Goal: Task Accomplishment & Management: Use online tool/utility

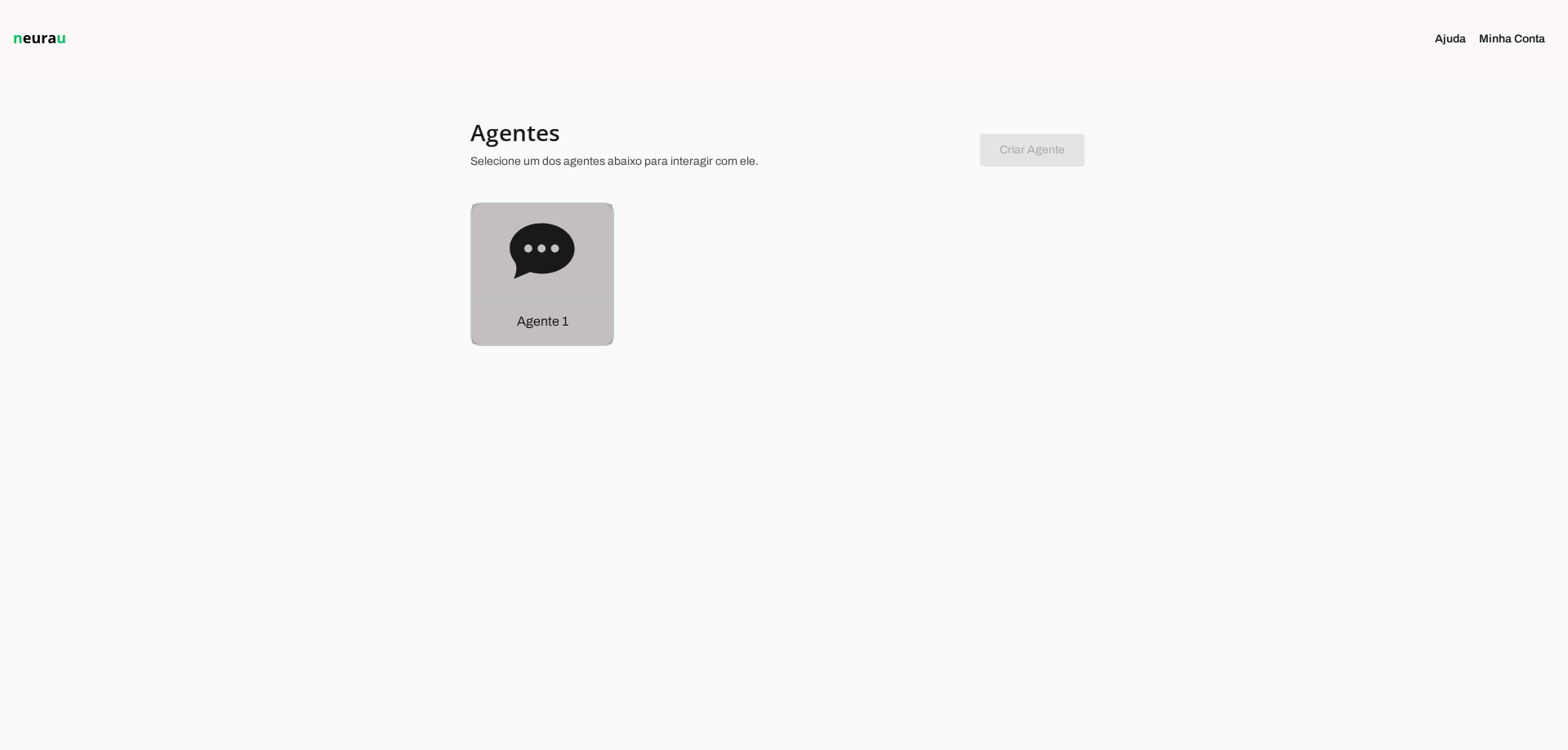
drag, startPoint x: 584, startPoint y: 275, endPoint x: 496, endPoint y: 22, distance: 267.9
click at [584, 275] on div "Agente 1" at bounding box center [542, 275] width 141 height 141
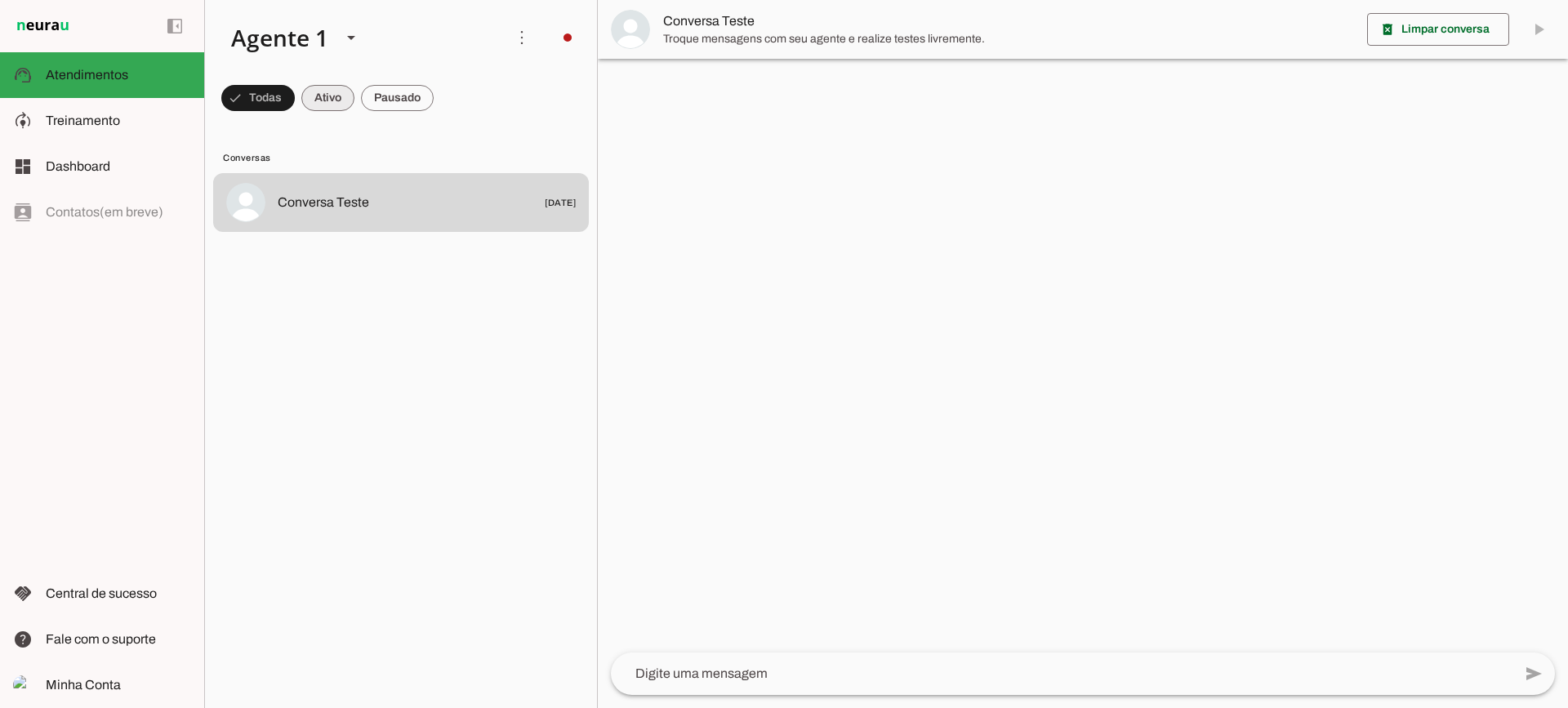
click at [314, 98] on span at bounding box center [327, 98] width 53 height 39
click at [374, 99] on span at bounding box center [397, 98] width 72 height 39
click at [337, 97] on span at bounding box center [313, 98] width 53 height 39
click at [411, 93] on span at bounding box center [397, 98] width 72 height 39
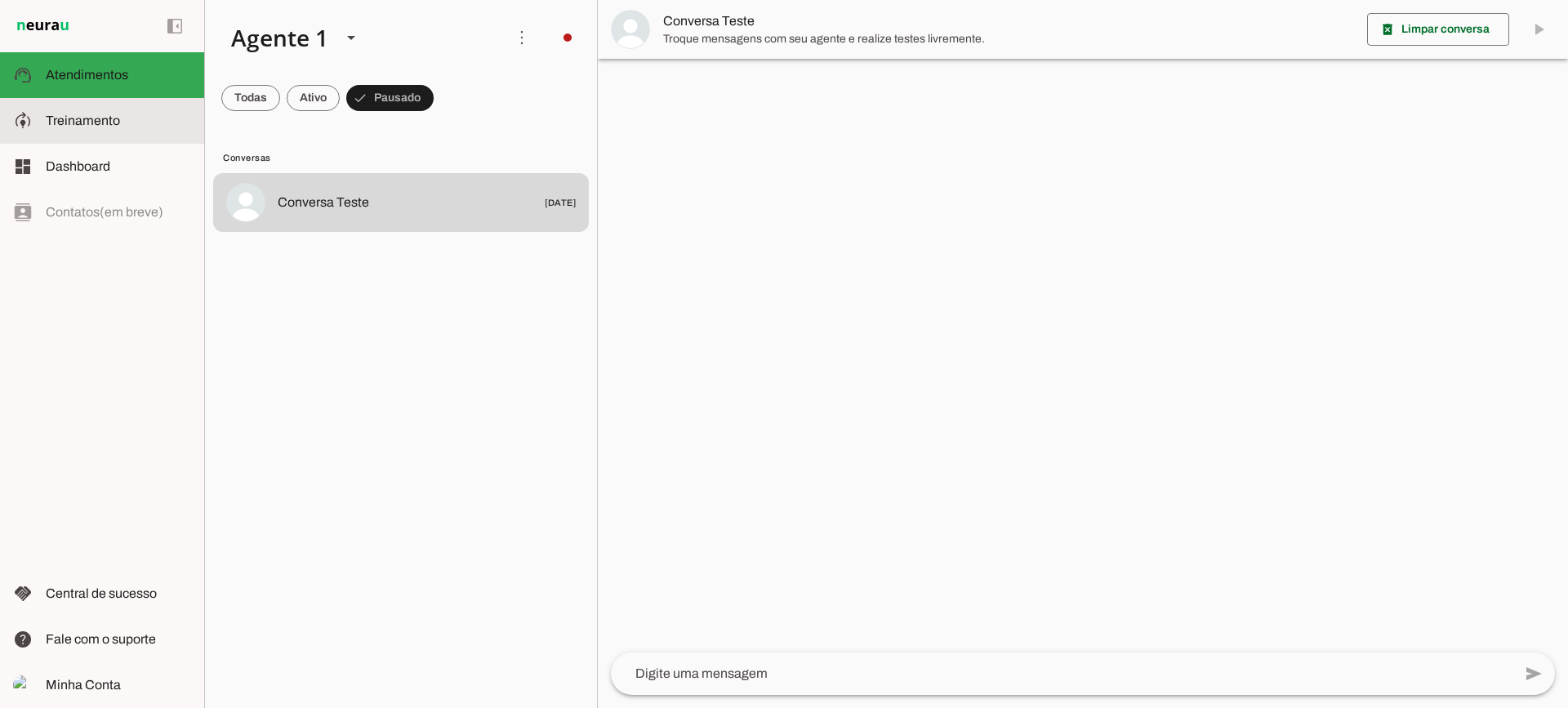
click at [95, 121] on span "Treinamento" at bounding box center [83, 120] width 74 height 14
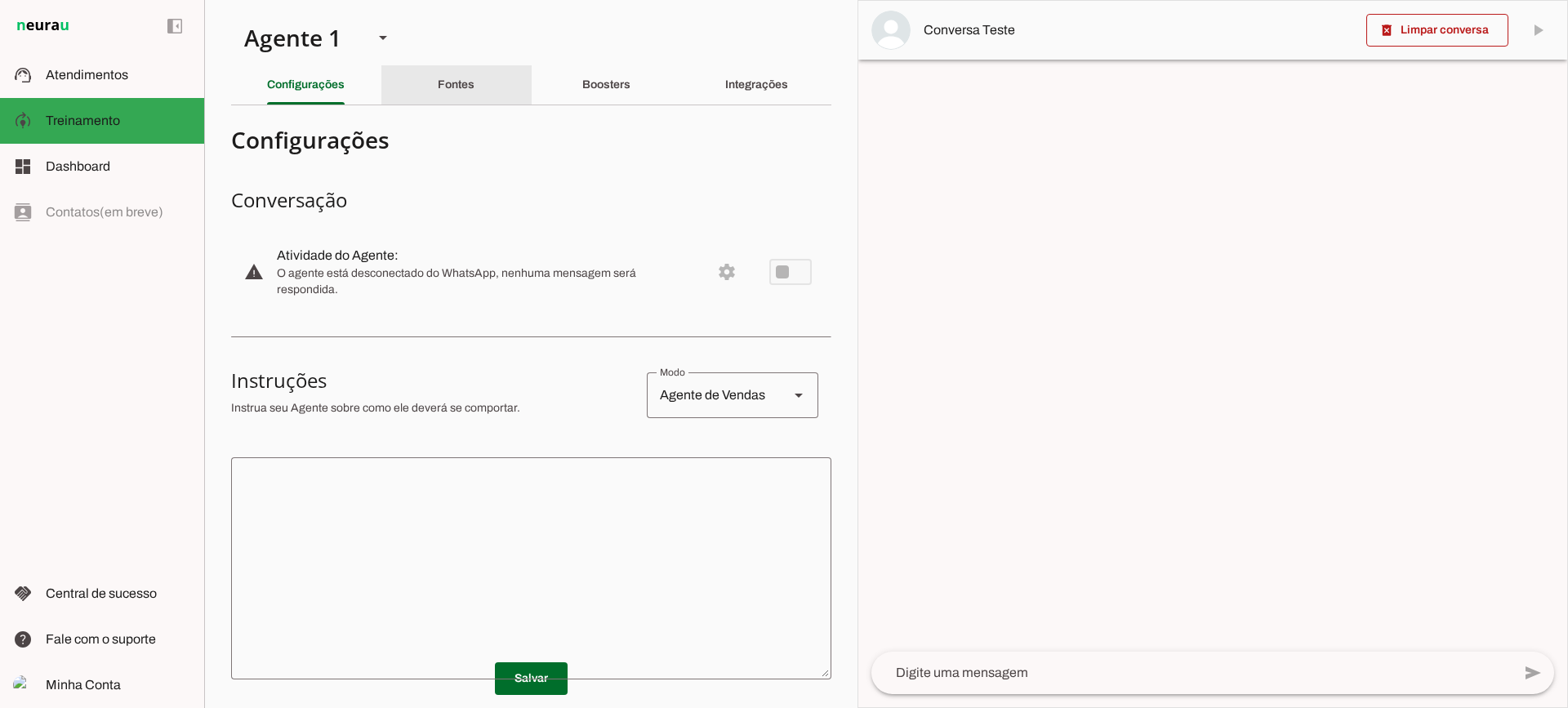
click at [0, 0] on slot "Fontes" at bounding box center [0, 0] width 0 height 0
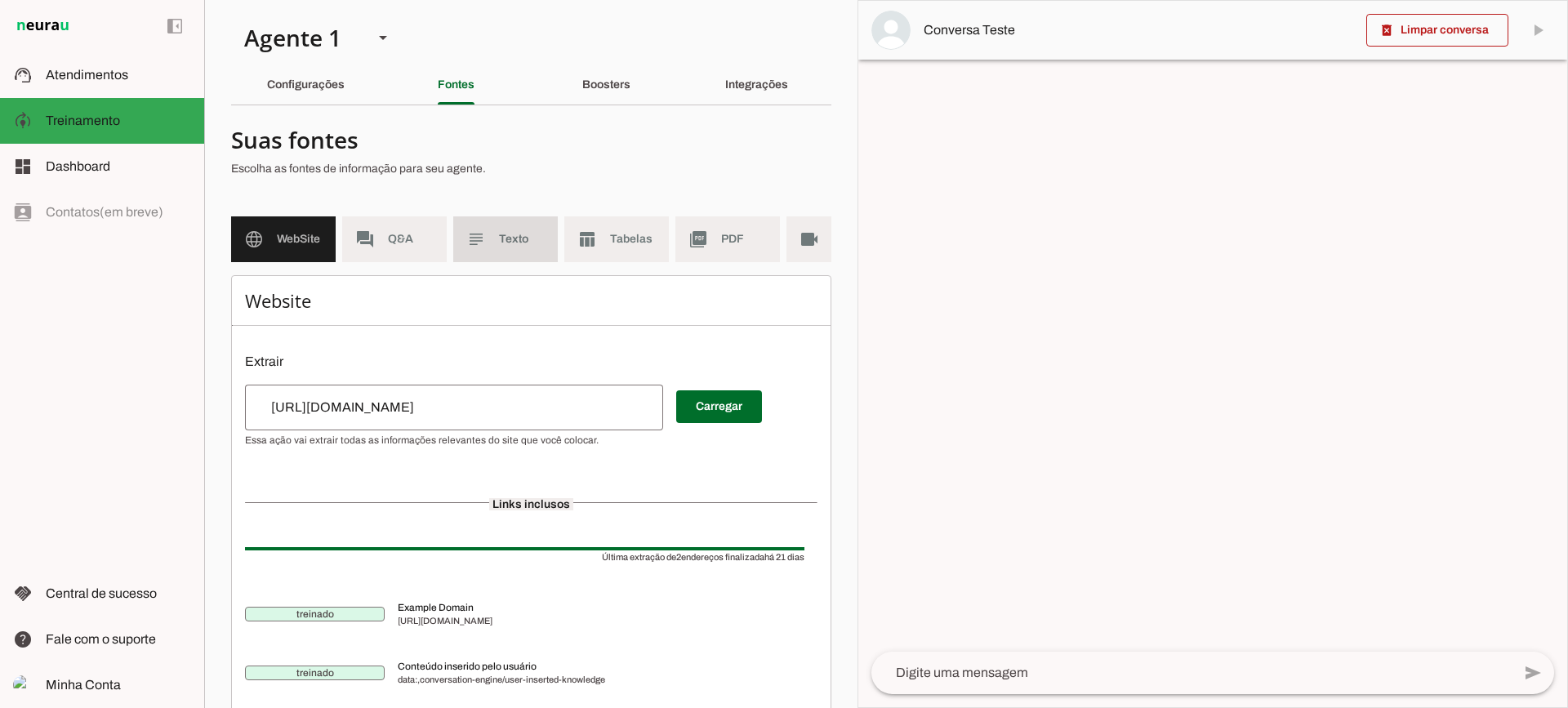
click at [490, 249] on md-item "subject Texto" at bounding box center [505, 239] width 104 height 46
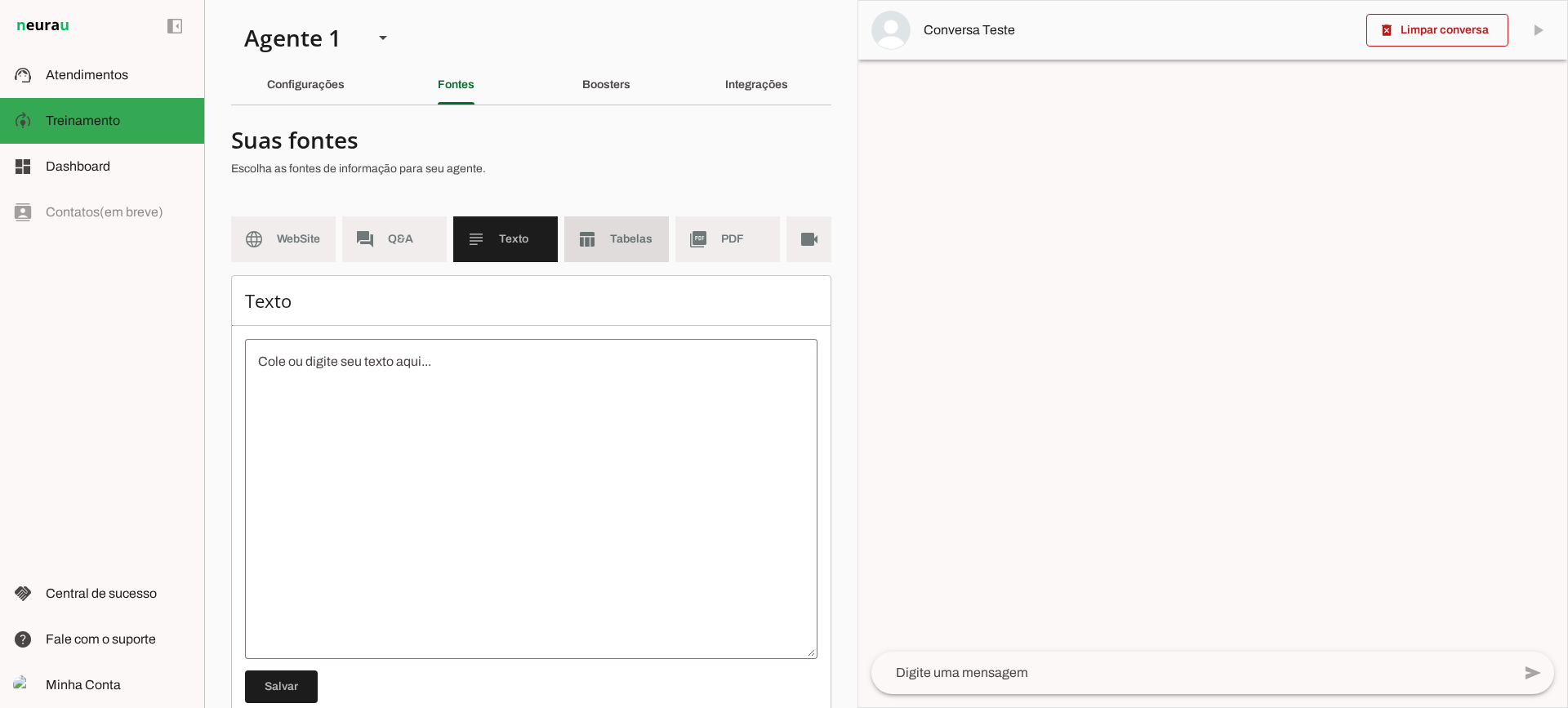
click at [616, 240] on span "Tabelas" at bounding box center [632, 238] width 46 height 16
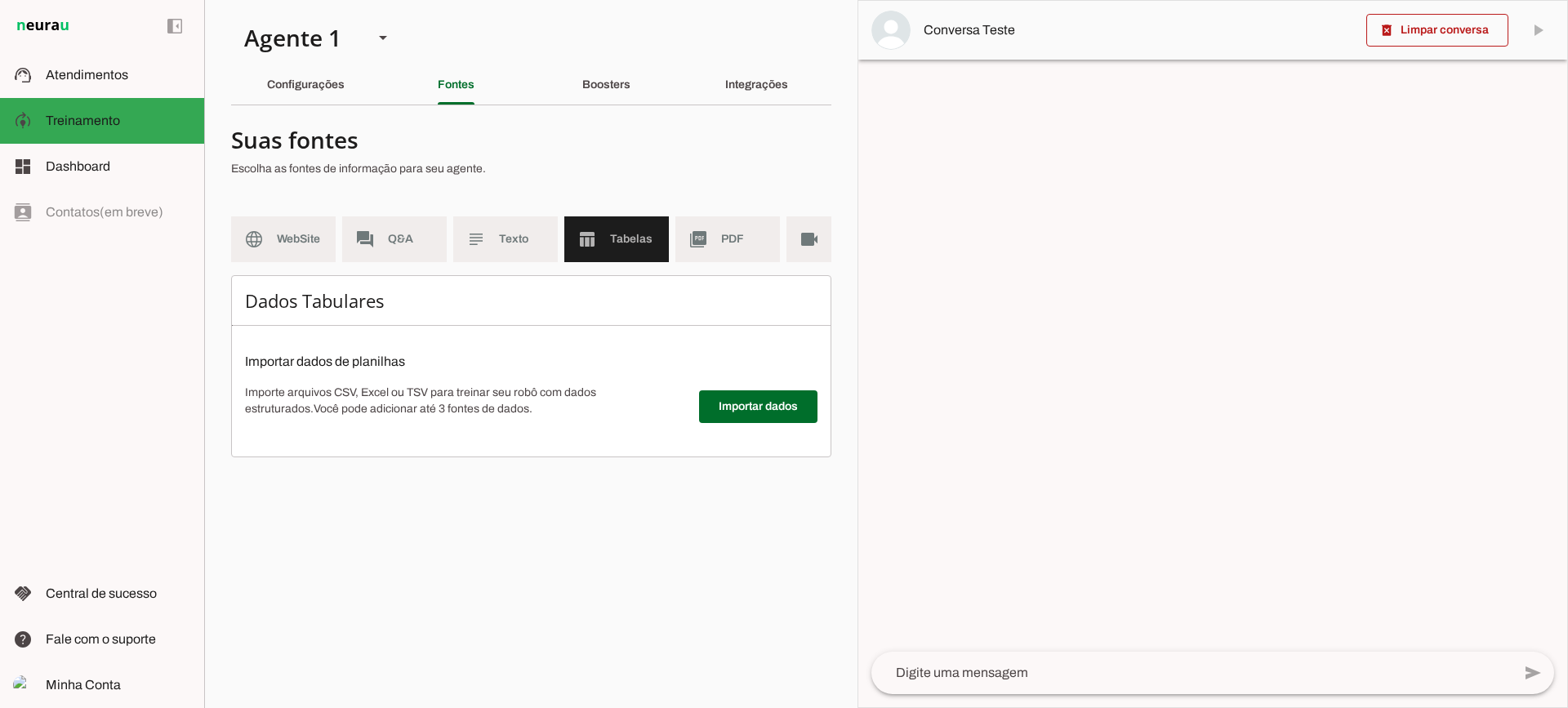
drag, startPoint x: 674, startPoint y: 291, endPoint x: 726, endPoint y: 281, distance: 53.0
click at [726, 281] on section "Suas fontes Escolha as fontes de informação para seu agente. language WebSite f…" at bounding box center [531, 287] width 600 height 339
click at [712, 218] on md-item "picture_as_pdf PDF" at bounding box center [727, 239] width 104 height 46
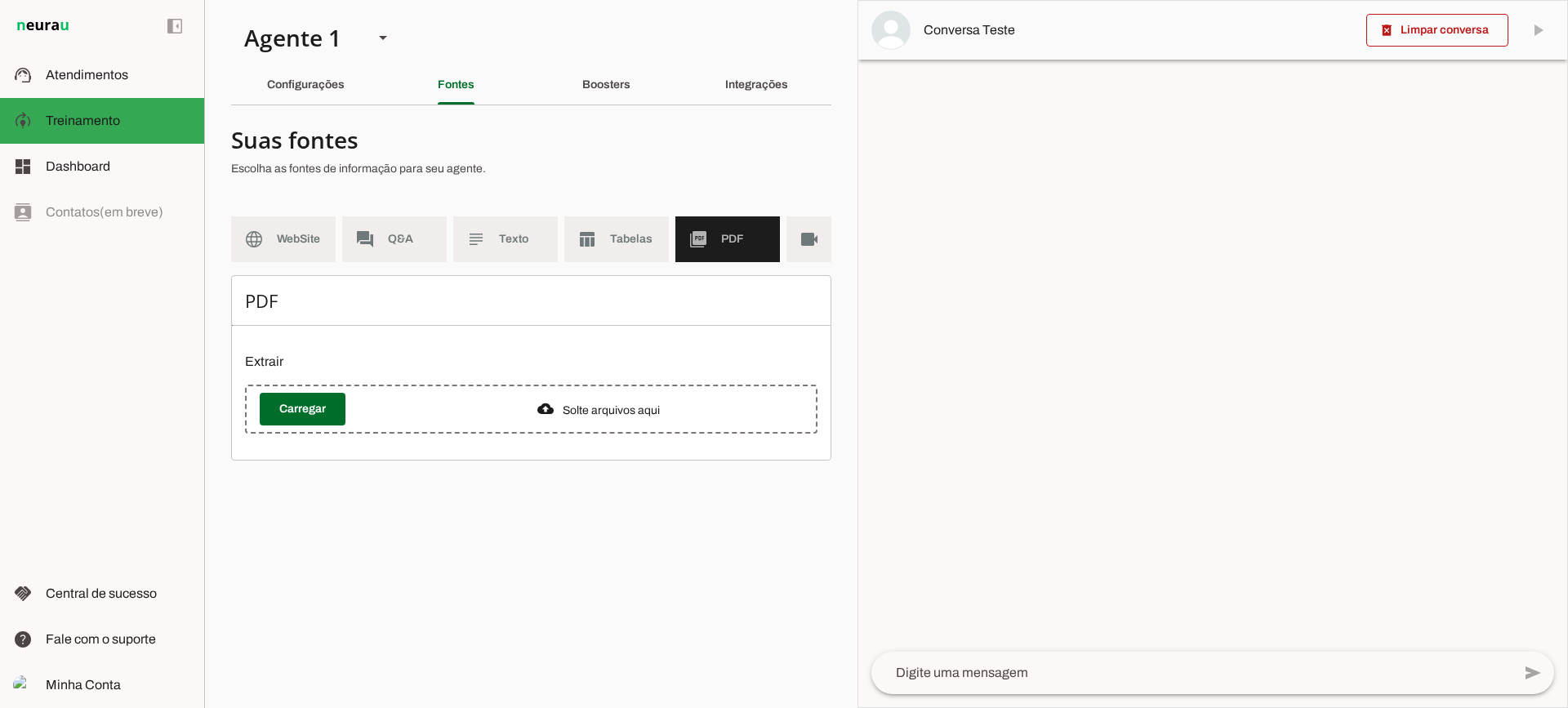
drag, startPoint x: 689, startPoint y: 275, endPoint x: 748, endPoint y: 271, distance: 59.1
click at [748, 271] on md-list "language WebSite forum Q&A subject Texto table_chart Tabelas picture_as_pdf PDF…" at bounding box center [531, 246] width 600 height 59
click at [792, 237] on md-item "videocam Videos" at bounding box center [838, 239] width 104 height 46
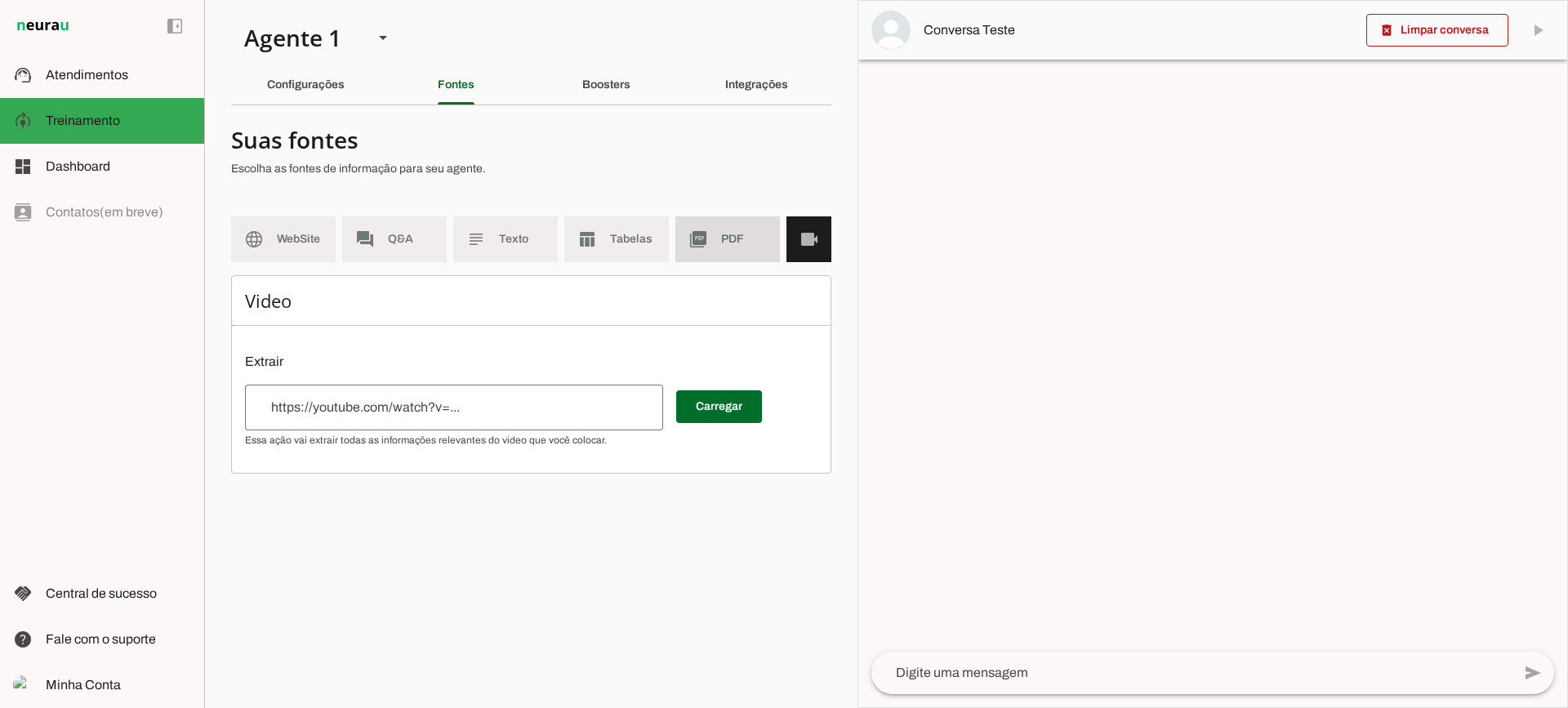
click at [736, 232] on span "PDF" at bounding box center [744, 238] width 46 height 16
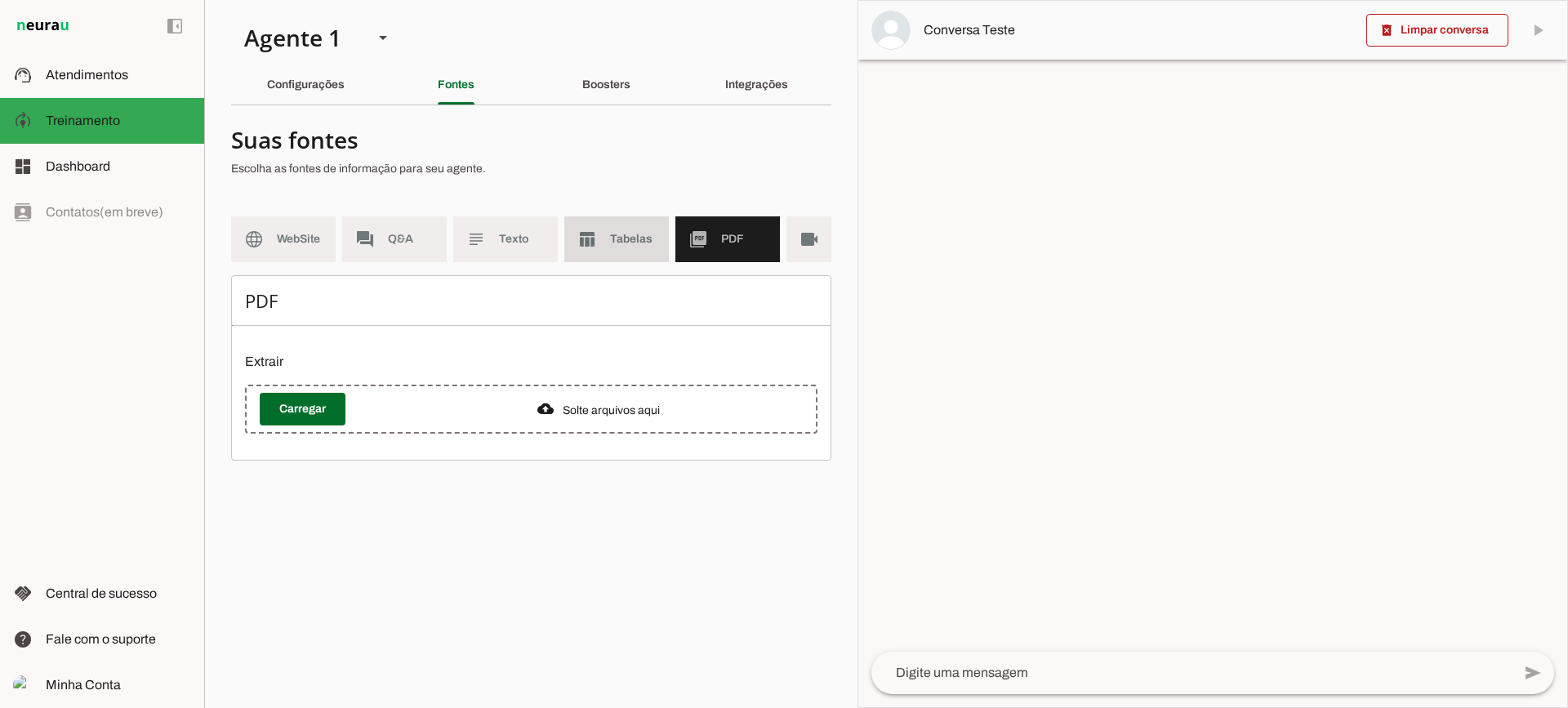
click at [620, 237] on span "Tabelas" at bounding box center [632, 238] width 46 height 16
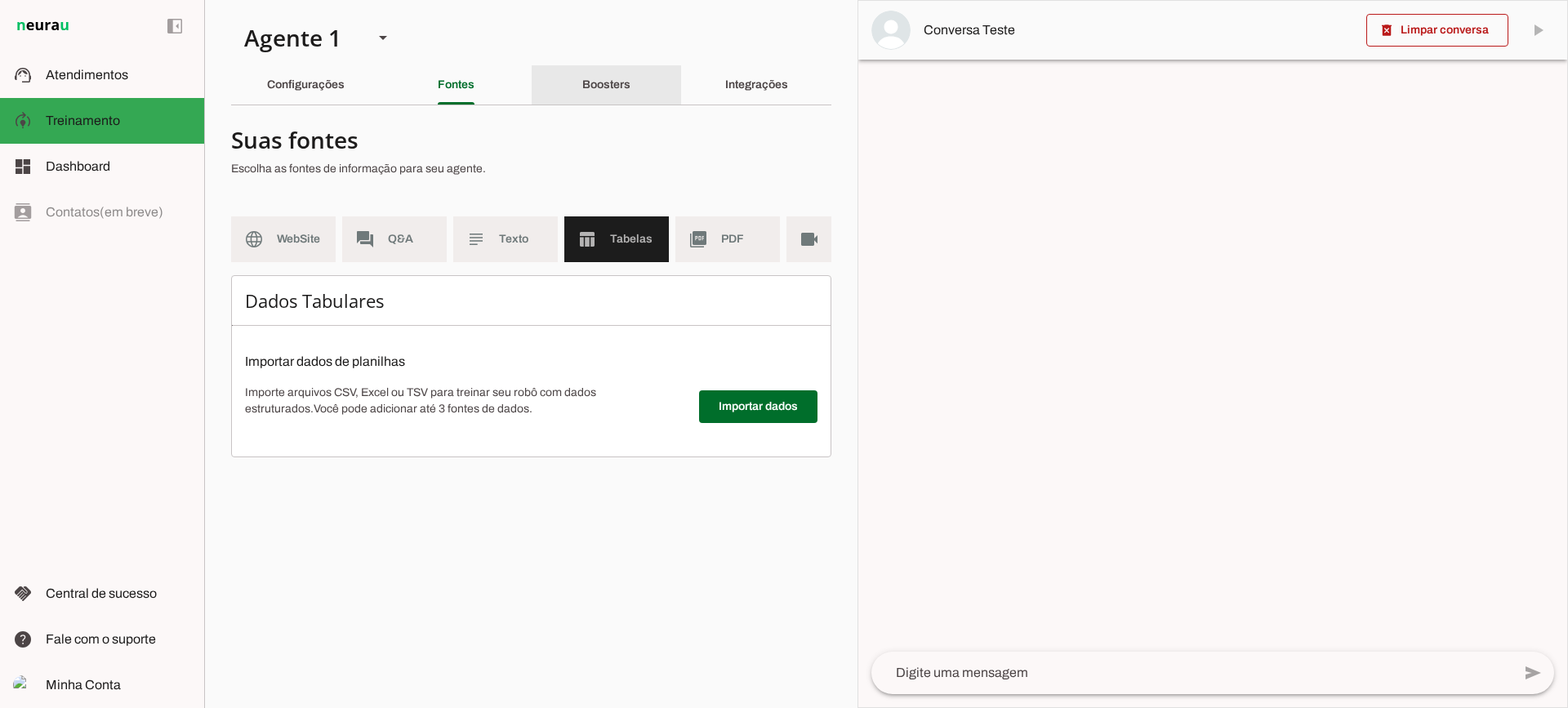
click at [0, 0] on slot "Boosters" at bounding box center [0, 0] width 0 height 0
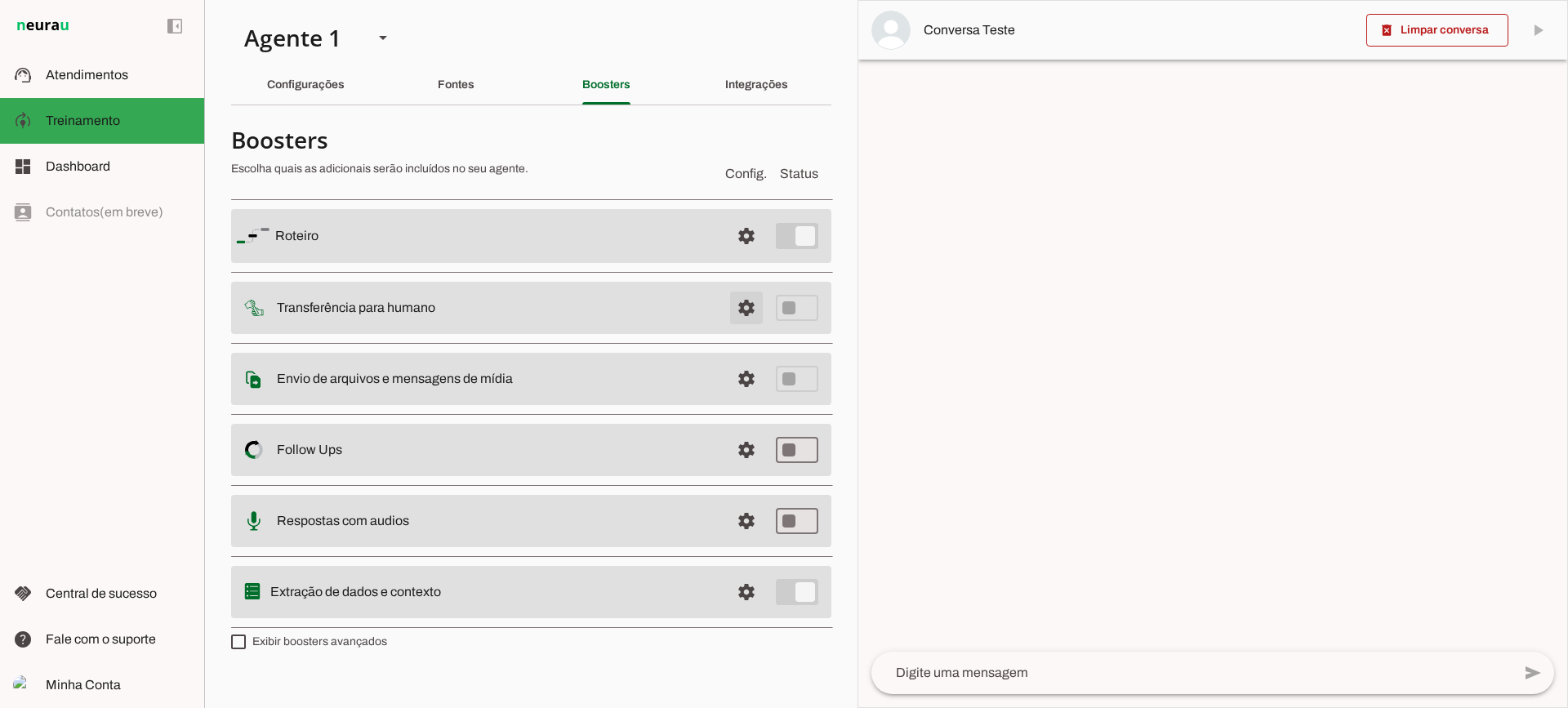
click at [743, 306] on span at bounding box center [746, 308] width 39 height 39
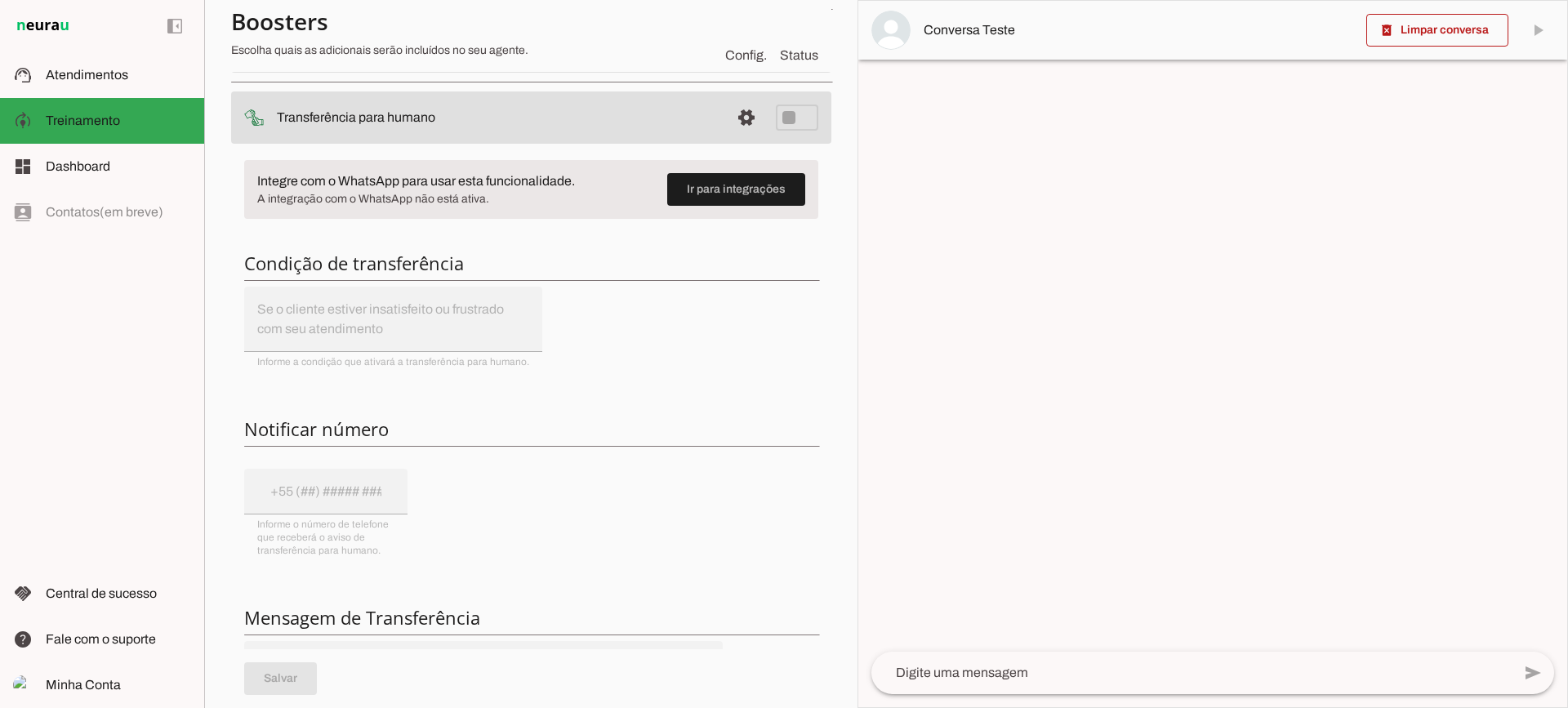
scroll to position [163, 0]
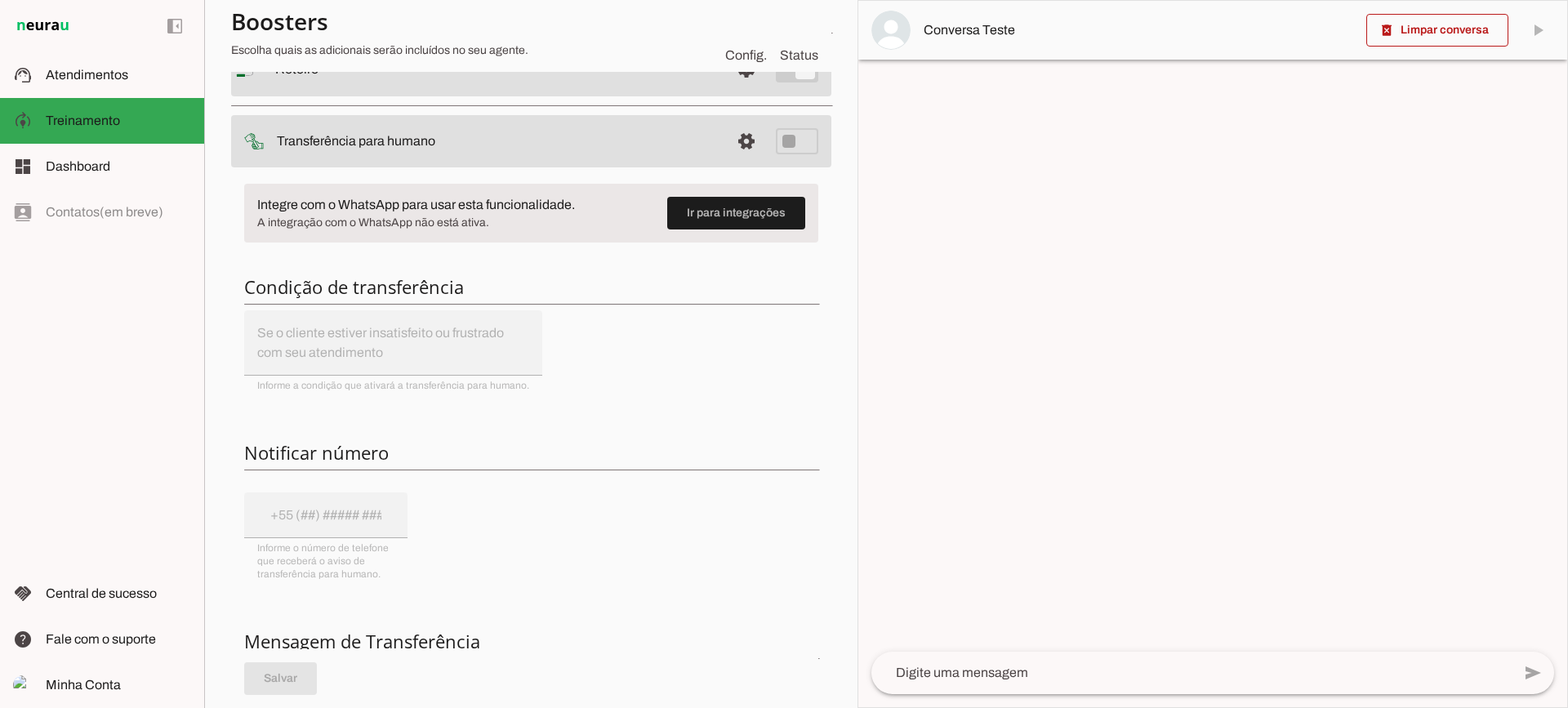
click at [727, 140] on span at bounding box center [746, 142] width 39 height 39
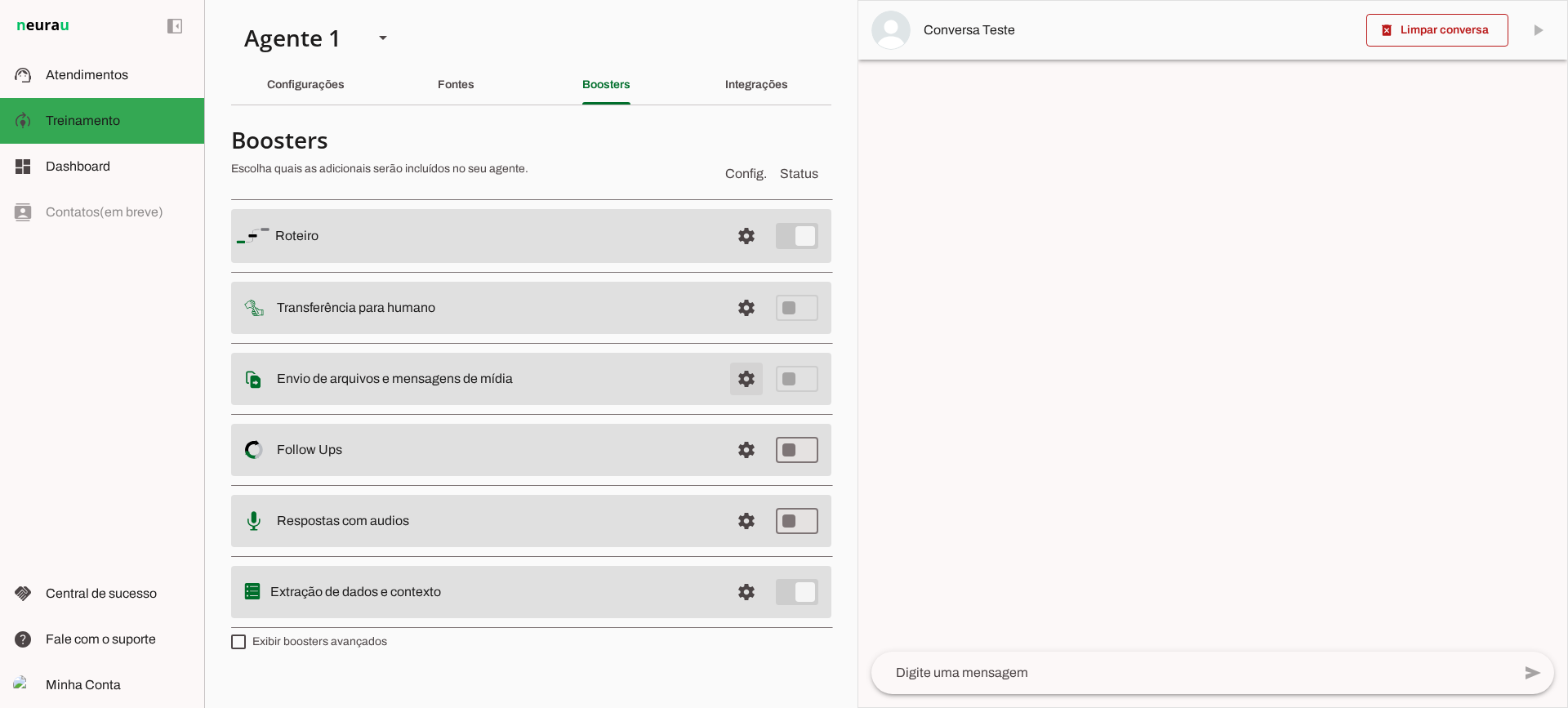
click at [746, 392] on span at bounding box center [746, 379] width 39 height 39
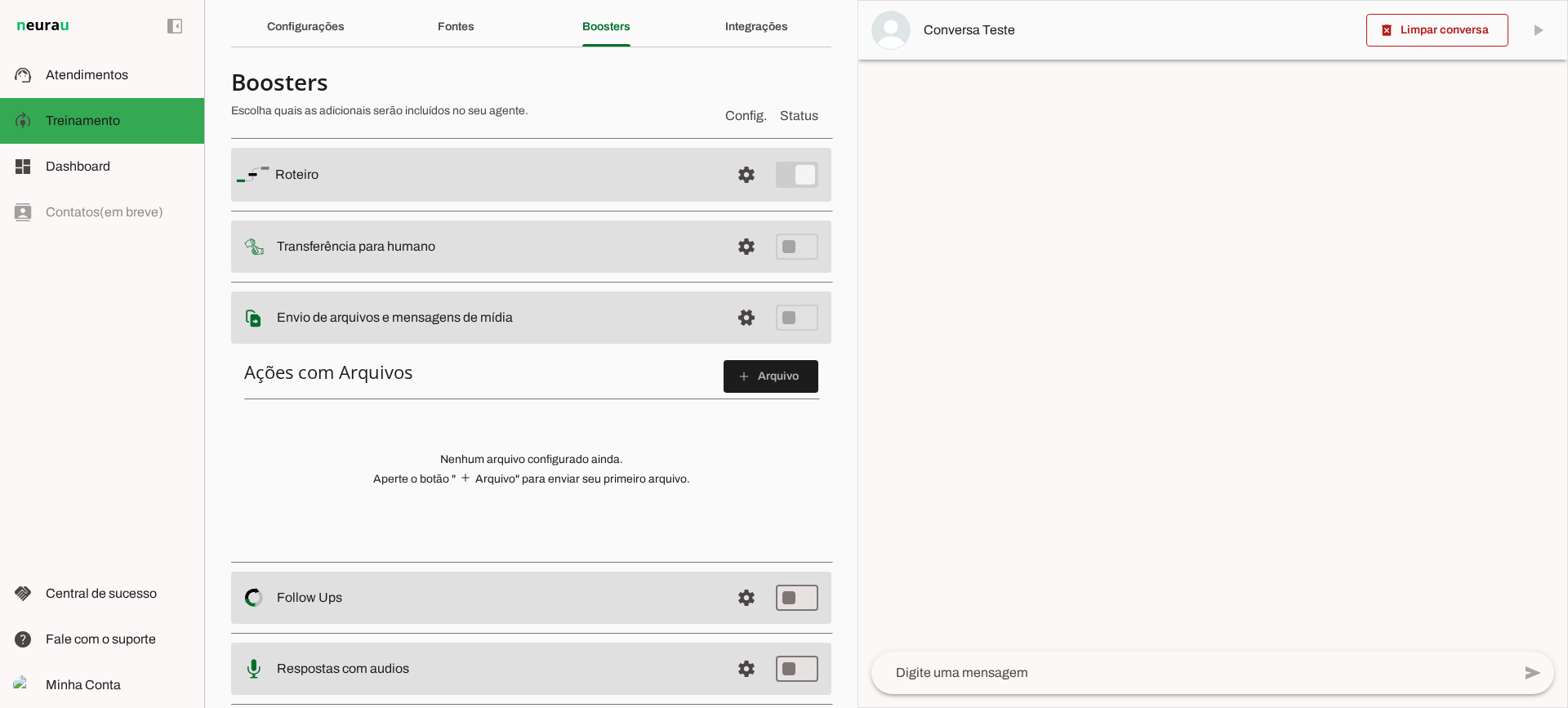
scroll to position [82, 0]
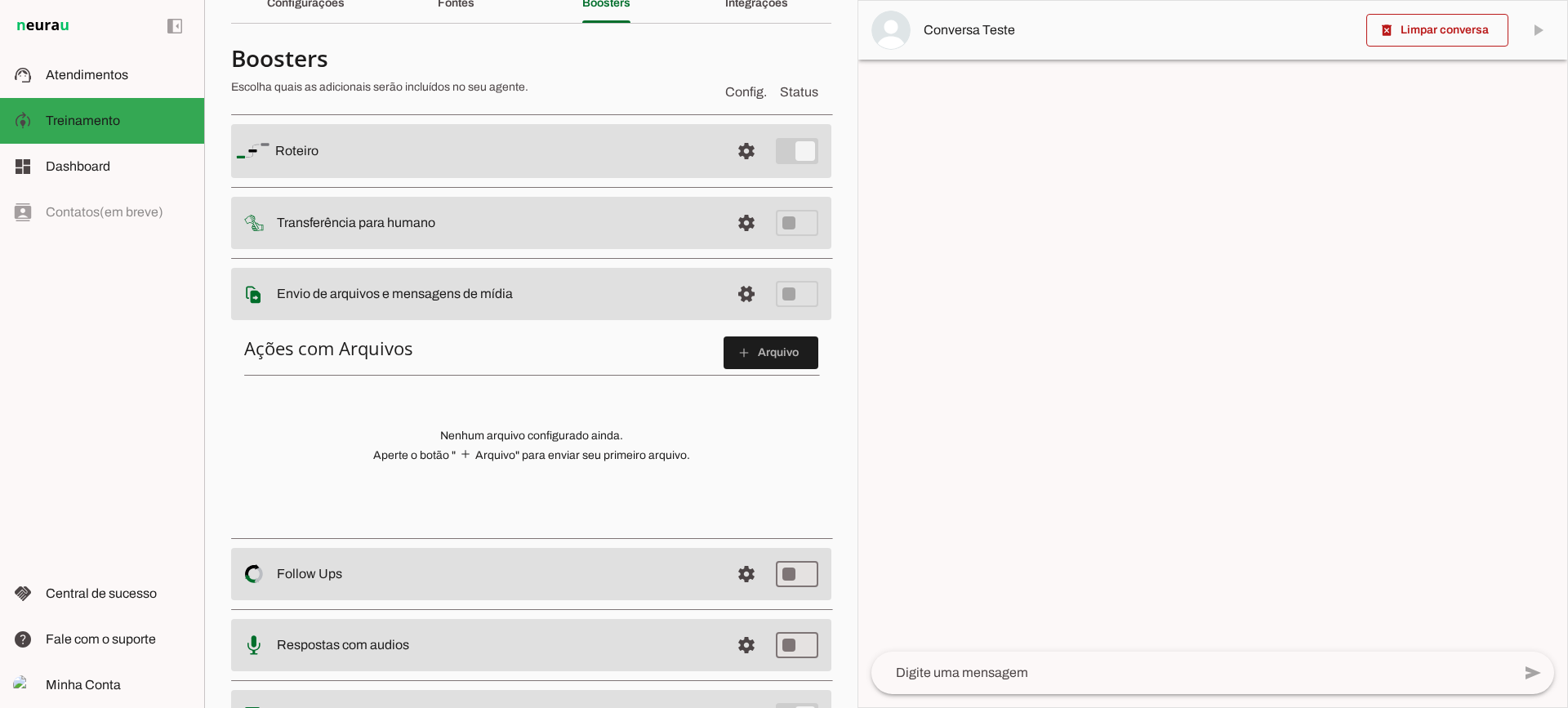
click at [761, 374] on div "Ações com Arquivos add Arquivo Nenhum arquivo configurado ainda. Aperte o botão…" at bounding box center [531, 426] width 600 height 205
click at [757, 359] on span at bounding box center [770, 353] width 95 height 39
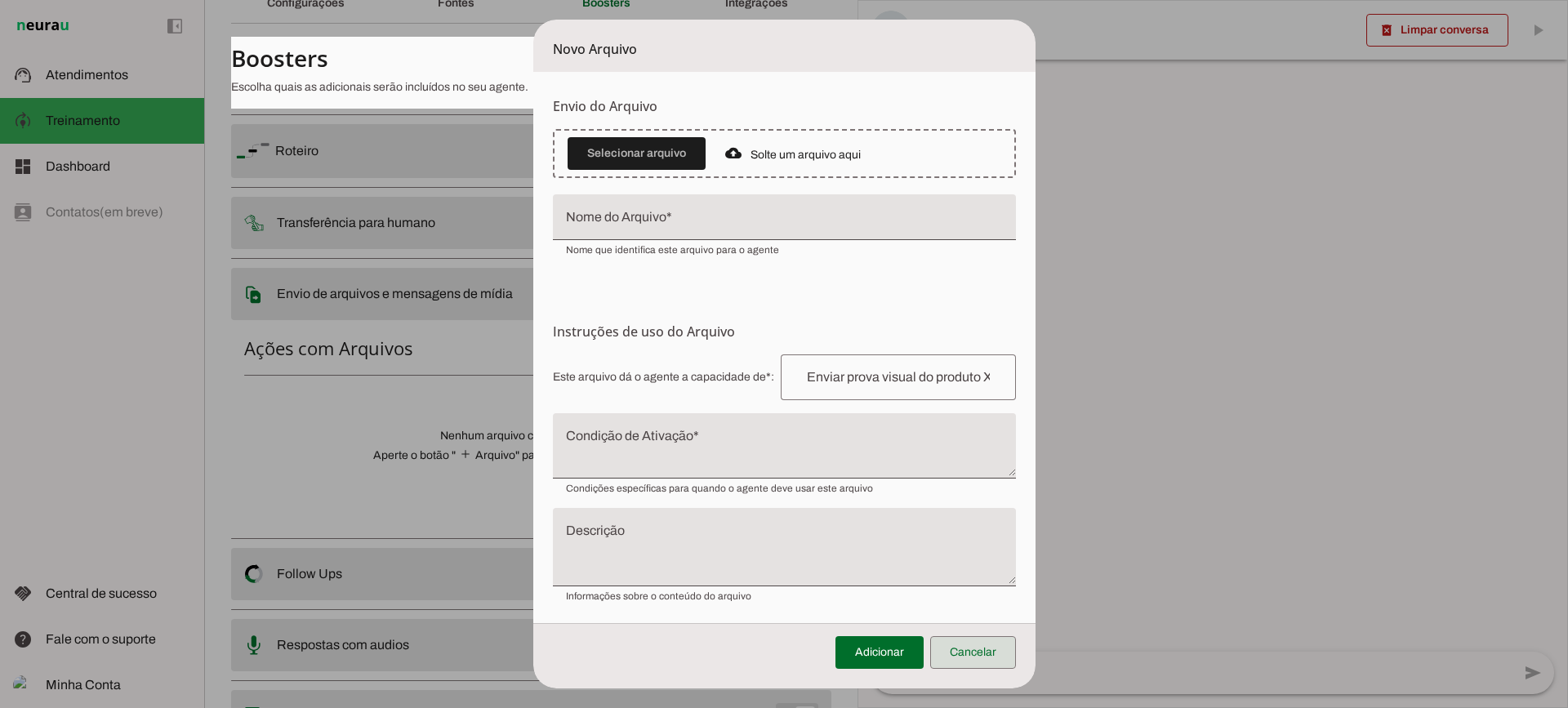
click at [957, 642] on span at bounding box center [972, 653] width 85 height 39
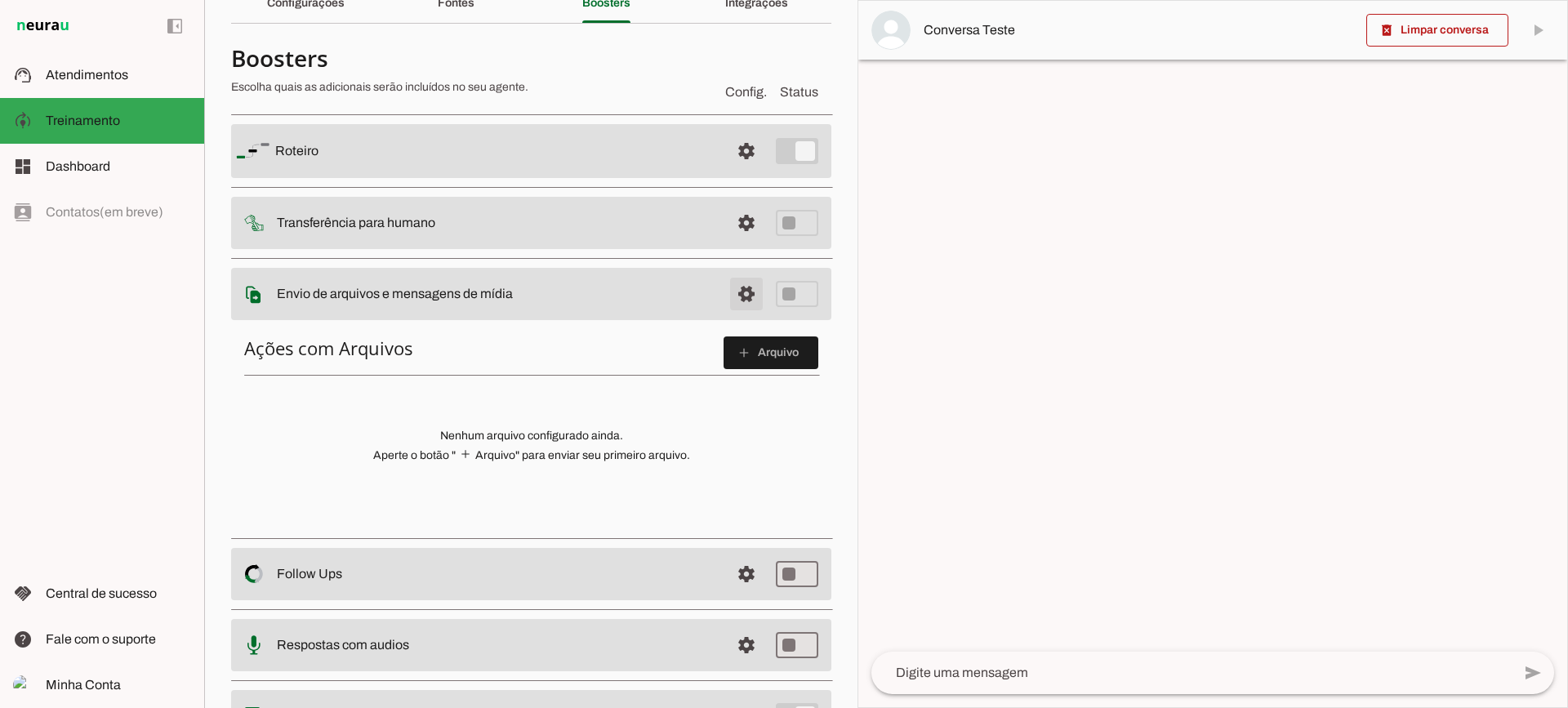
click at [727, 296] on span at bounding box center [746, 294] width 39 height 39
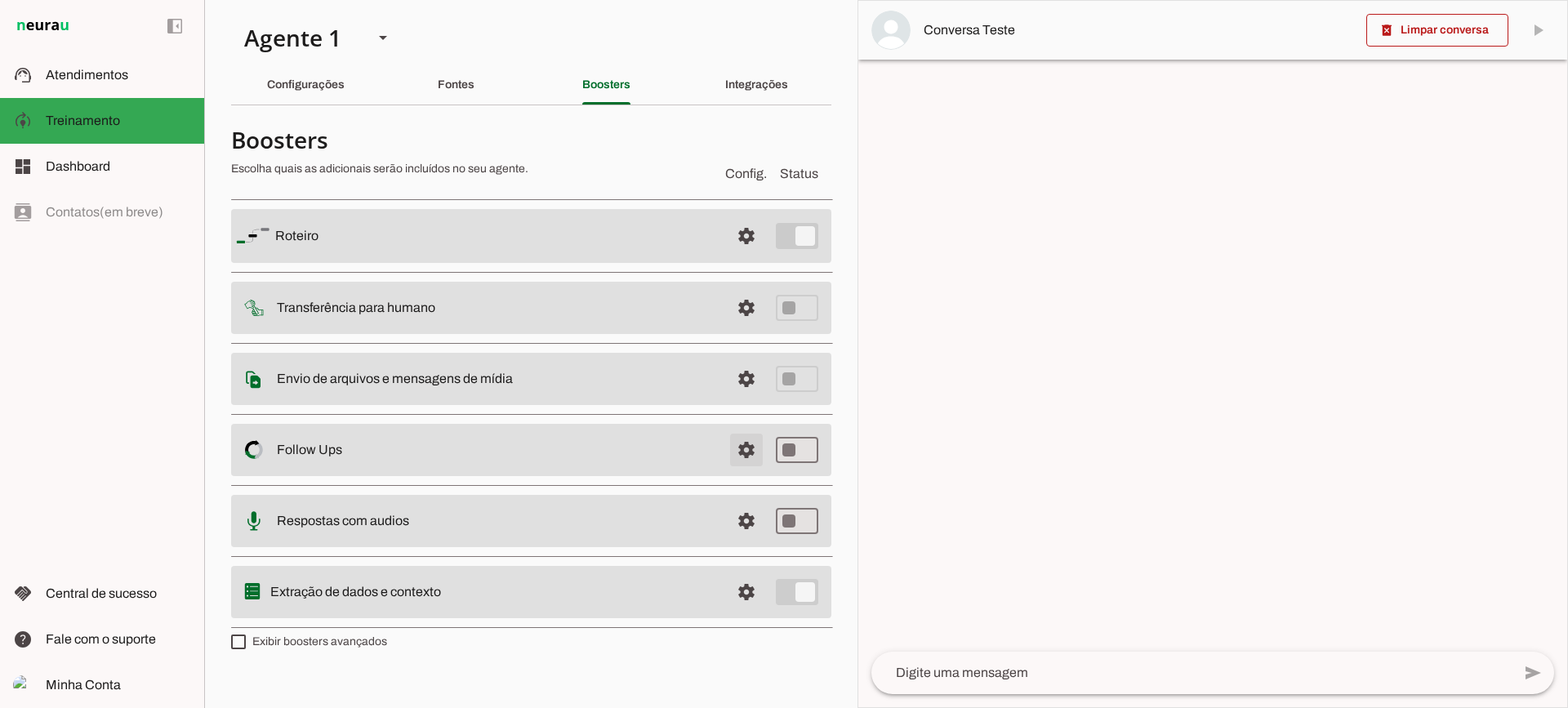
click at [757, 464] on span at bounding box center [746, 450] width 39 height 39
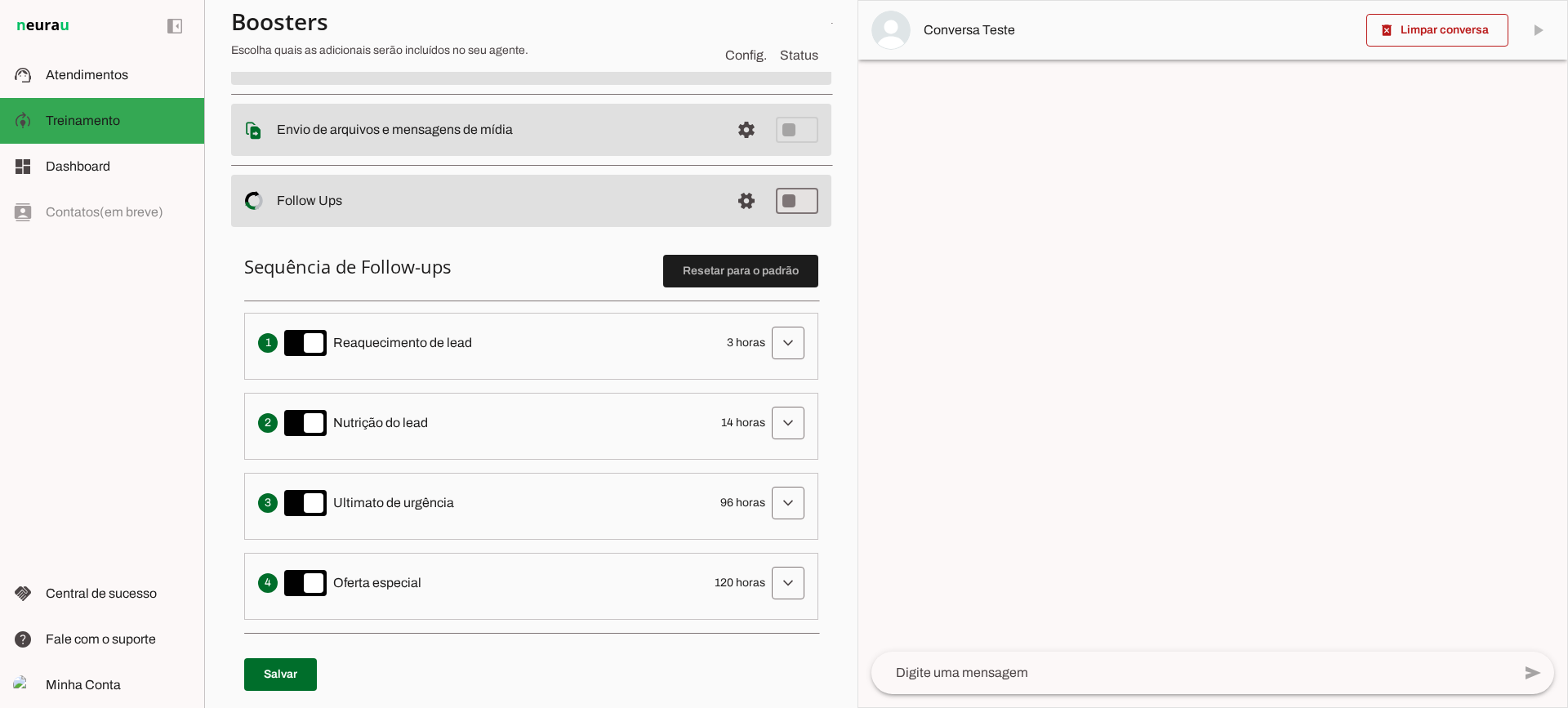
scroll to position [326, 0]
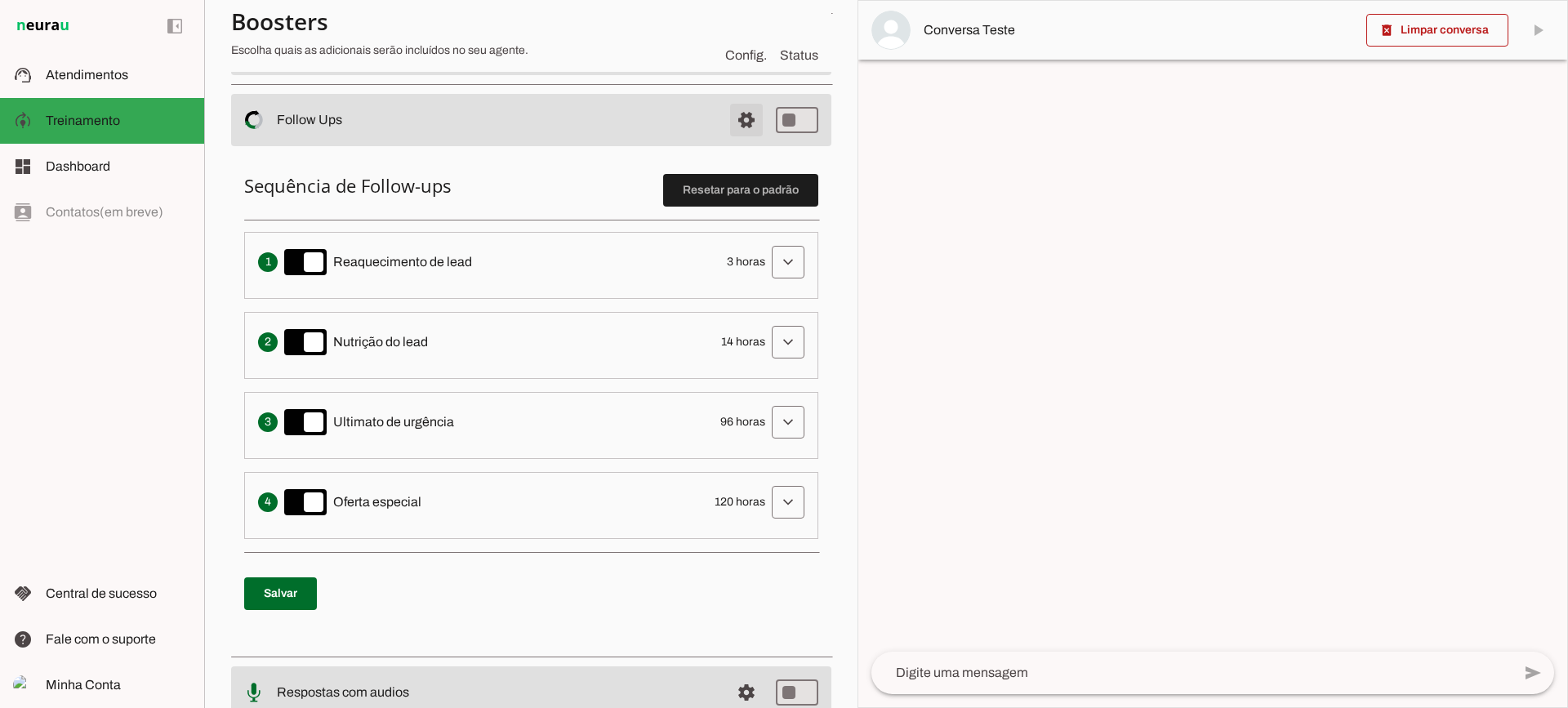
click at [727, 120] on span at bounding box center [746, 120] width 39 height 39
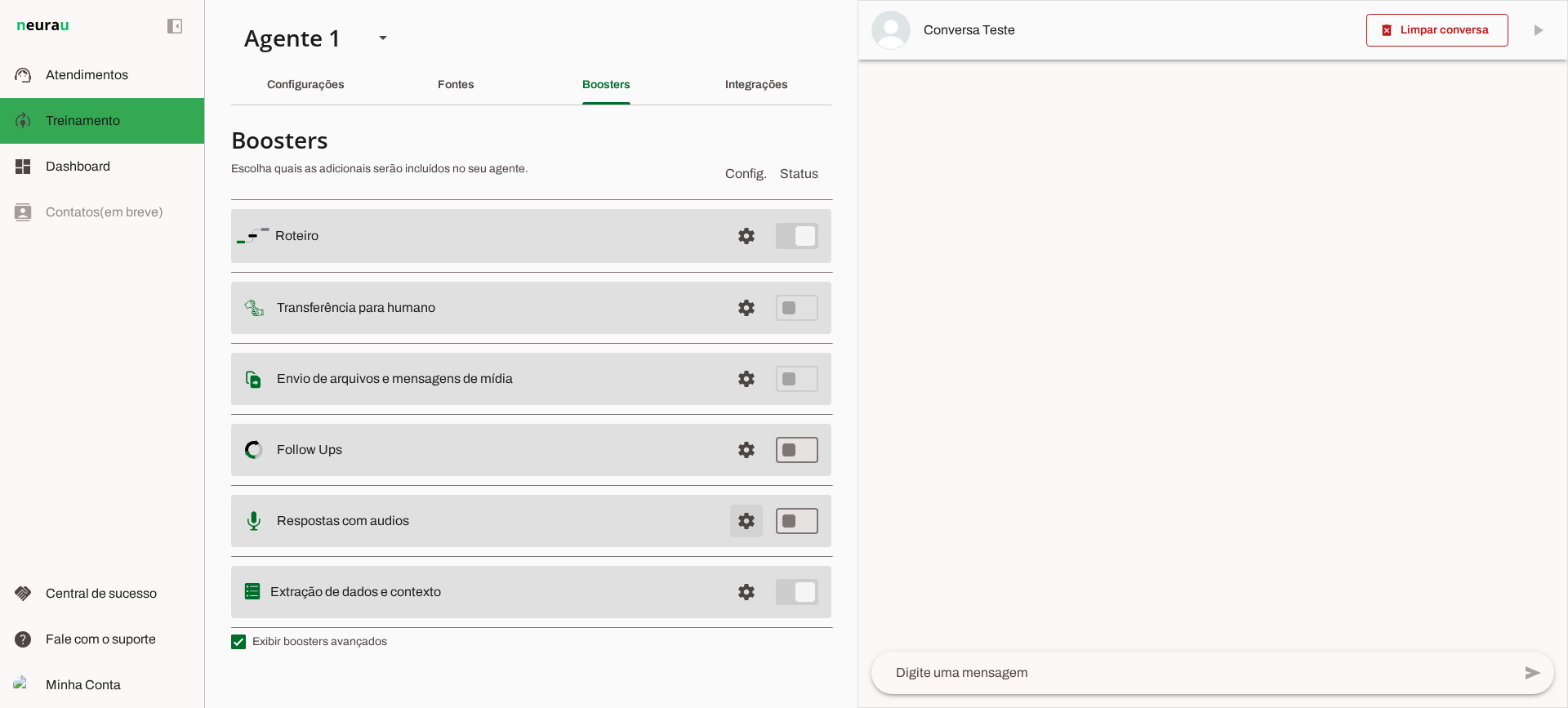
click at [747, 519] on span at bounding box center [746, 521] width 39 height 39
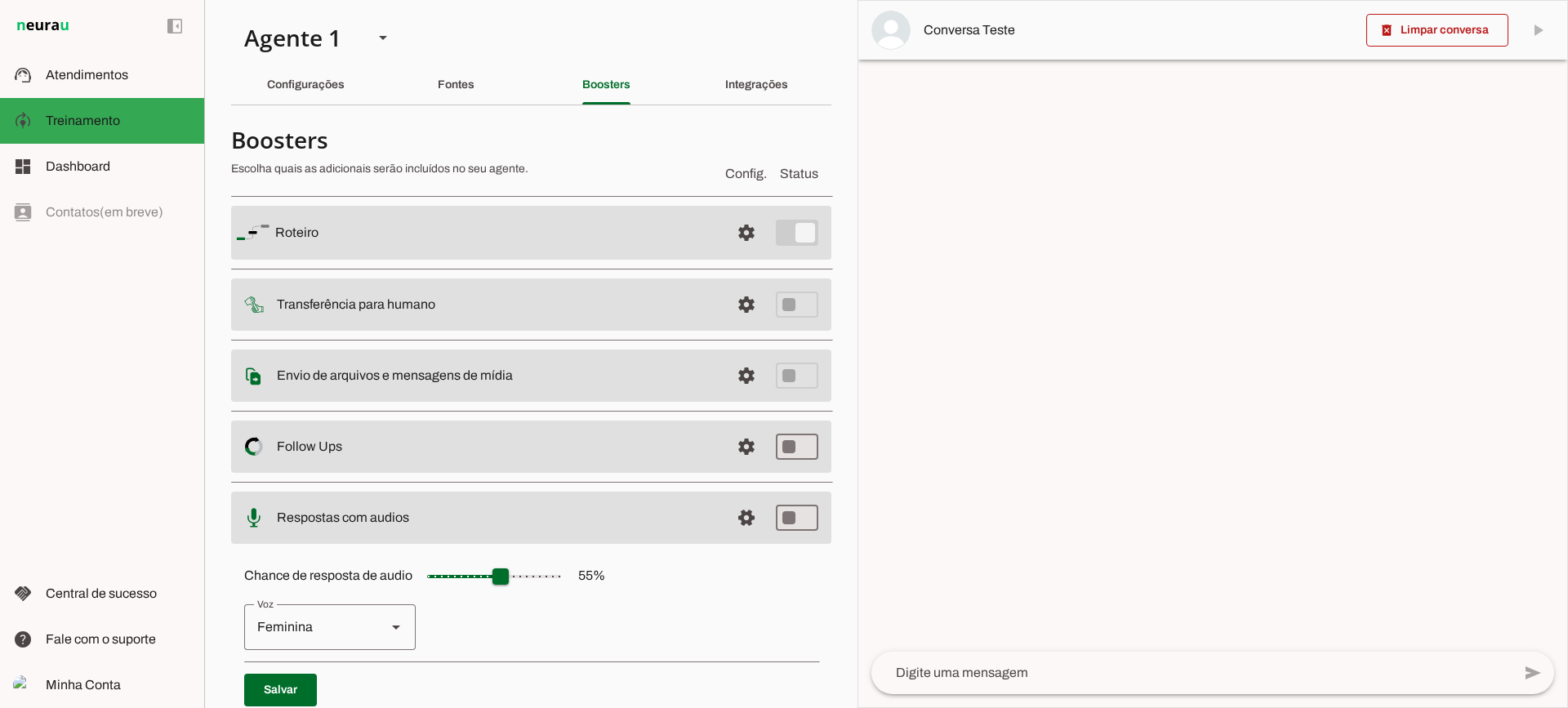
scroll to position [149, 0]
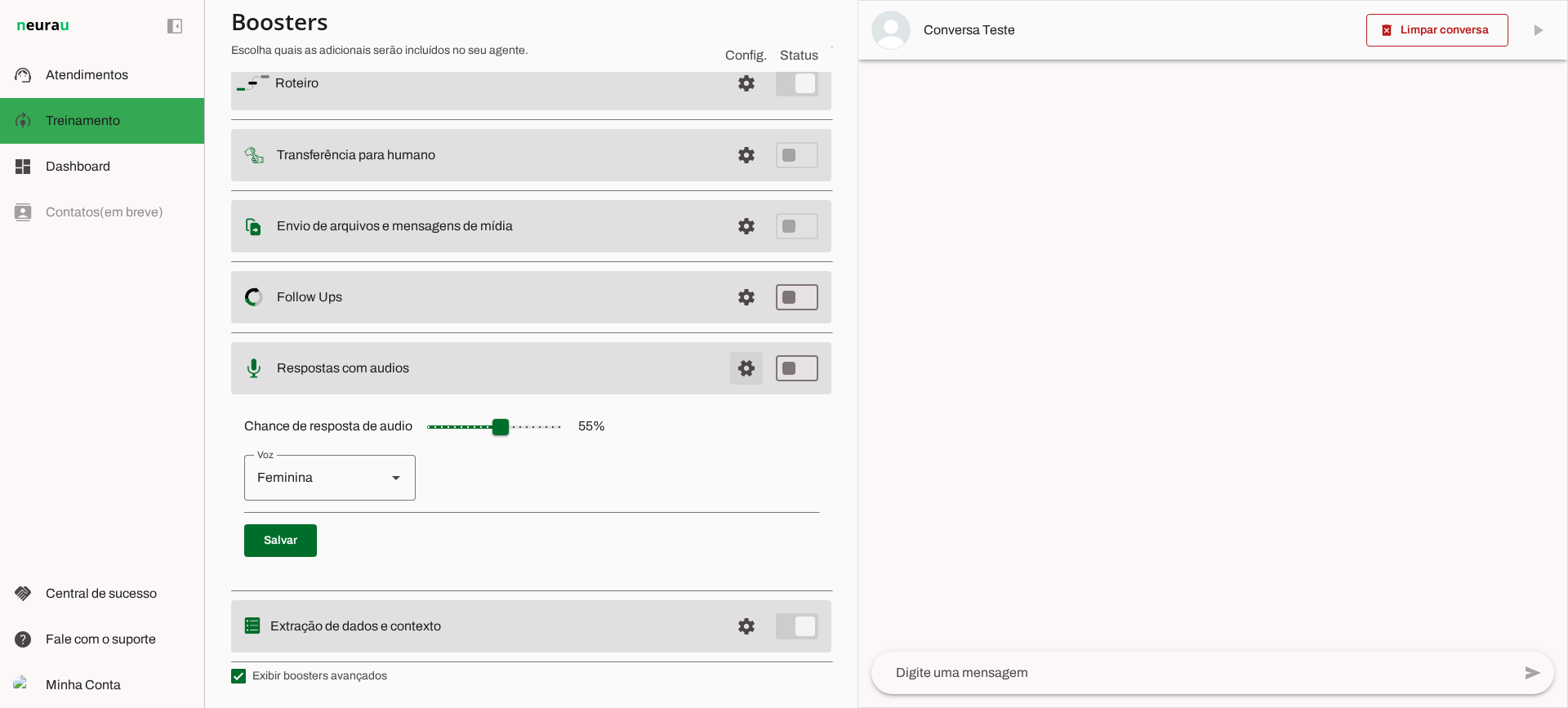
click at [727, 369] on span at bounding box center [746, 369] width 39 height 39
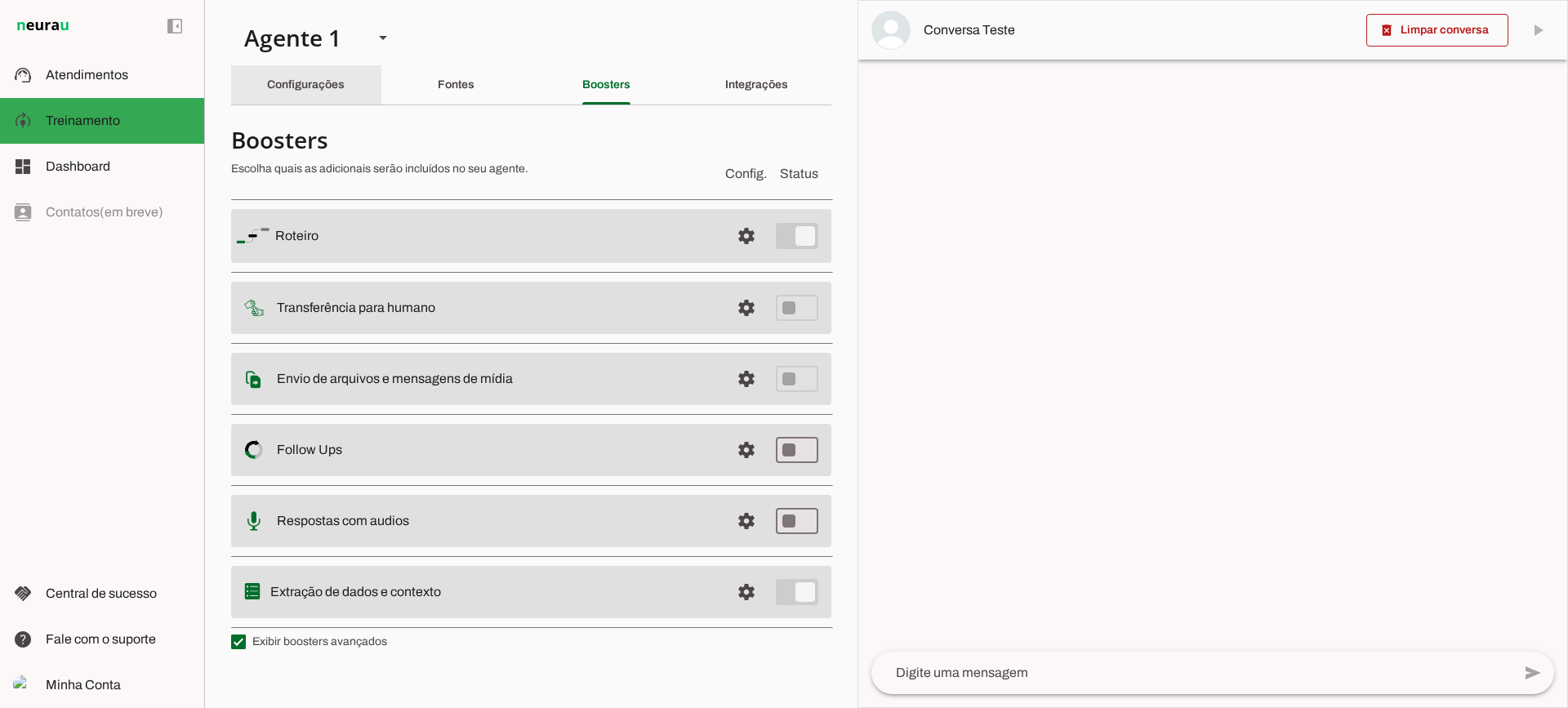
click at [306, 99] on div "Configurações" at bounding box center [306, 85] width 78 height 39
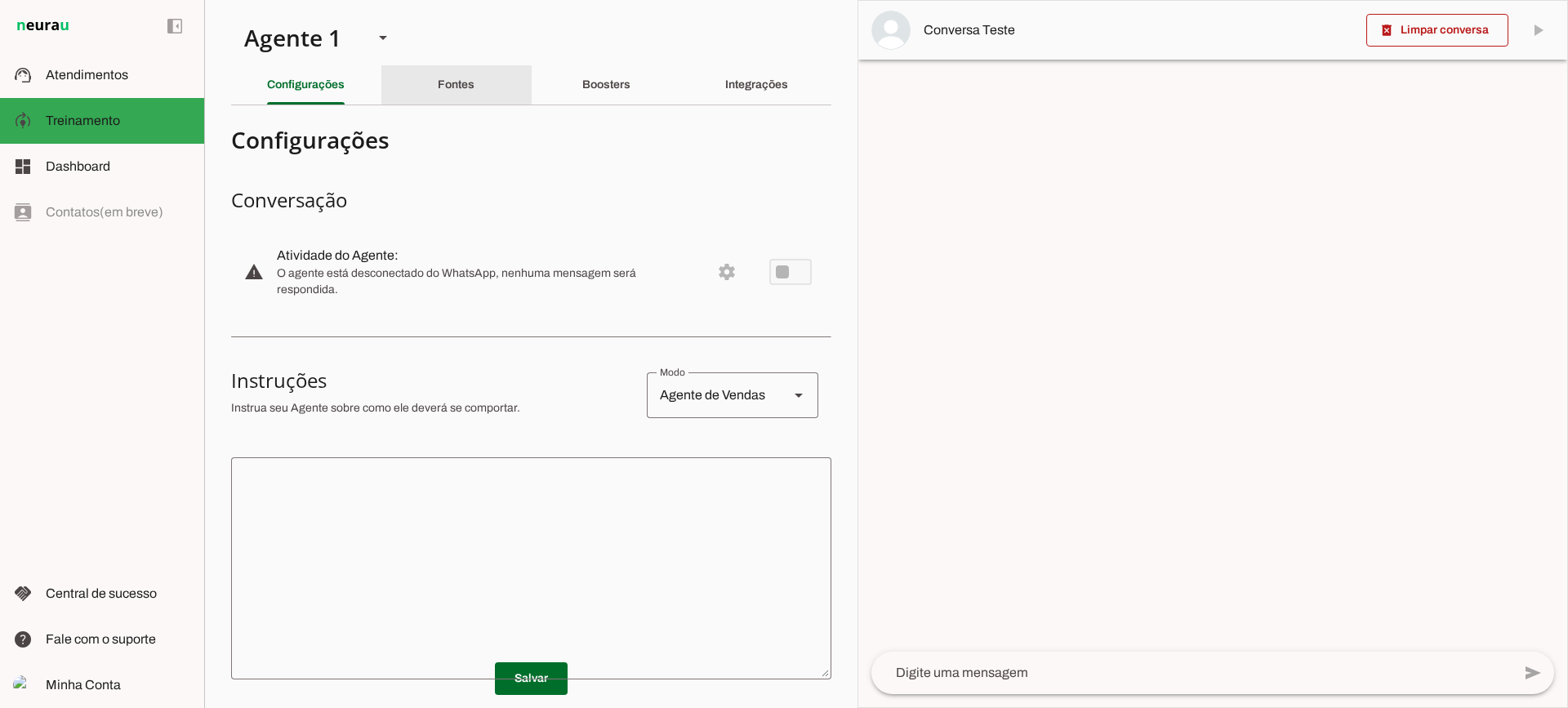
click at [471, 86] on div "Fontes" at bounding box center [456, 85] width 37 height 39
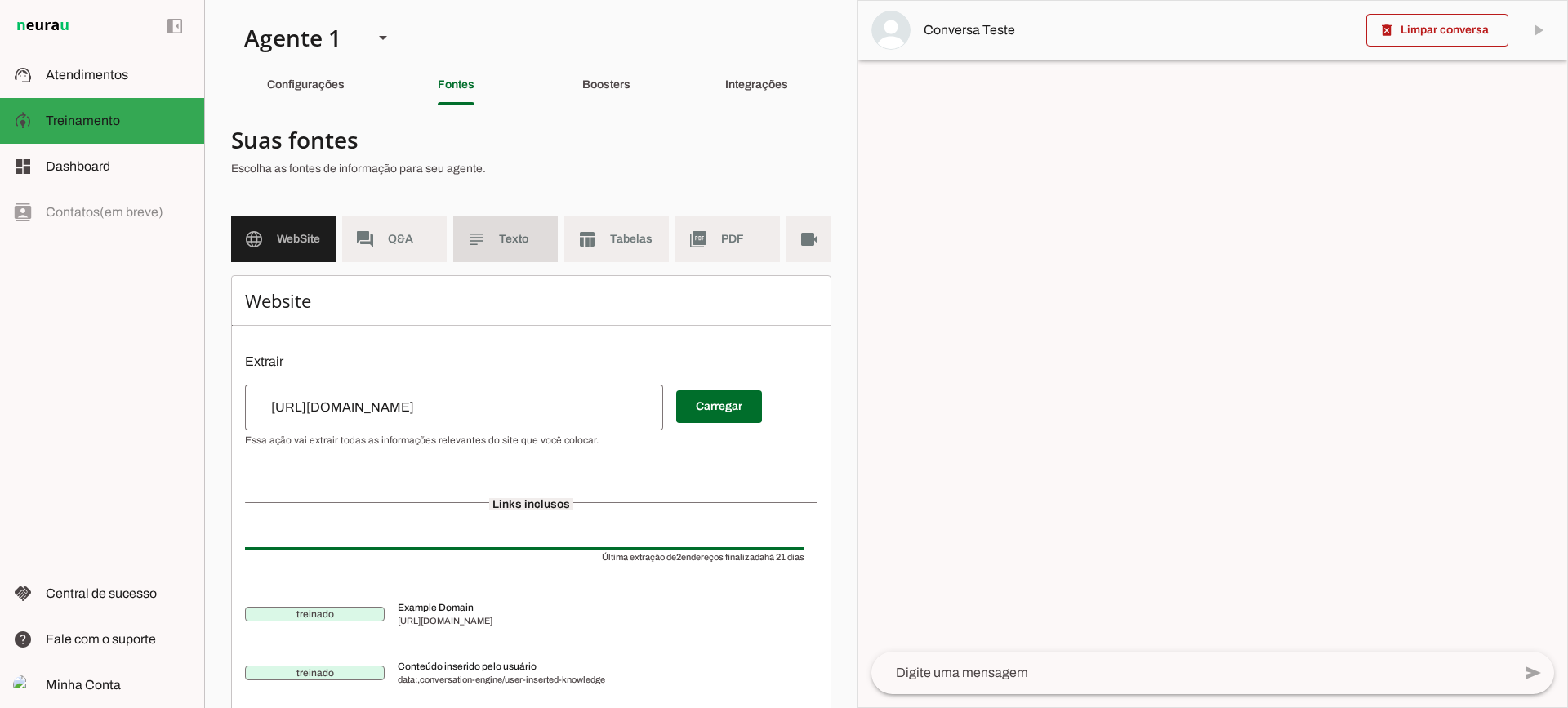
click at [523, 235] on span "Texto" at bounding box center [521, 238] width 46 height 16
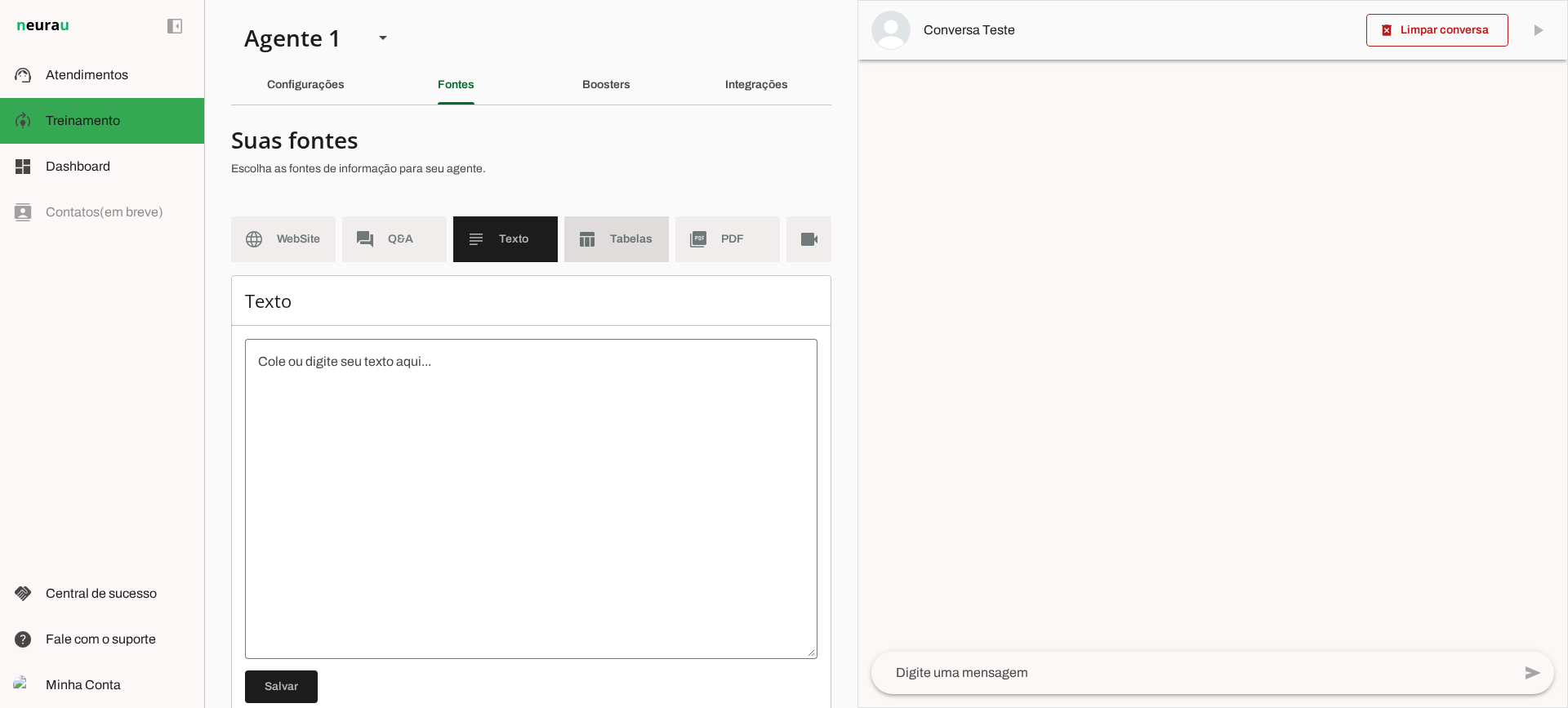
click at [634, 237] on span "Tabelas" at bounding box center [632, 238] width 46 height 16
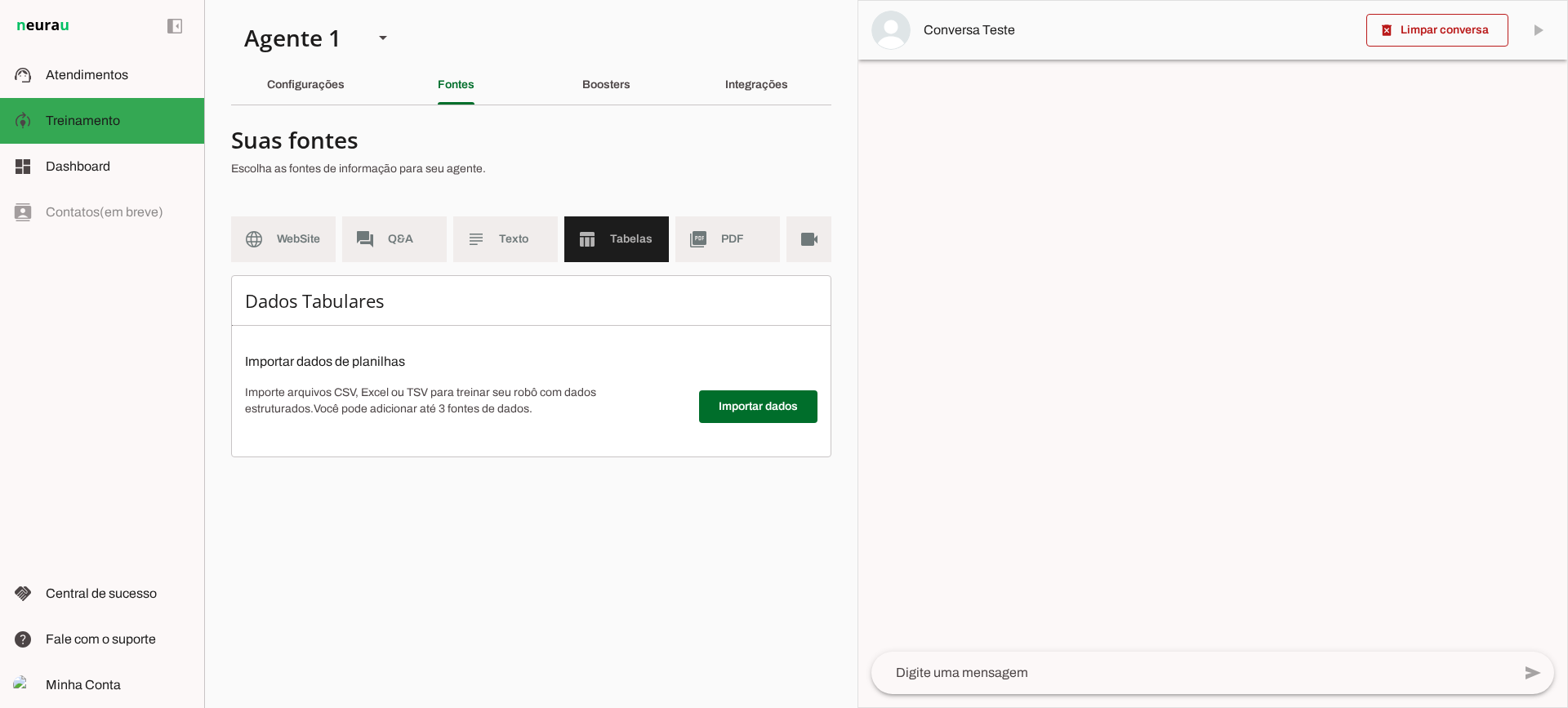
scroll to position [0, 60]
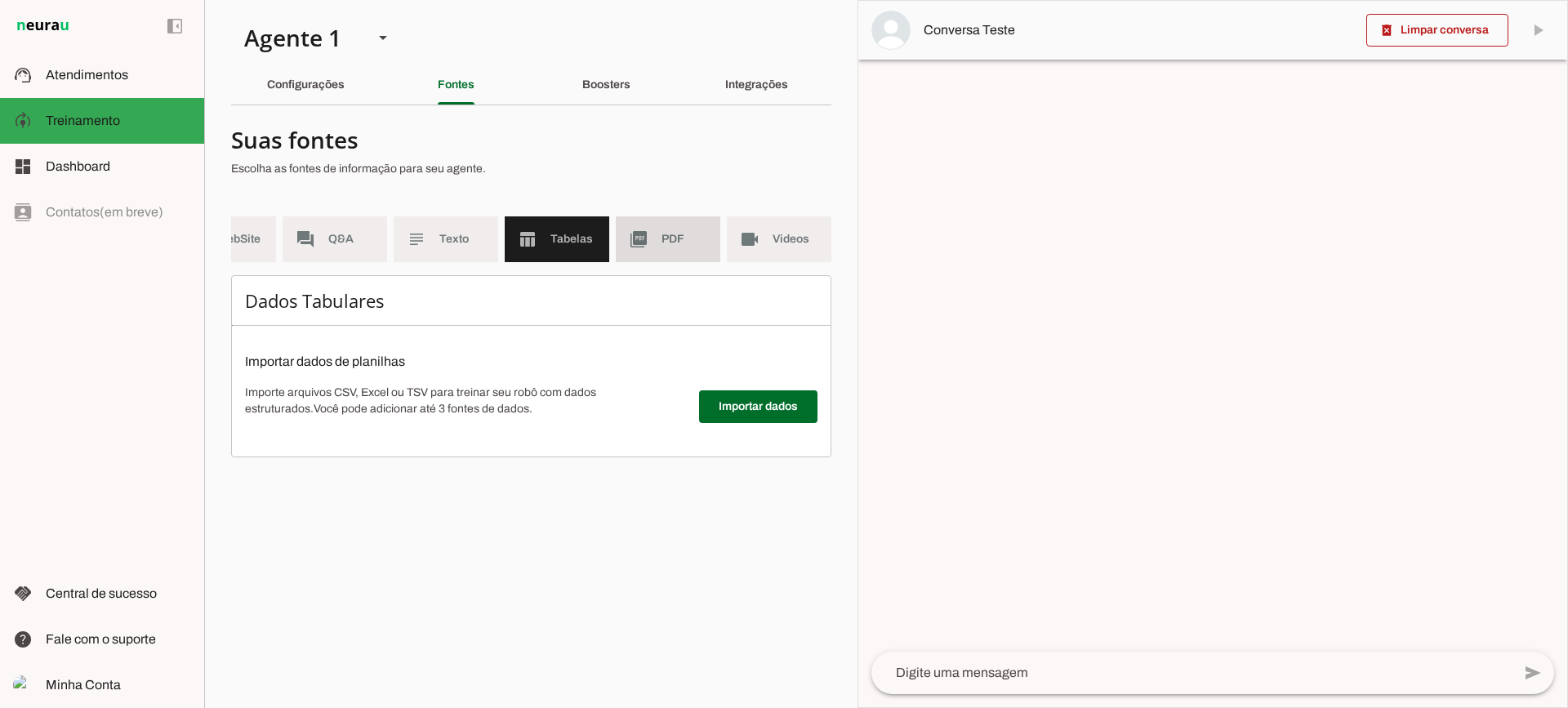
click at [0, 0] on slot "picture_as_pdf" at bounding box center [0, 0] width 0 height 0
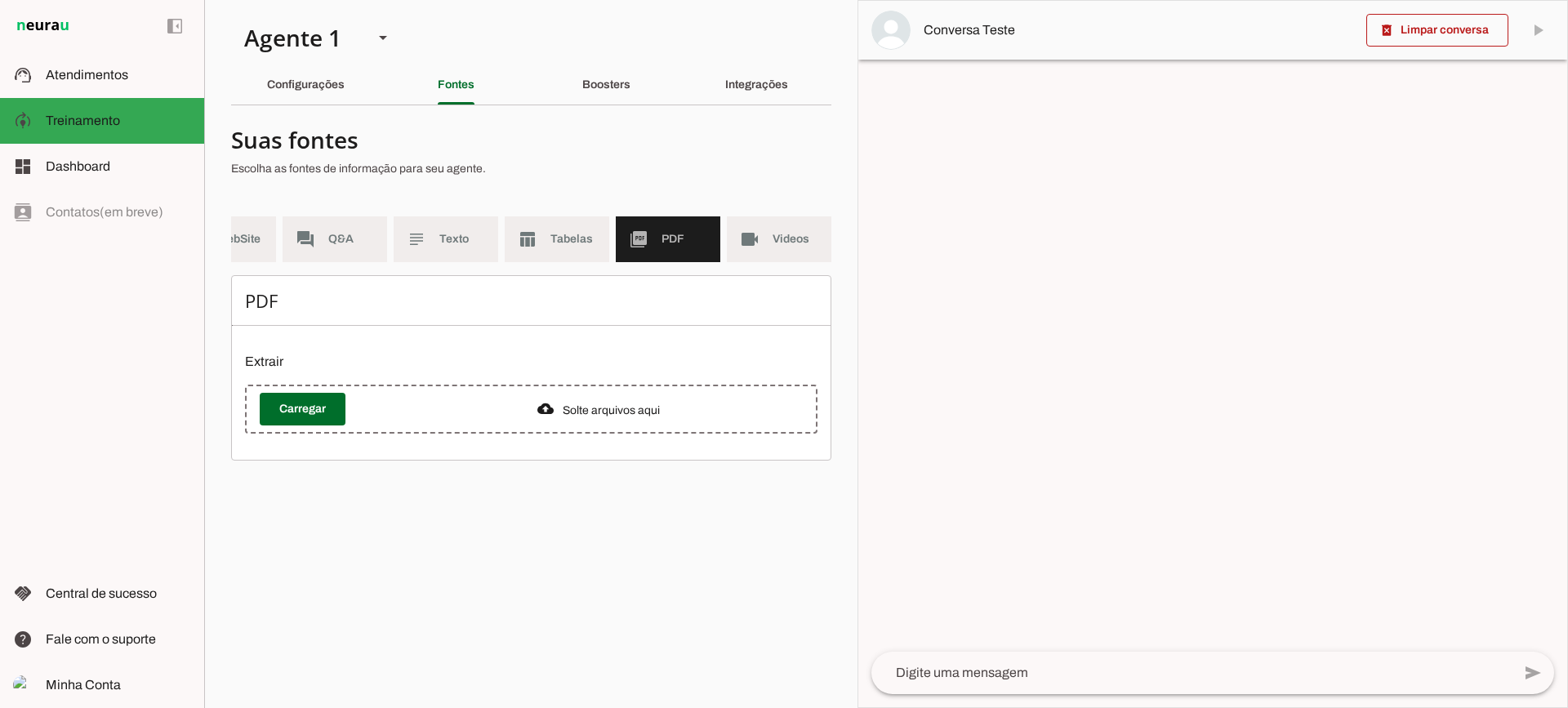
click at [790, 223] on md-item "videocam Videos" at bounding box center [778, 239] width 104 height 46
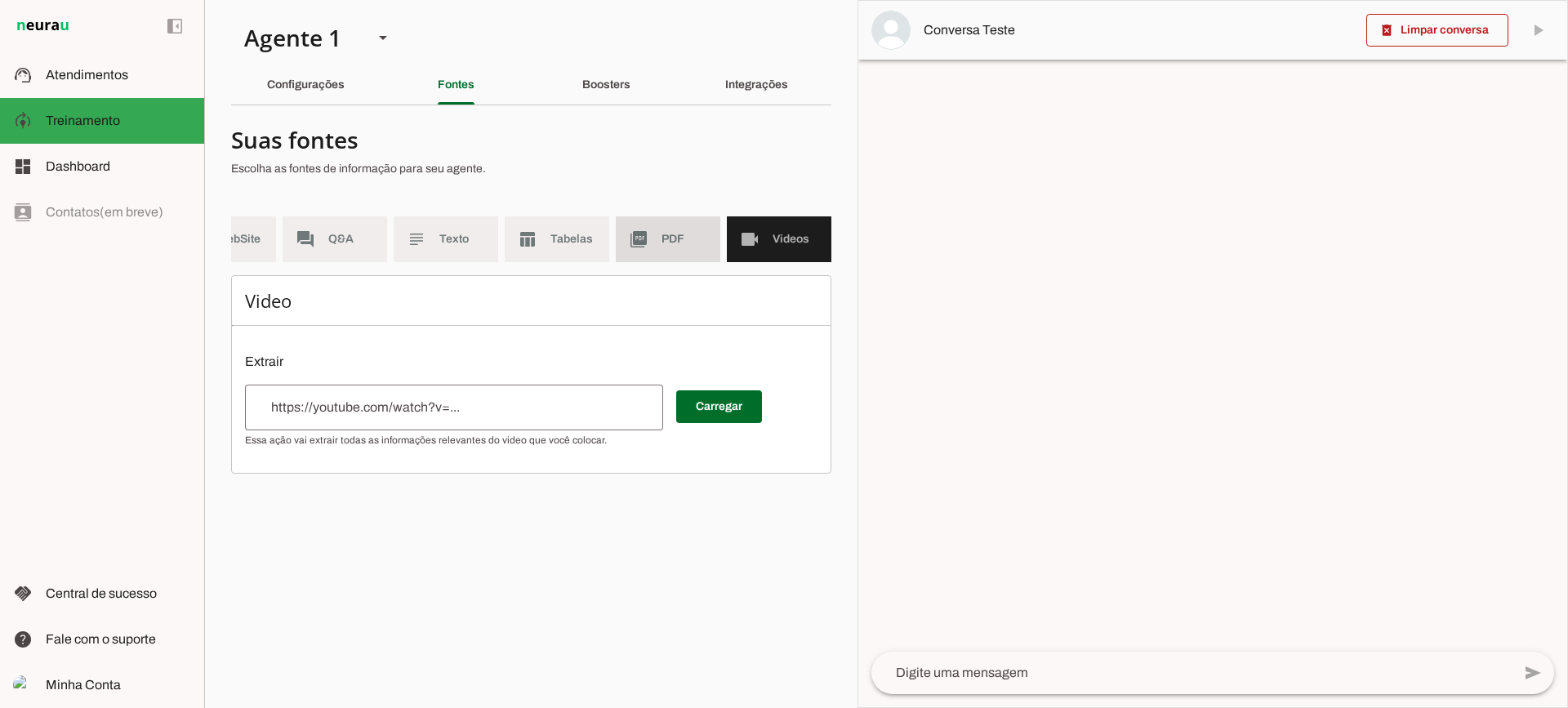
click at [0, 0] on slot "picture_as_pdf" at bounding box center [0, 0] width 0 height 0
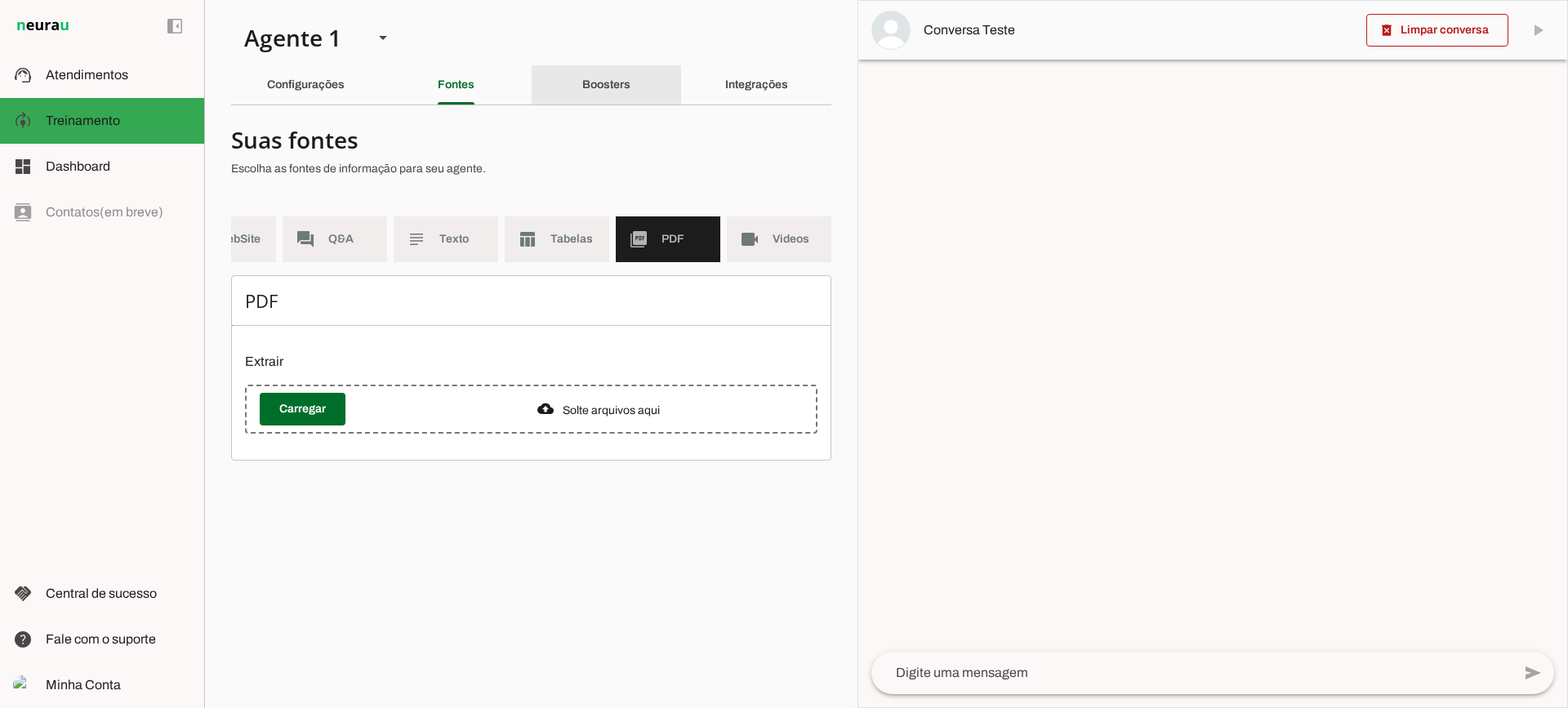
click at [582, 67] on div "Boosters" at bounding box center [606, 85] width 48 height 39
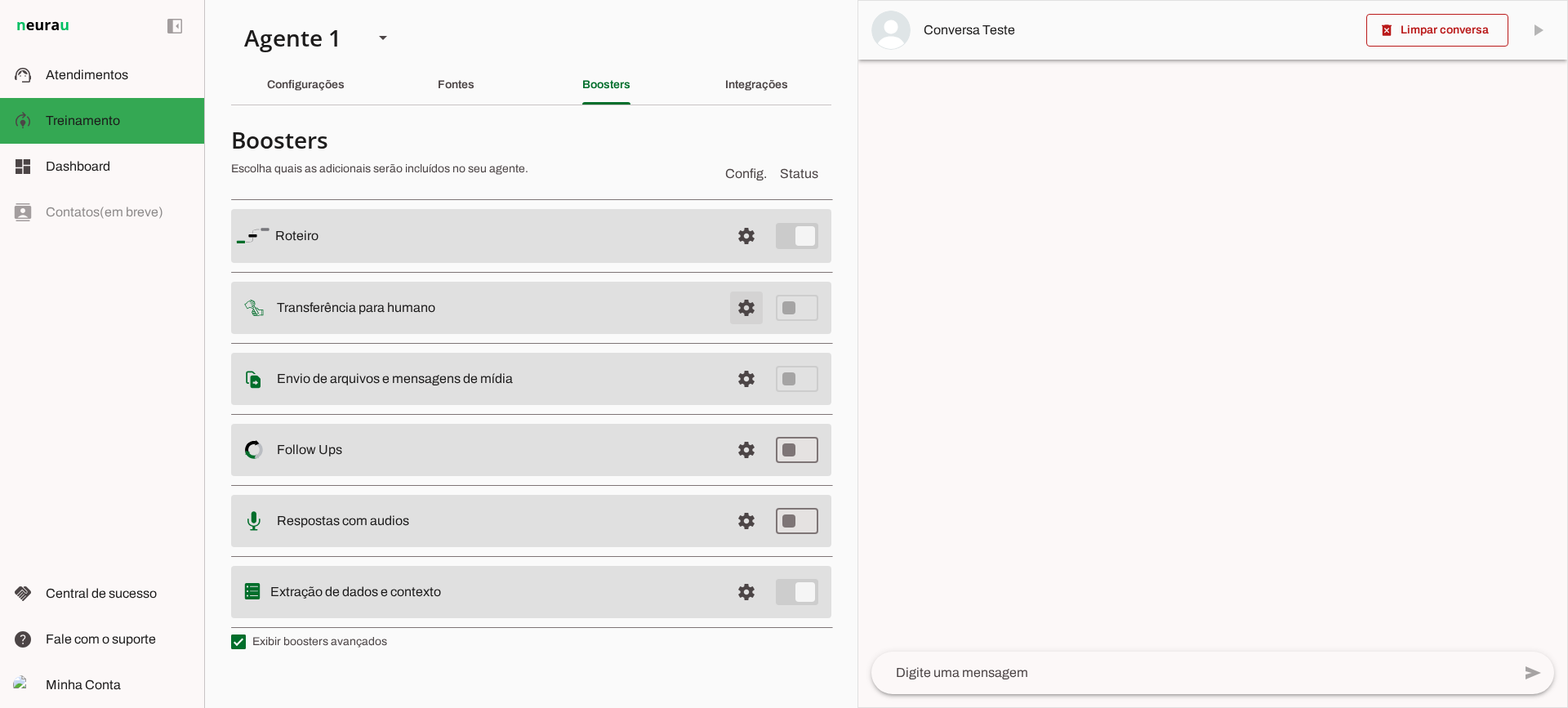
click at [736, 294] on span at bounding box center [746, 308] width 39 height 39
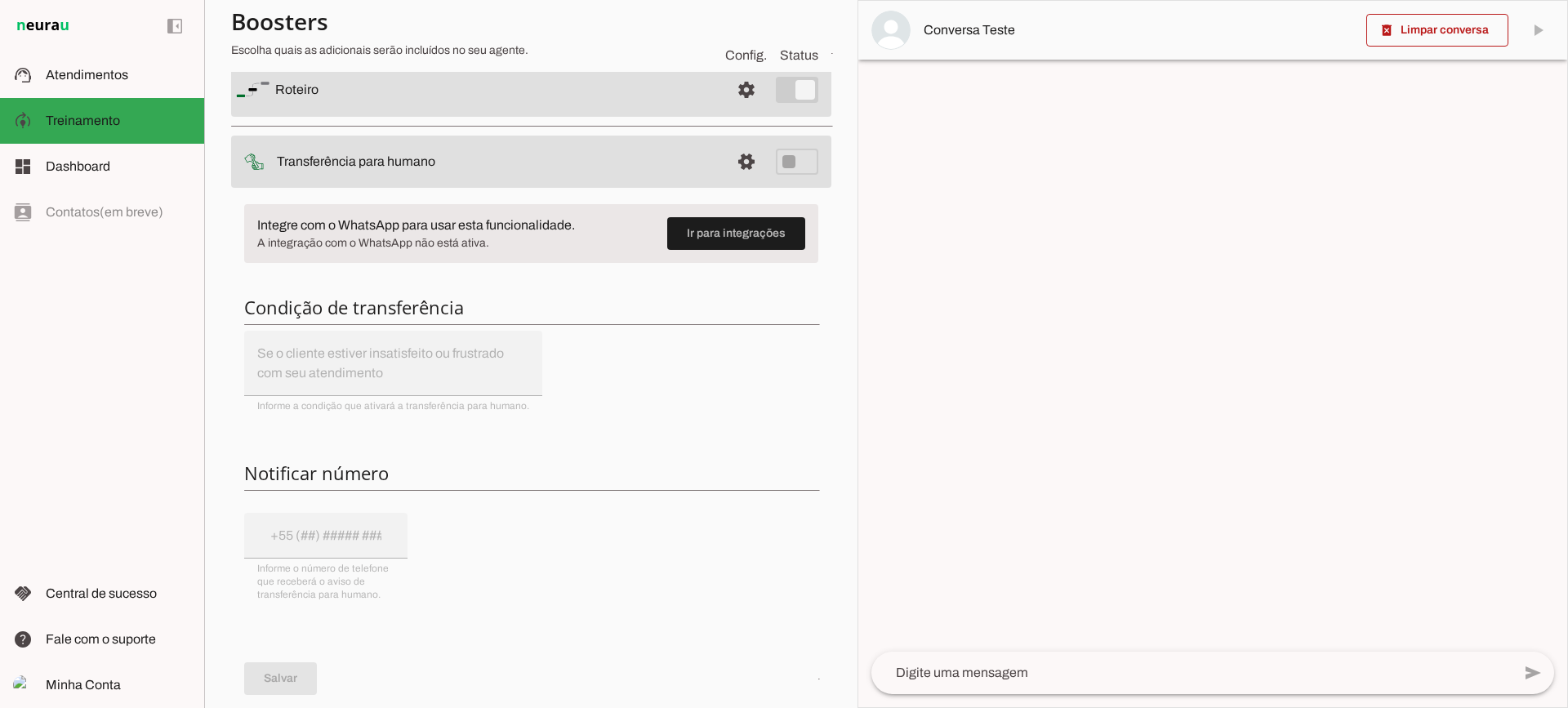
scroll to position [163, 0]
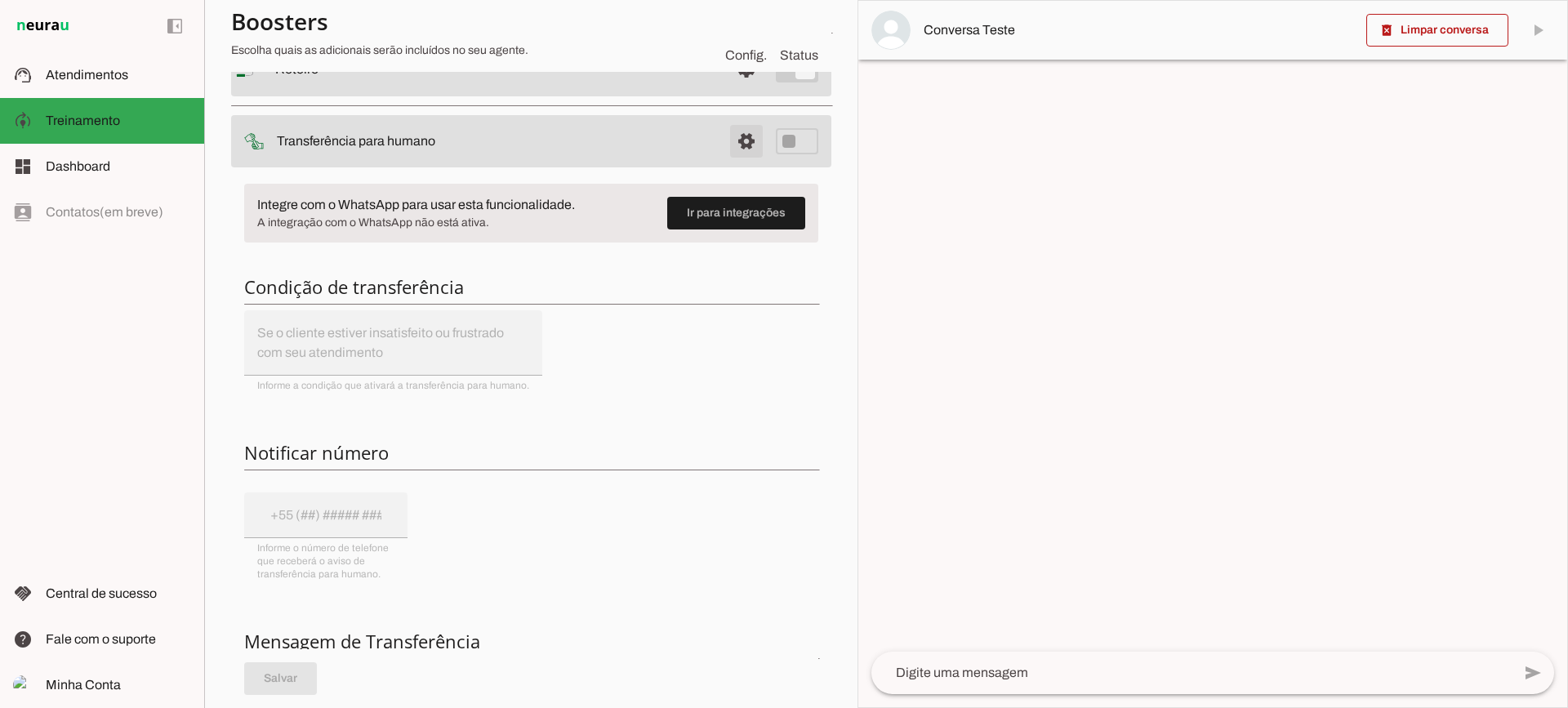
click at [732, 147] on span at bounding box center [746, 142] width 39 height 39
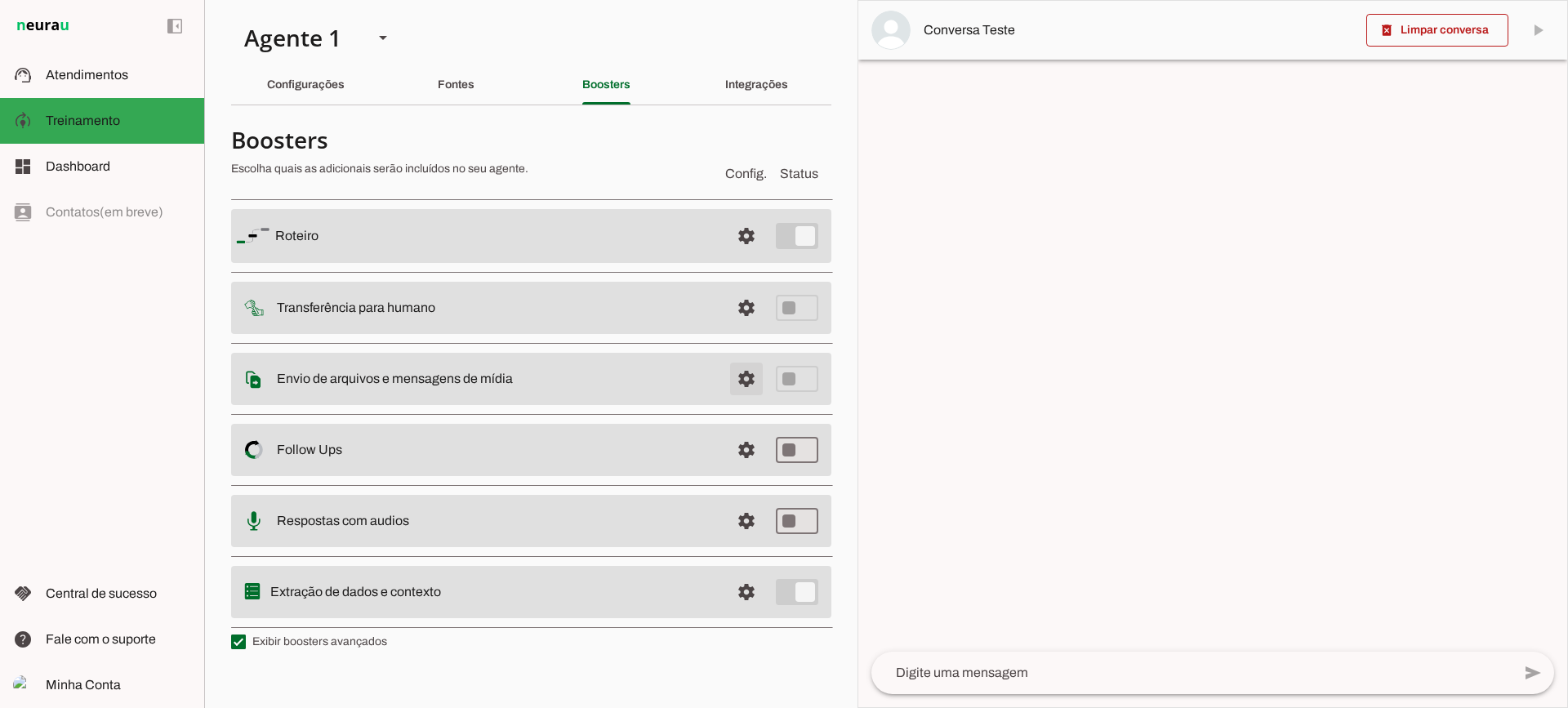
click at [757, 393] on span at bounding box center [746, 379] width 39 height 39
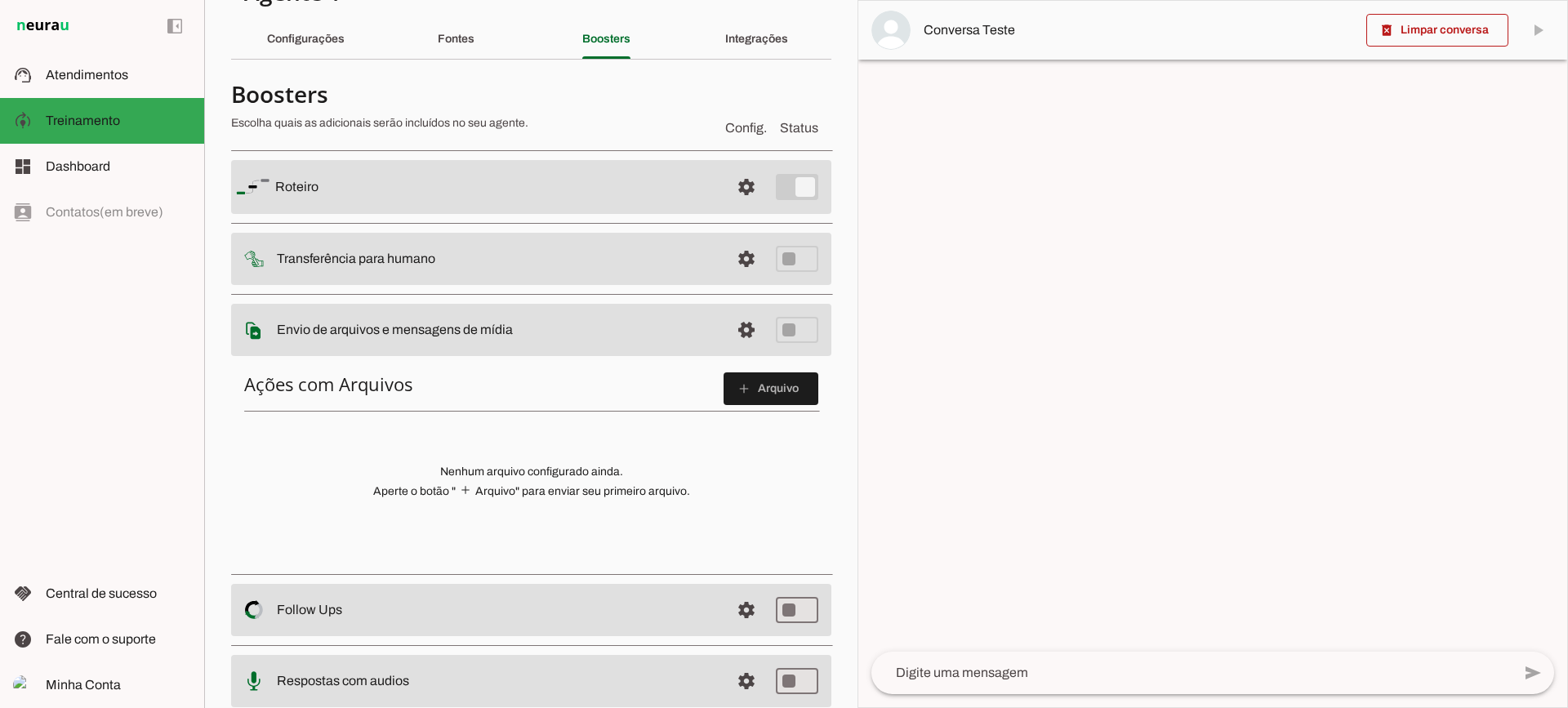
scroll to position [82, 0]
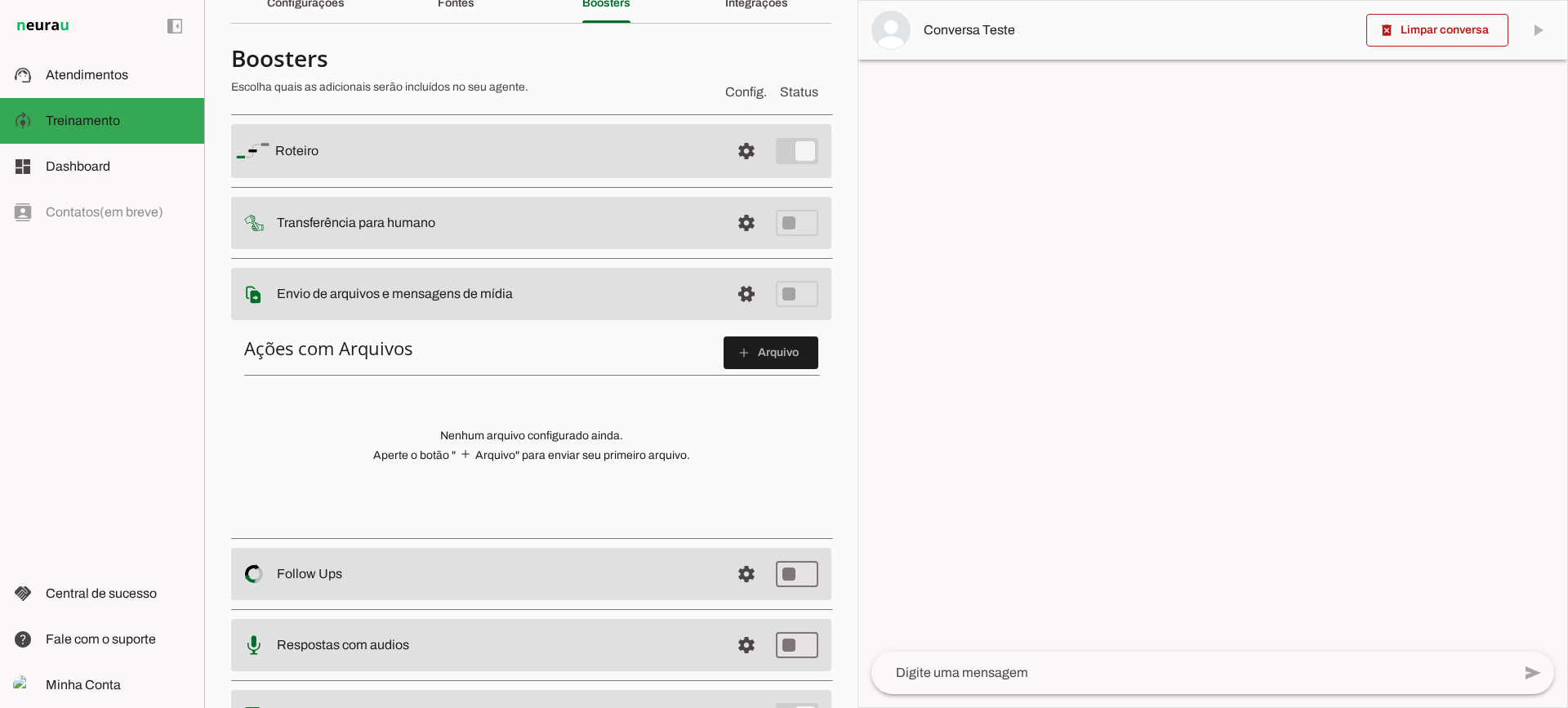
click at [711, 291] on md-item "settings Envio de arquivos e mensagens de mídia Arquivos e mensagens de mídia O…" at bounding box center [531, 294] width 600 height 53
click at [727, 291] on span at bounding box center [746, 294] width 39 height 39
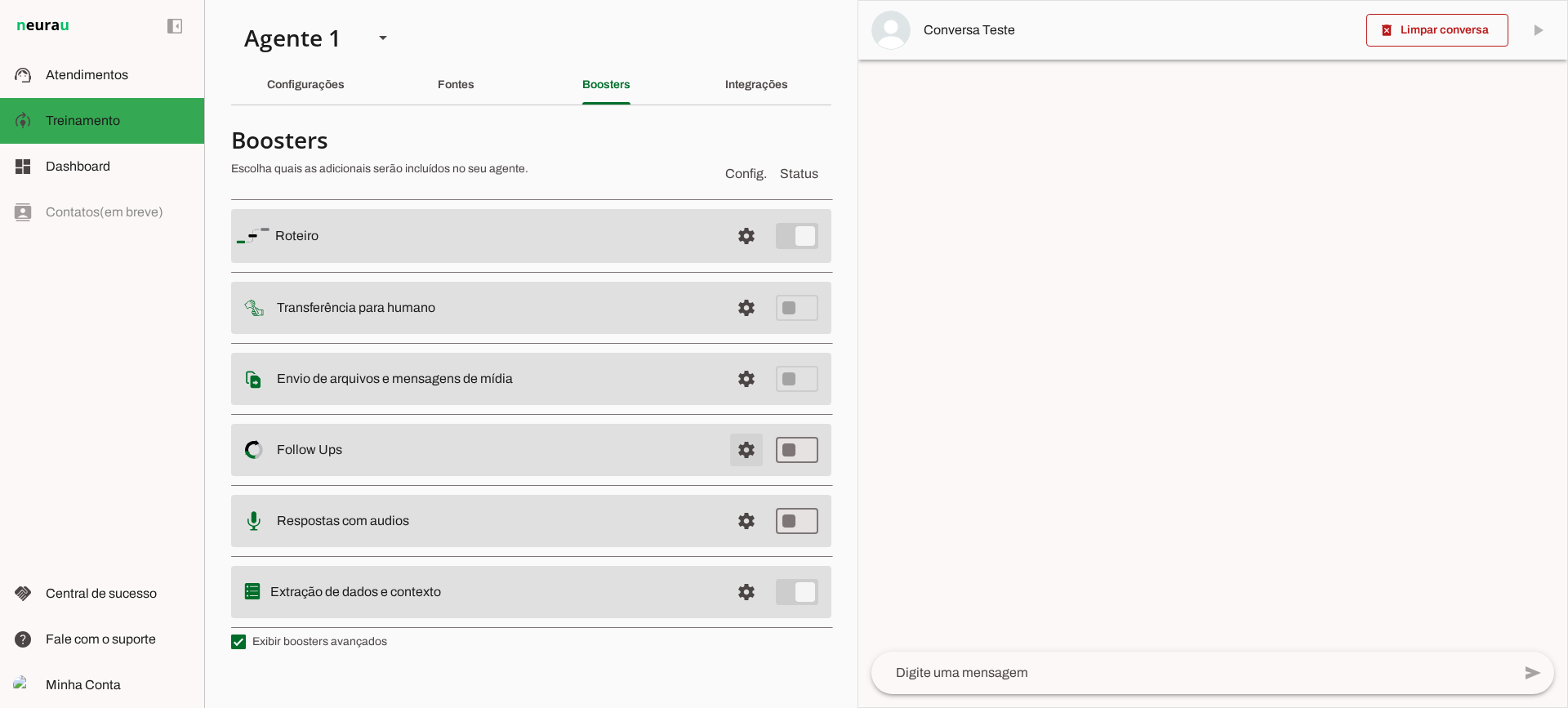
click at [742, 455] on span at bounding box center [746, 450] width 39 height 39
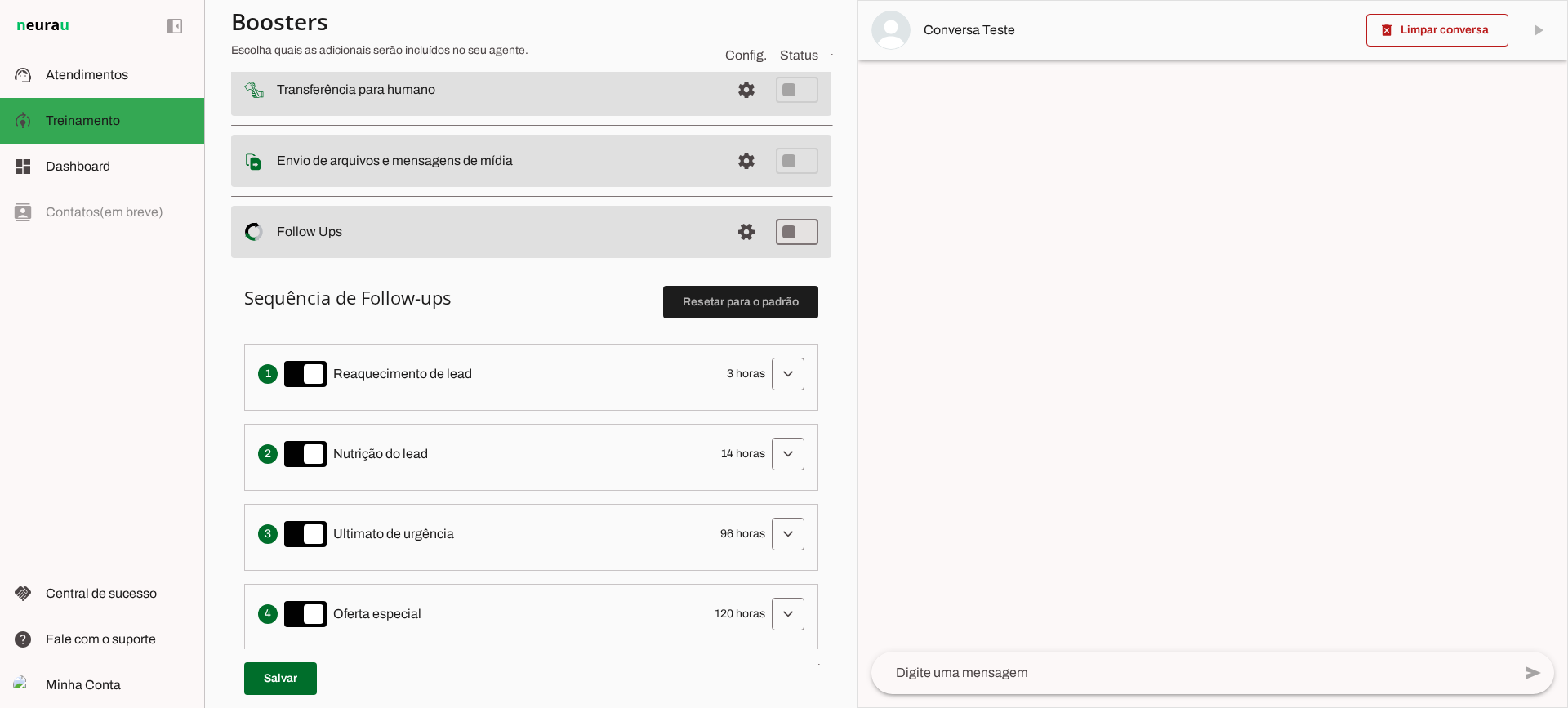
scroll to position [245, 0]
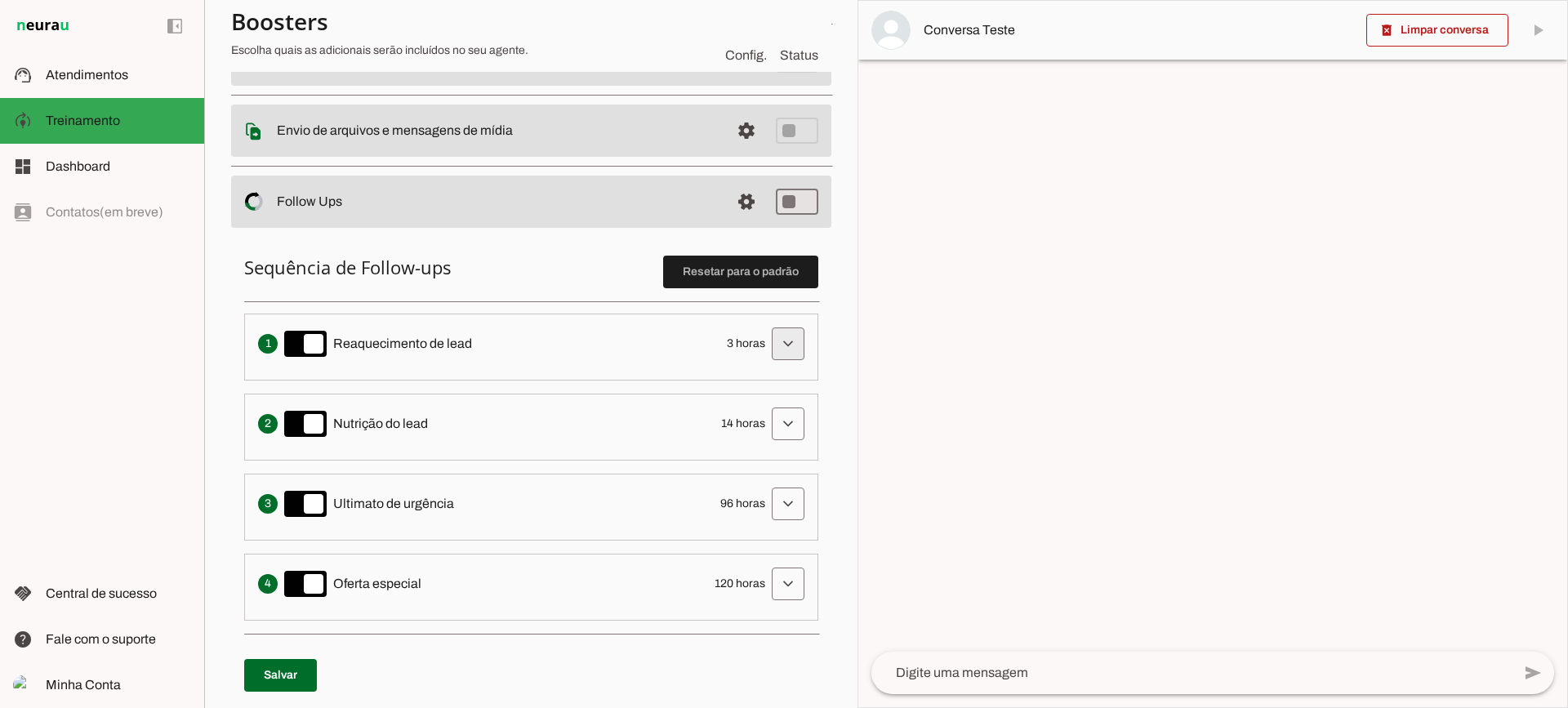
click at [787, 346] on span at bounding box center [788, 344] width 39 height 39
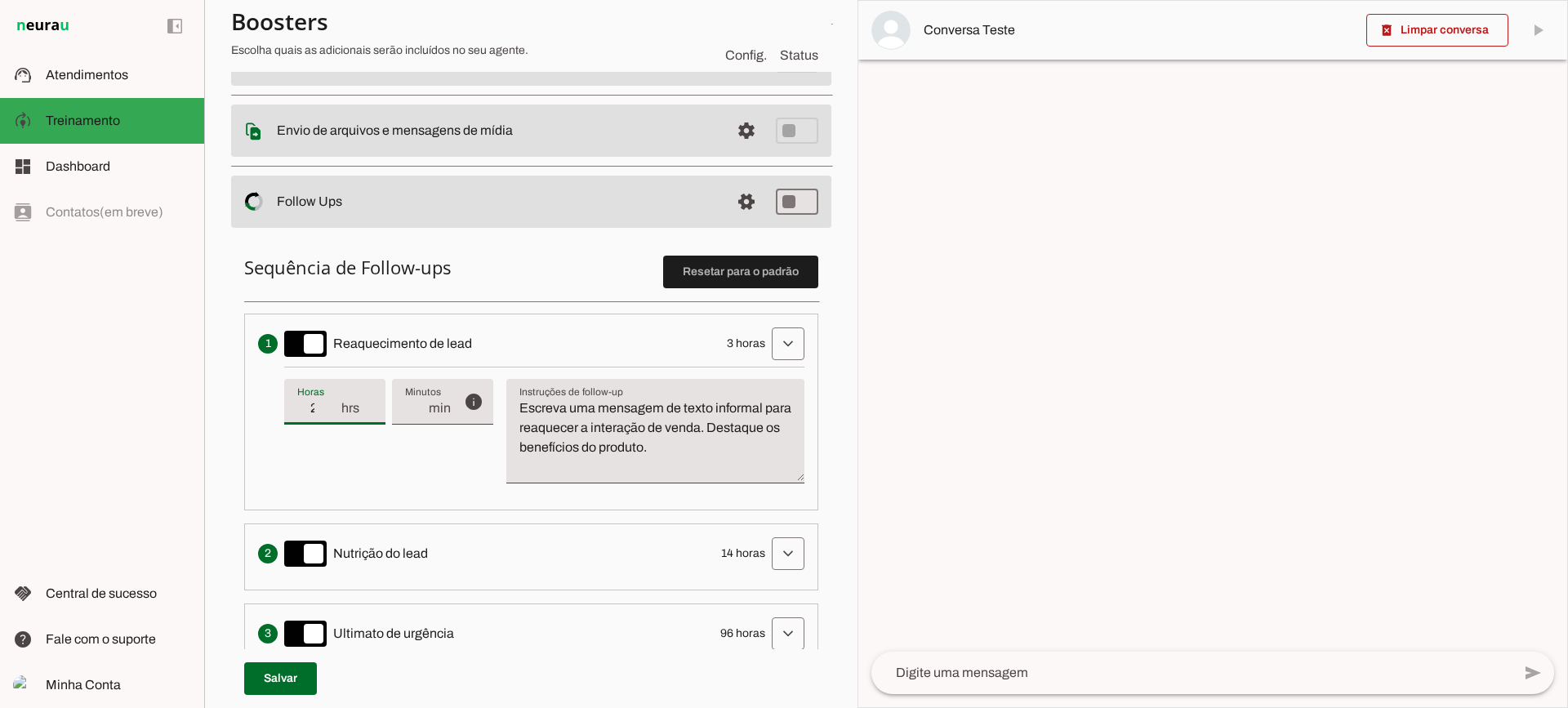
type input "2"
type md-filled-text-field "2"
click at [332, 414] on input "2" at bounding box center [318, 408] width 42 height 20
type input "1"
type md-filled-text-field "1"
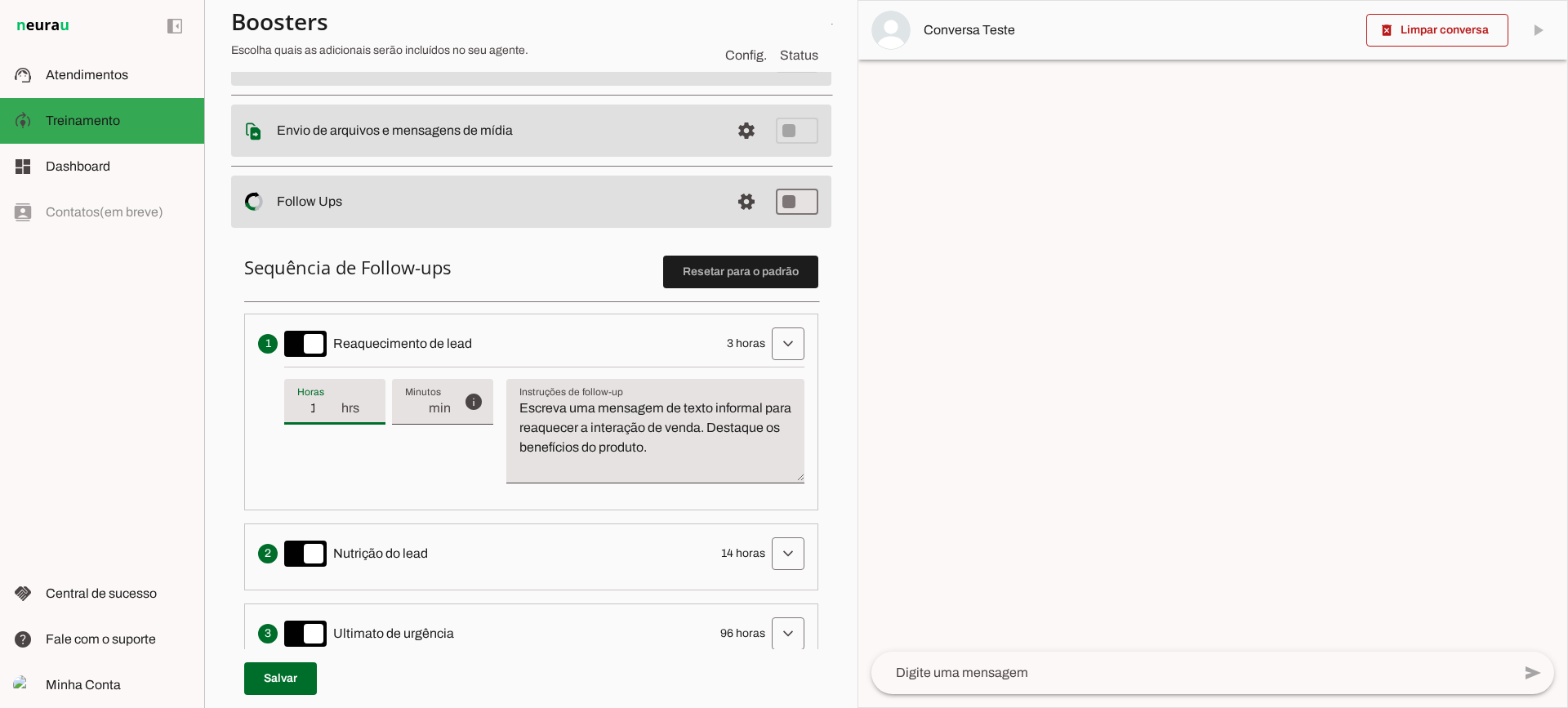
click at [332, 414] on input "1" at bounding box center [318, 408] width 42 height 20
type input "0"
type md-filled-text-field "0"
click at [336, 408] on input "0" at bounding box center [318, 408] width 42 height 20
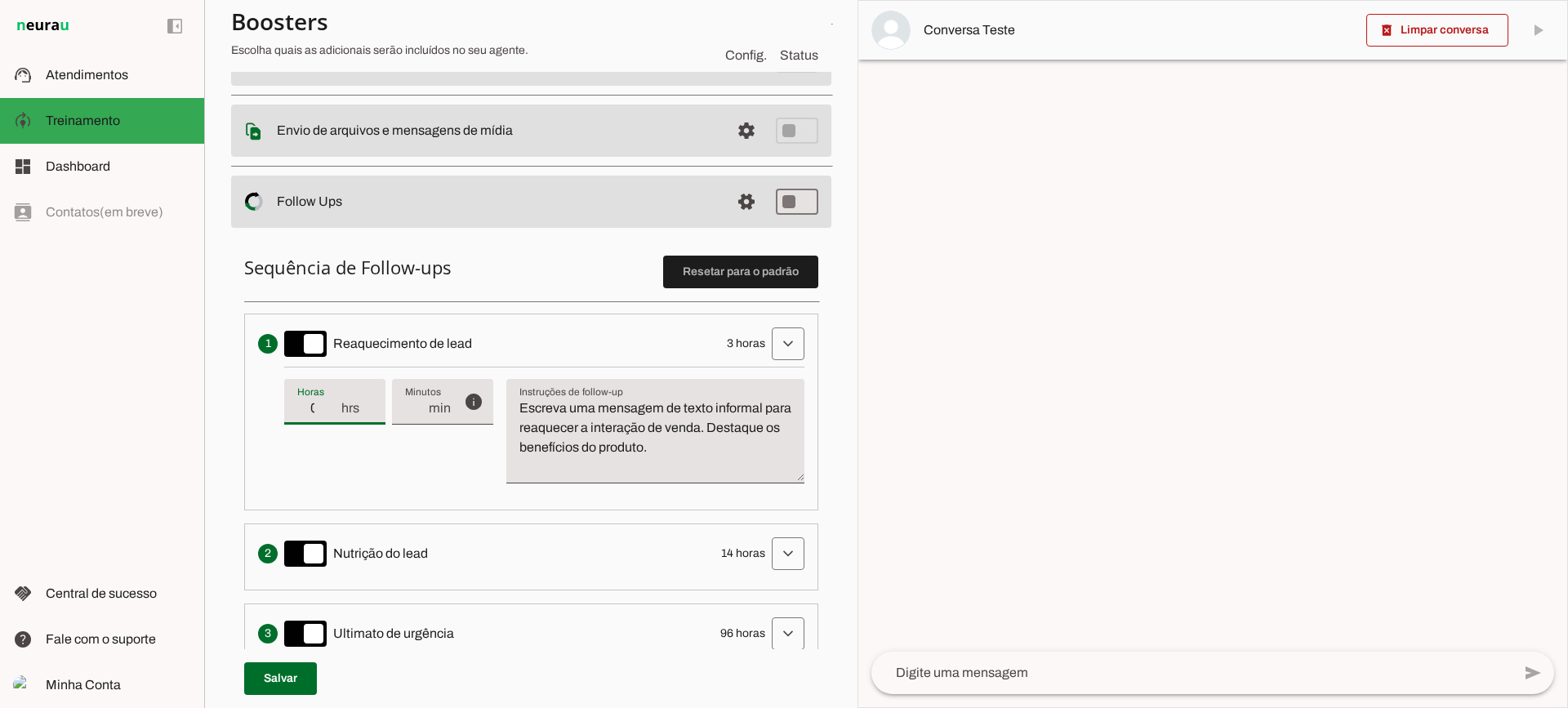
click at [336, 408] on input "0" at bounding box center [318, 408] width 42 height 20
type input "1"
type md-filled-text-field "1"
click at [333, 406] on input "1" at bounding box center [318, 408] width 42 height 20
type input "2"
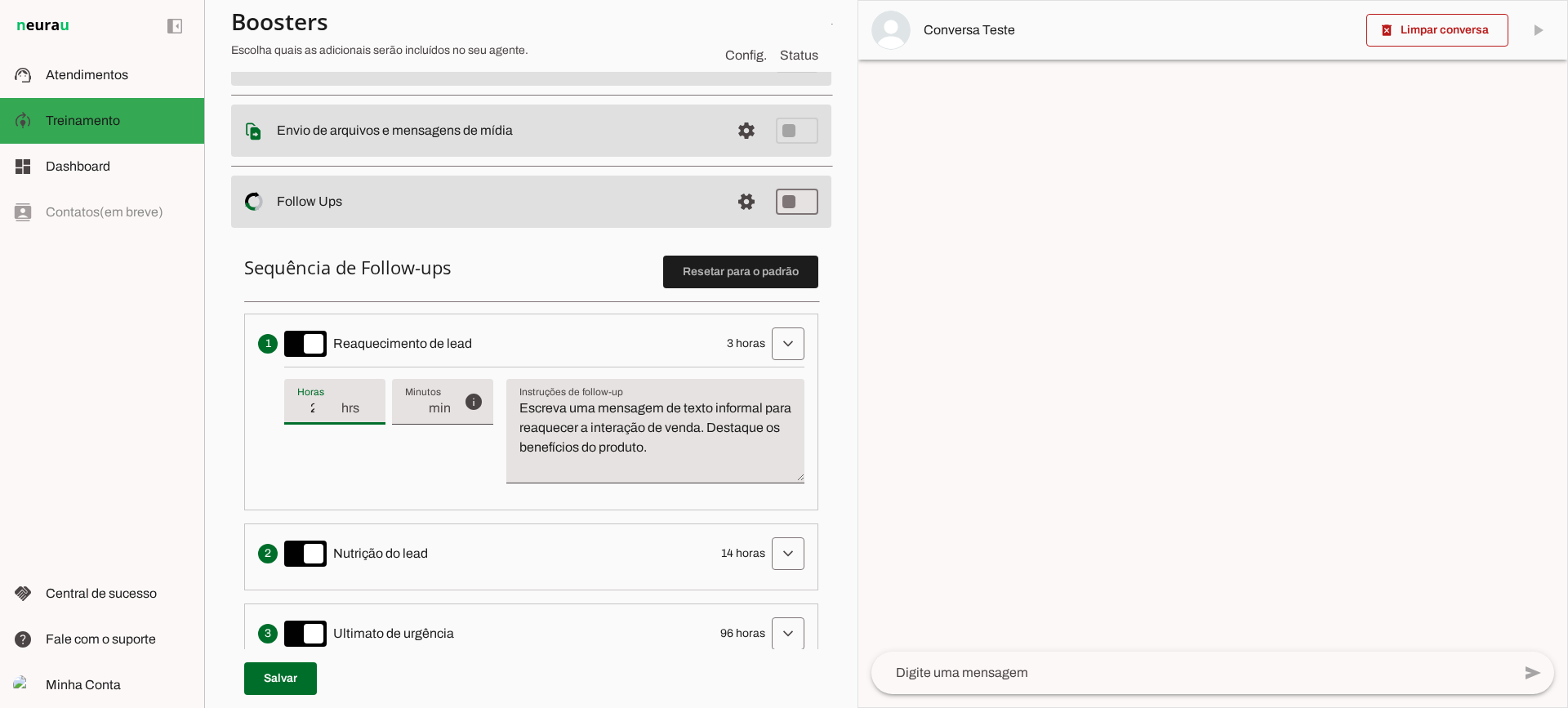
type md-filled-text-field "2"
click at [333, 406] on input "2" at bounding box center [318, 408] width 42 height 20
type input "3"
type md-filled-text-field "3"
click at [333, 406] on input "3" at bounding box center [318, 408] width 42 height 20
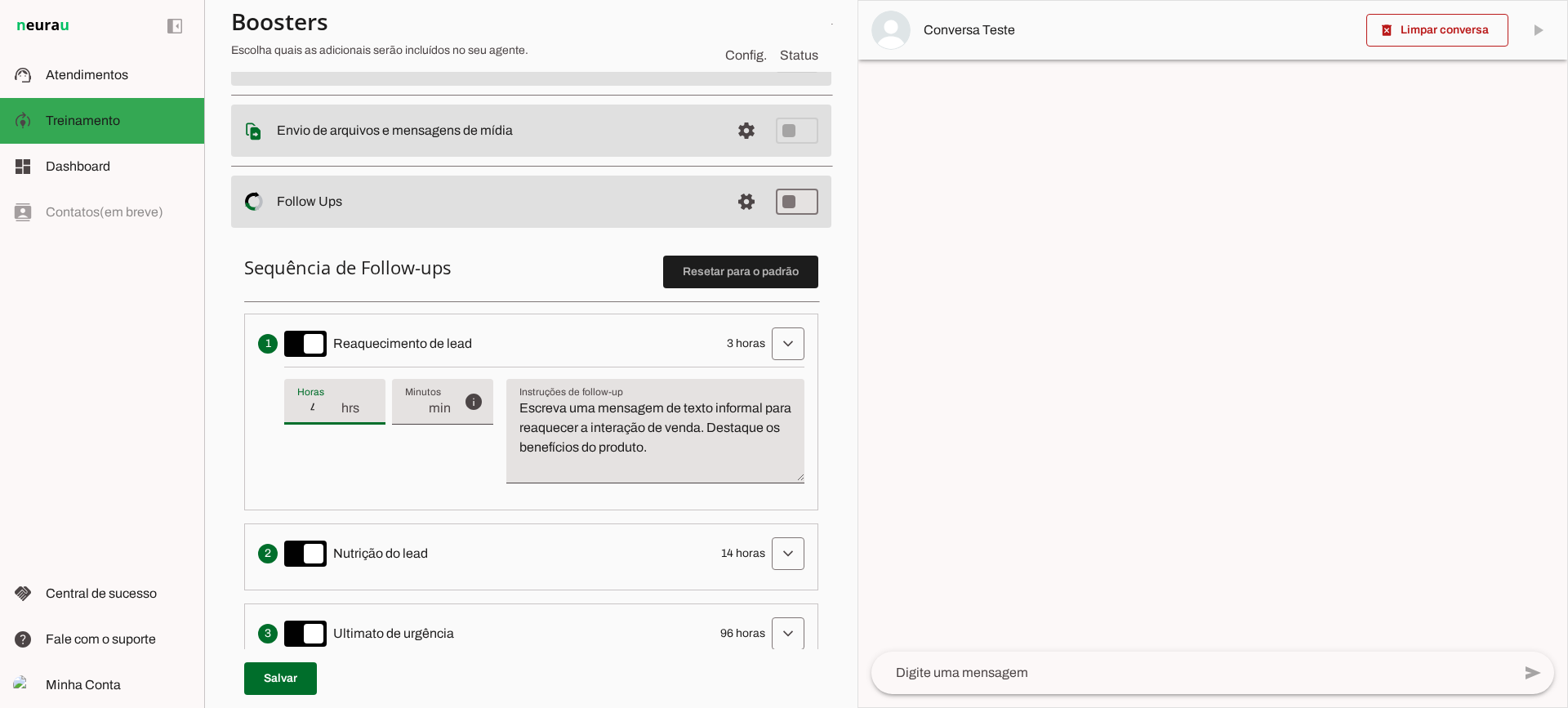
type input "4"
type md-filled-text-field "4"
click at [333, 406] on input "4" at bounding box center [318, 408] width 42 height 20
type input "5"
type md-filled-text-field "5"
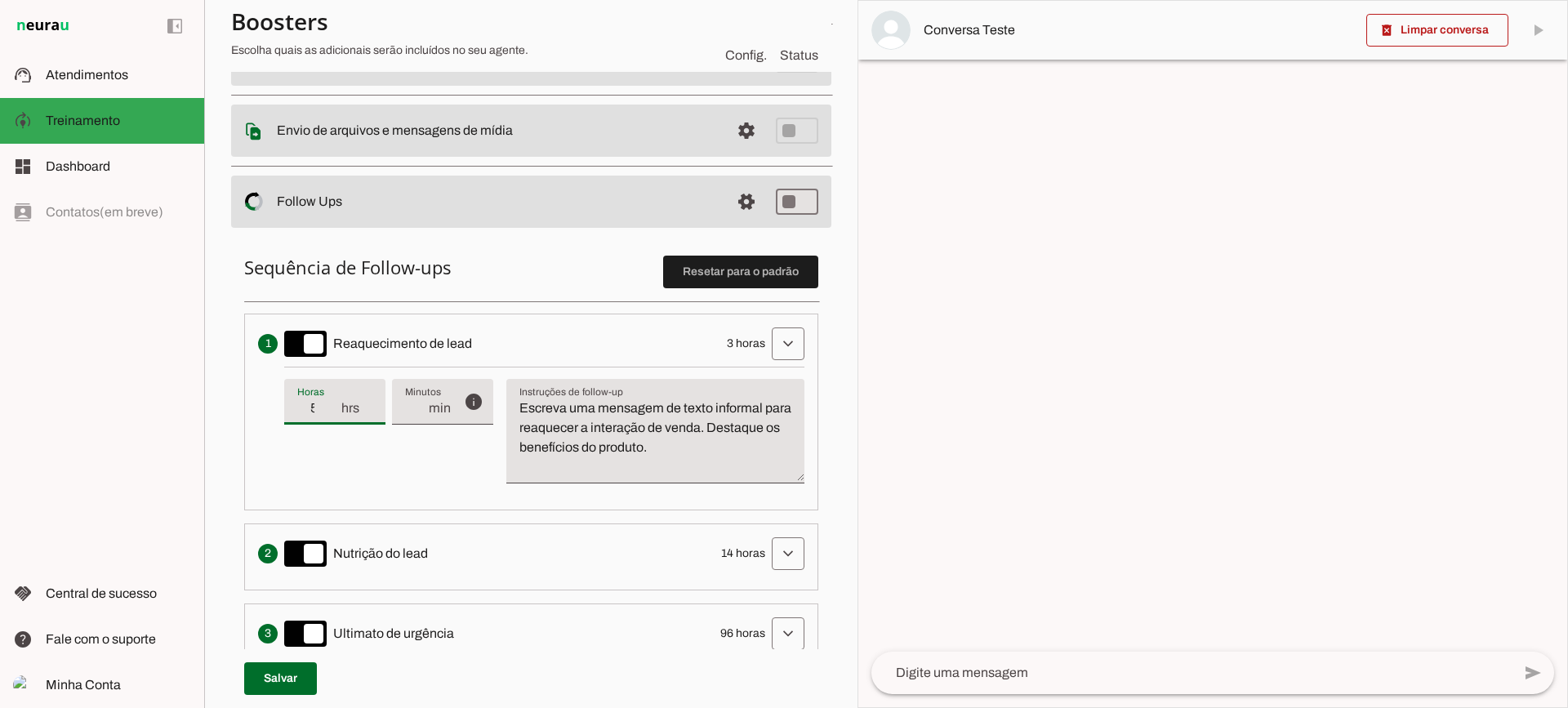
click at [332, 406] on input "5" at bounding box center [318, 408] width 42 height 20
type input "6"
type md-filled-text-field "6"
click at [332, 406] on input "6" at bounding box center [318, 408] width 42 height 20
click at [334, 419] on div "6 hrs" at bounding box center [335, 401] width 101 height 46
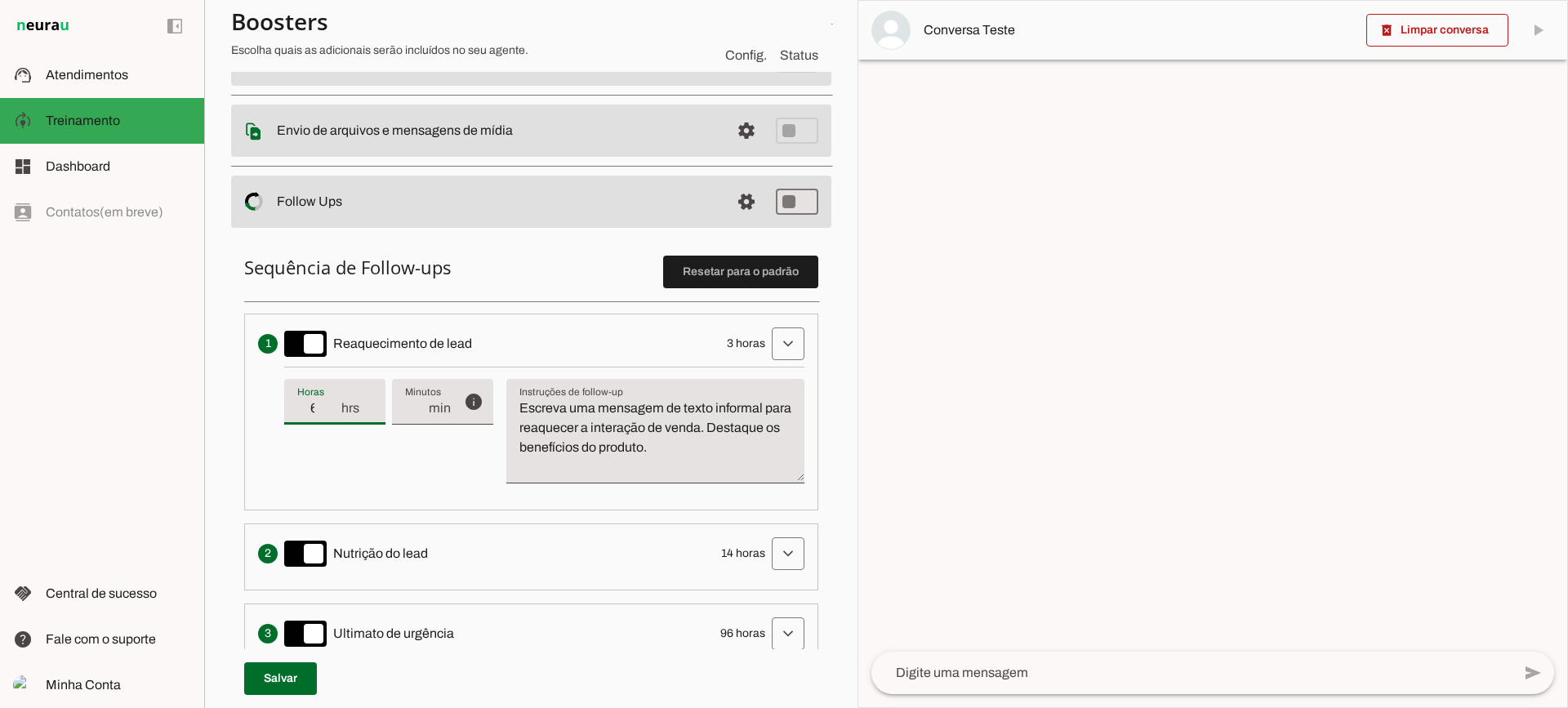
click at [334, 419] on div "6 hrs" at bounding box center [335, 401] width 101 height 46
type input "5"
type md-filled-text-field "5"
click at [334, 414] on input "5" at bounding box center [318, 408] width 42 height 20
type input "4"
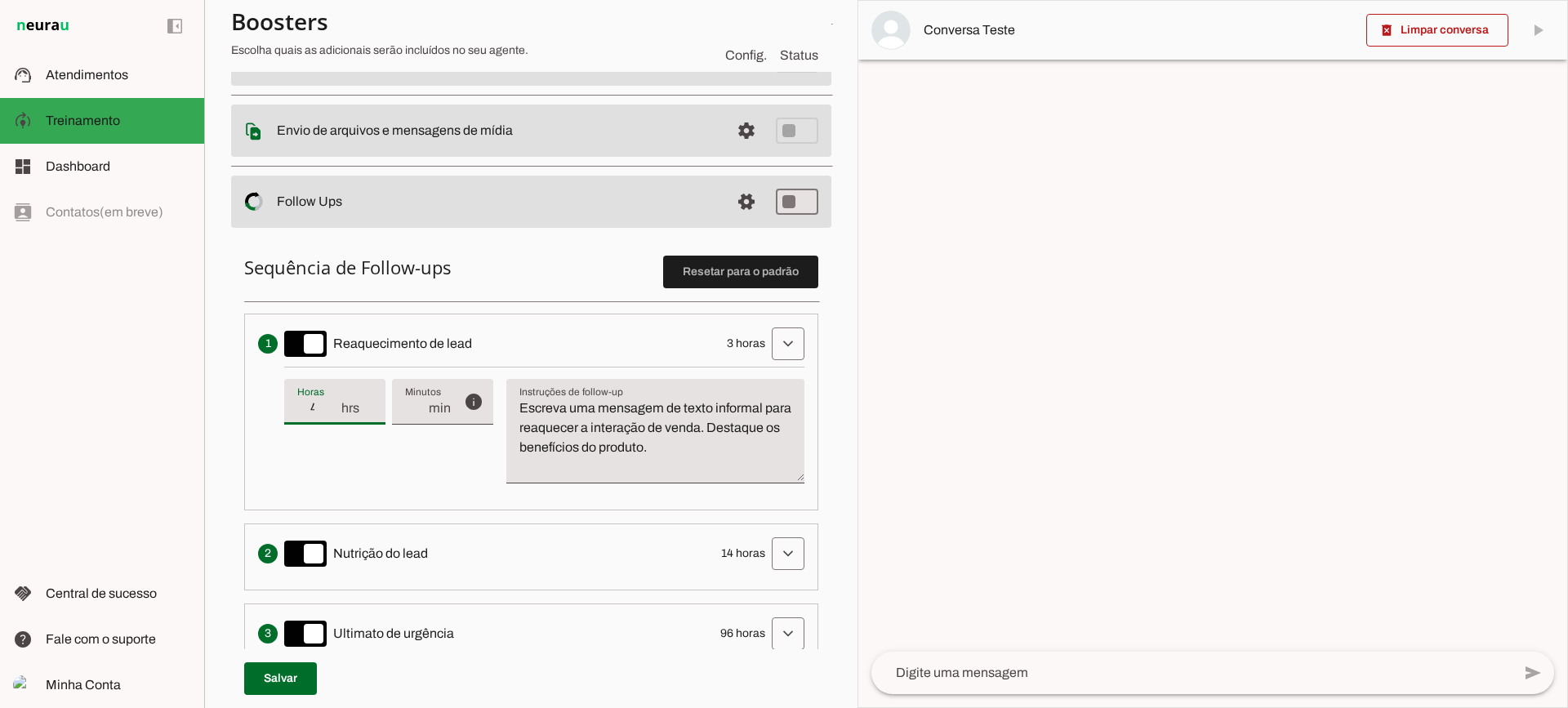
type md-filled-text-field "4"
click at [334, 414] on input "4" at bounding box center [318, 408] width 42 height 20
type input "3"
type md-filled-text-field "3"
click at [334, 414] on input "3" at bounding box center [318, 408] width 42 height 20
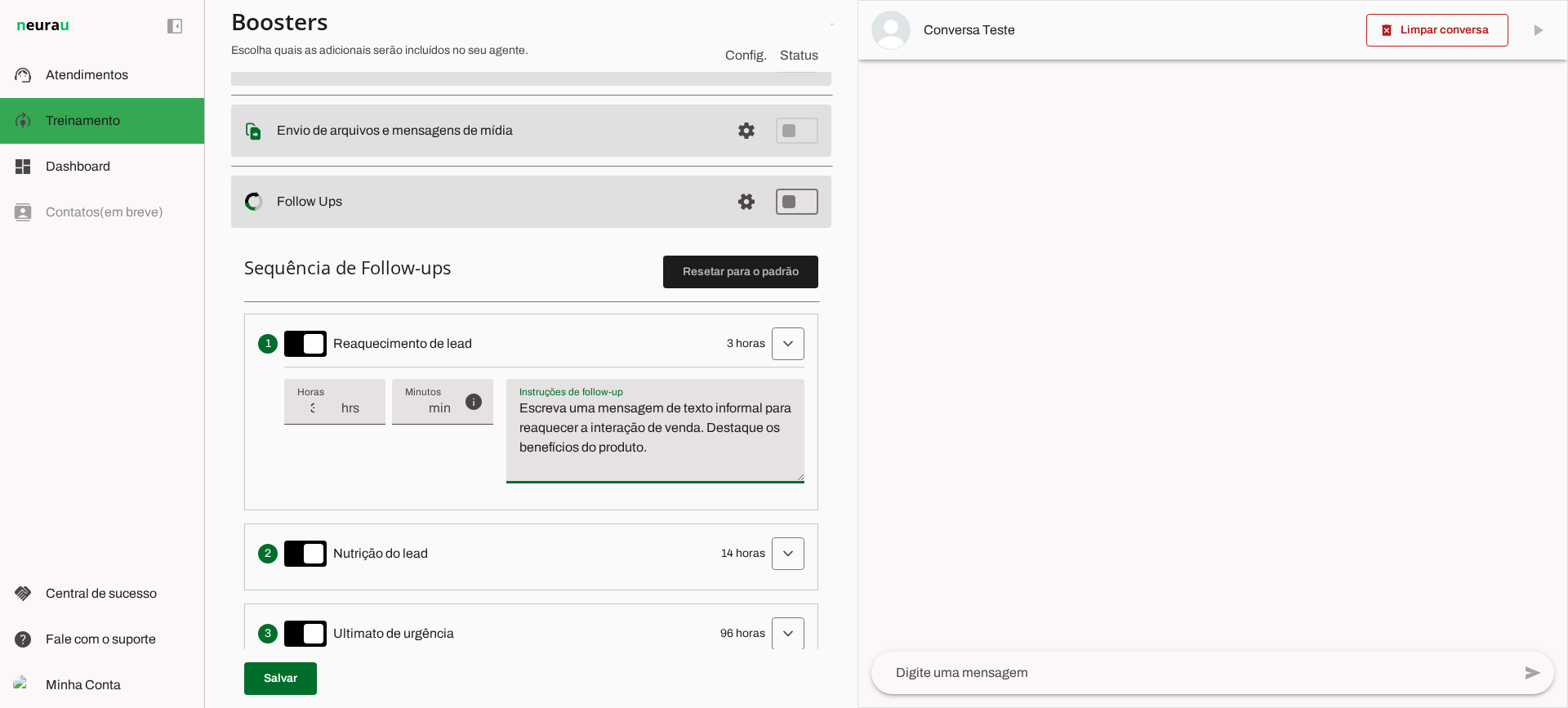
drag, startPoint x: 747, startPoint y: 455, endPoint x: 465, endPoint y: 357, distance: 298.5
click at [465, 357] on li "Envia uma mensagem para reengajar leads que pararam de responder, incentivando-…" at bounding box center [531, 412] width 574 height 197
type textarea "Escreva uma mensagem de texto informal para reaquecer a interação de venda. Des…"
click at [605, 420] on textarea "Escreva uma mensagem de texto informal para reaquecer a interação de venda. Des…" at bounding box center [656, 438] width 298 height 79
drag, startPoint x: 356, startPoint y: 444, endPoint x: 350, endPoint y: 429, distance: 16.2
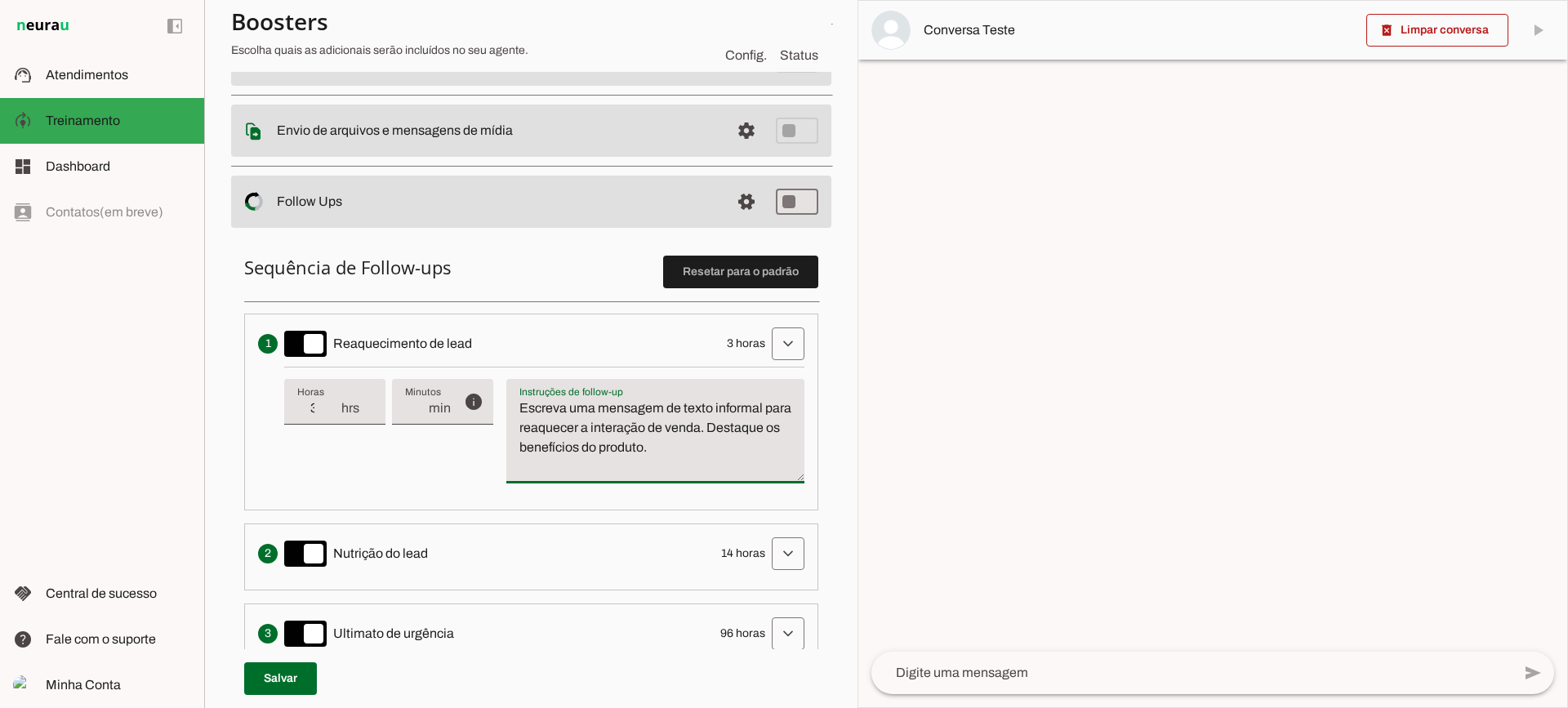
click at [354, 443] on div "info Tempo de atraso / inatividade O tempo de atraso é o tempo de inatividade d…" at bounding box center [544, 431] width 520 height 129
type input "2"
type md-filled-text-field "2"
click at [335, 412] on input "2" at bounding box center [318, 408] width 42 height 20
type input "3"
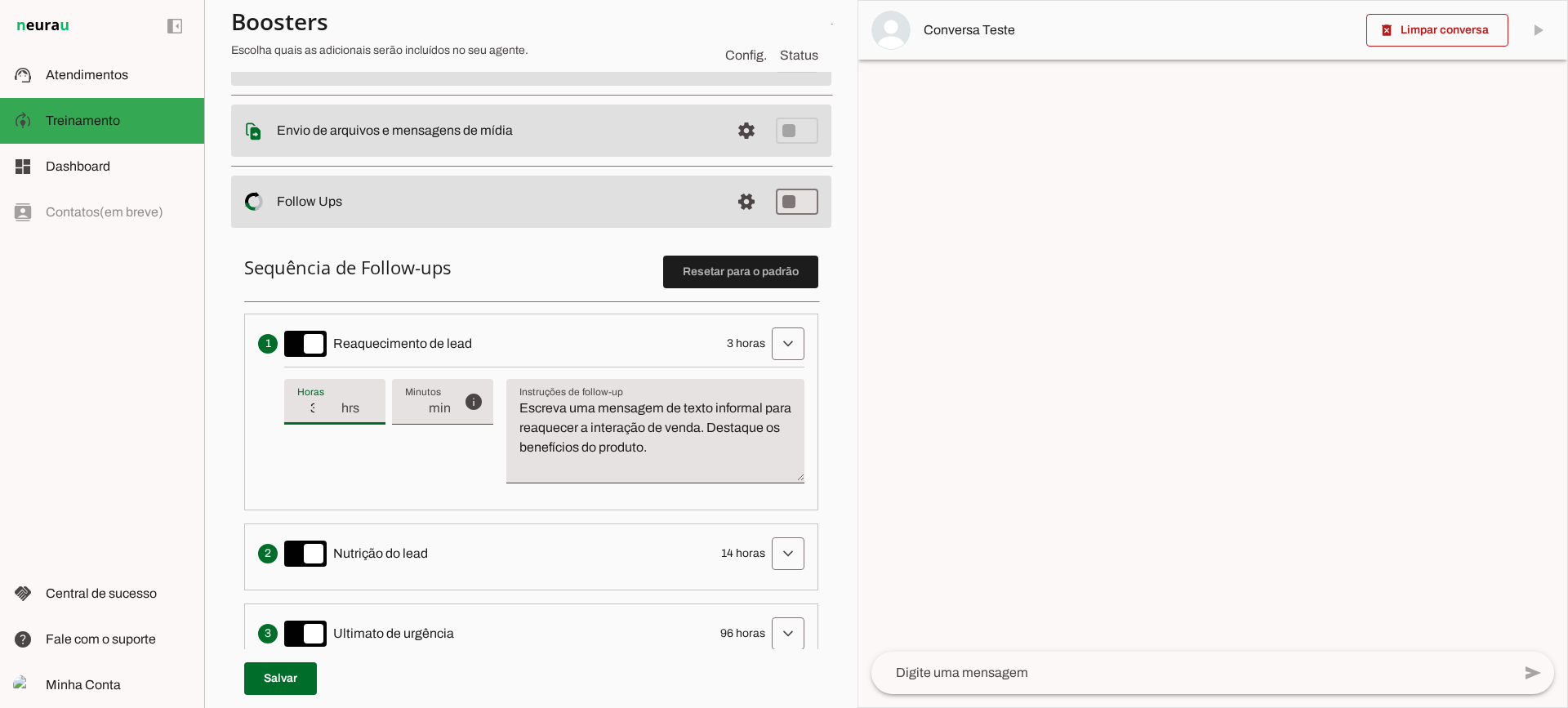
type md-filled-text-field "3"
click at [331, 406] on input "3" at bounding box center [318, 408] width 42 height 20
click at [768, 339] on span at bounding box center [788, 344] width 39 height 39
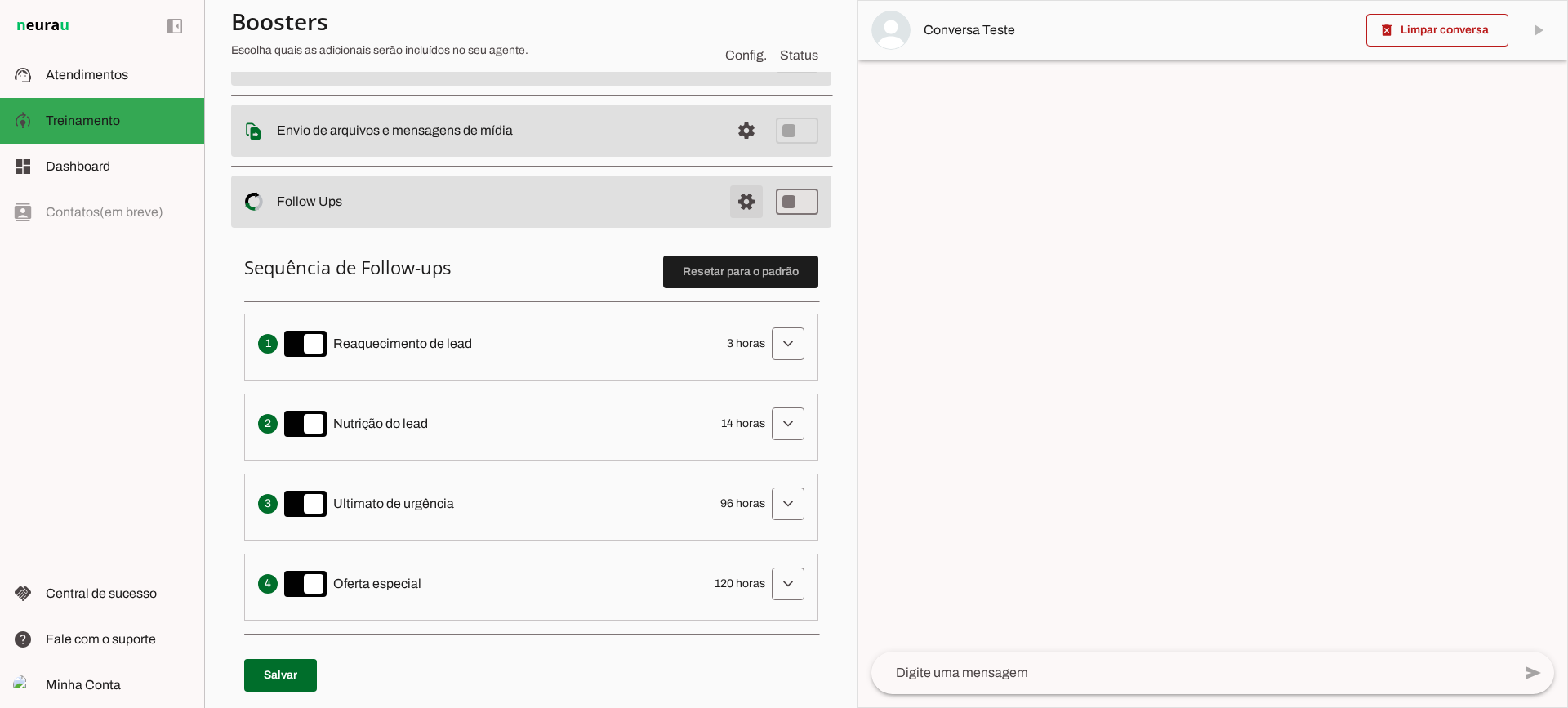
type md-switch "on"
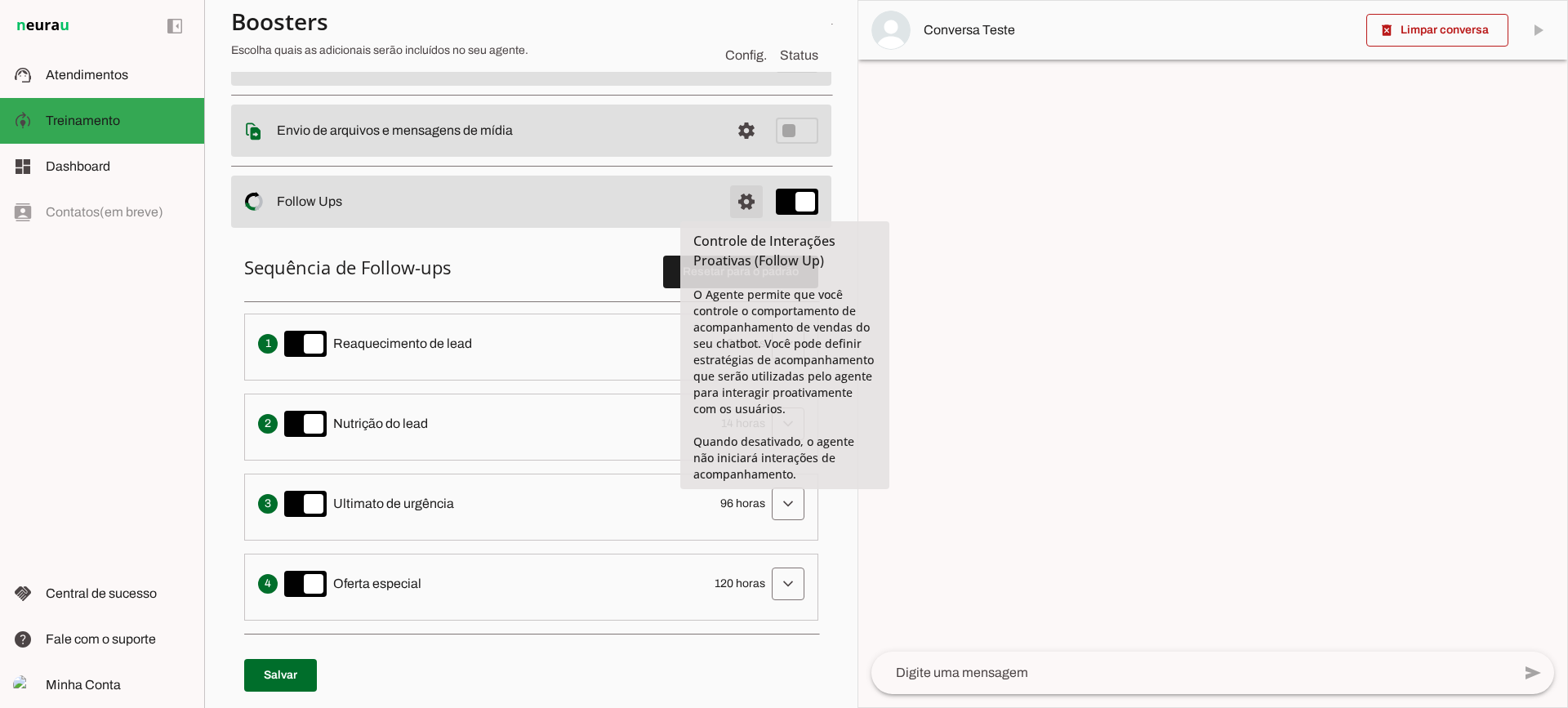
click at [736, 199] on span at bounding box center [746, 202] width 39 height 39
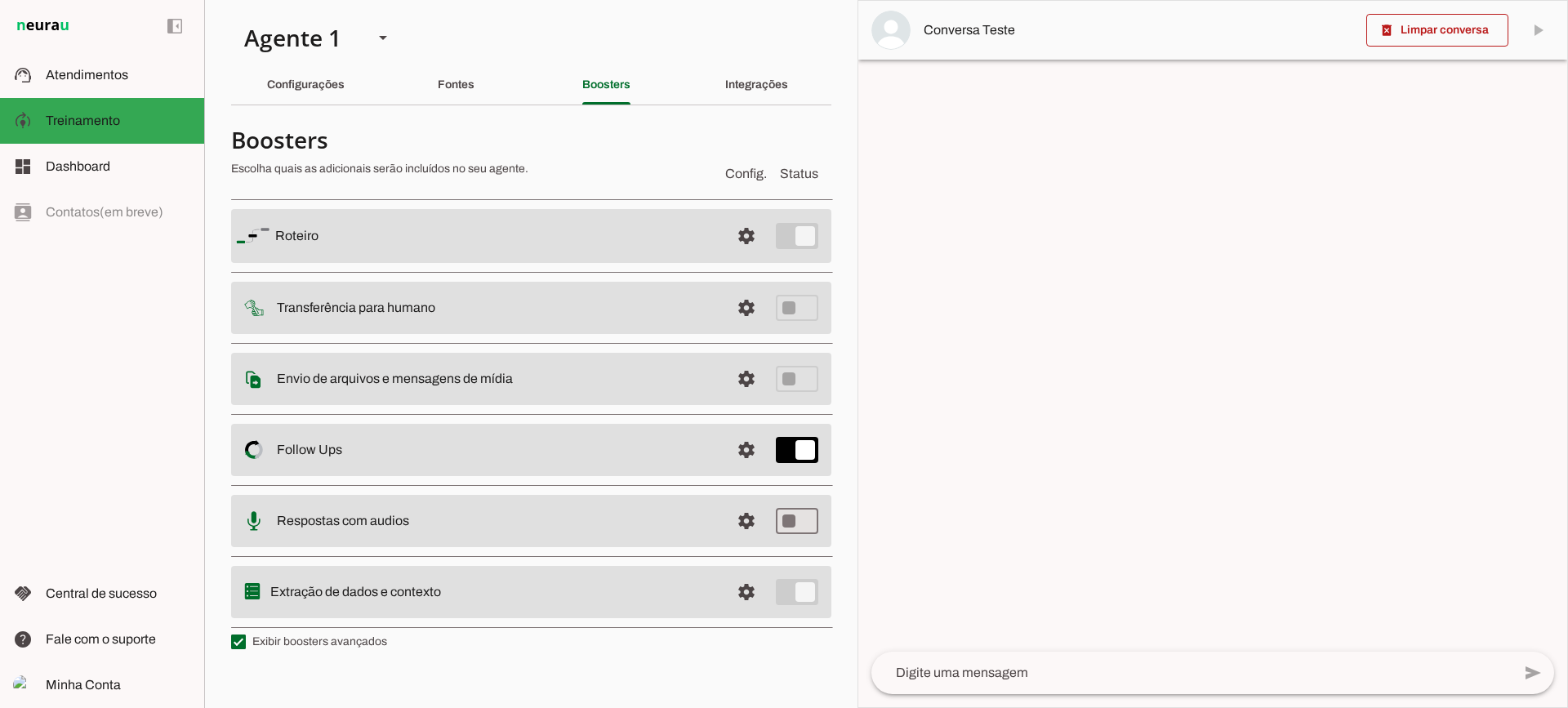
click at [764, 210] on md-item "settings [GEOGRAPHIC_DATA]" at bounding box center [531, 235] width 600 height 53
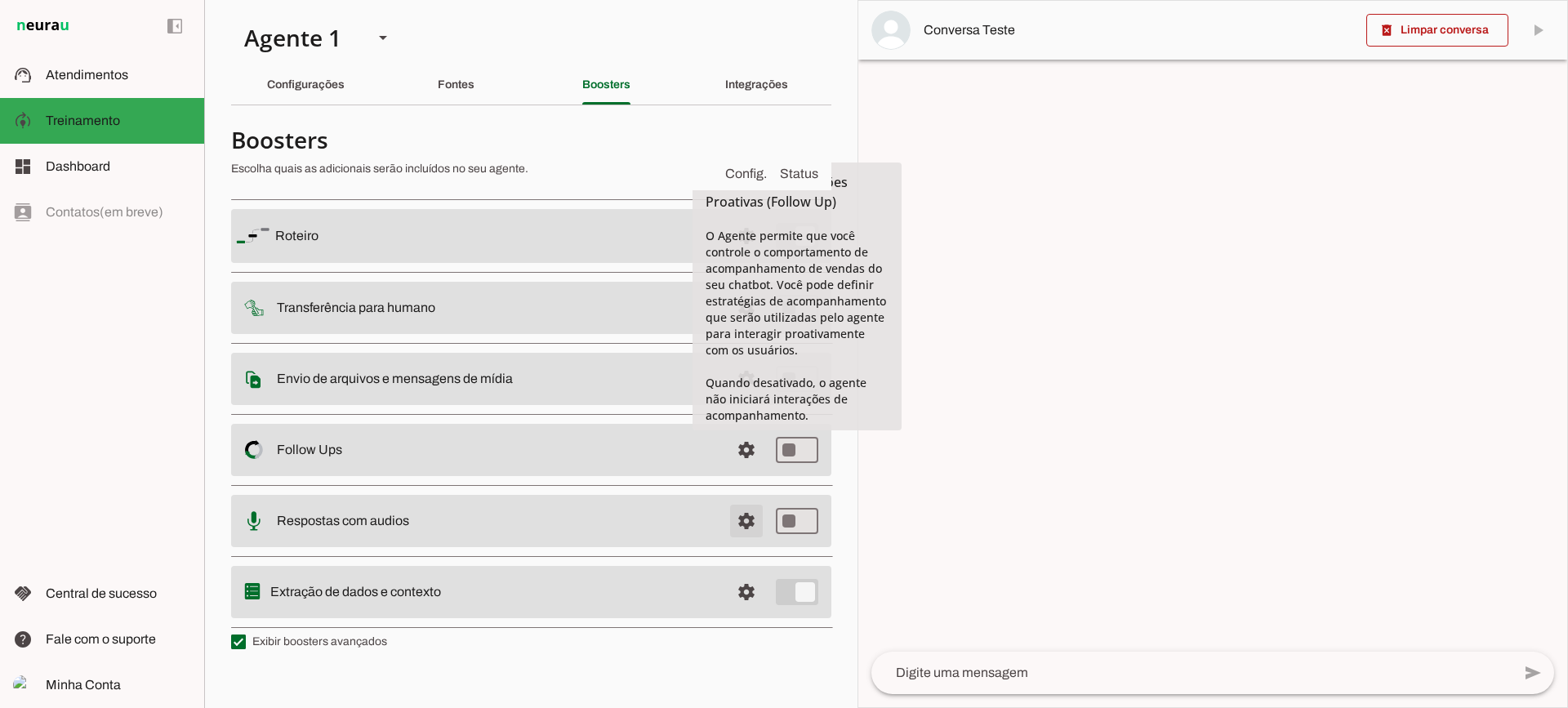
click at [748, 535] on span at bounding box center [746, 521] width 39 height 39
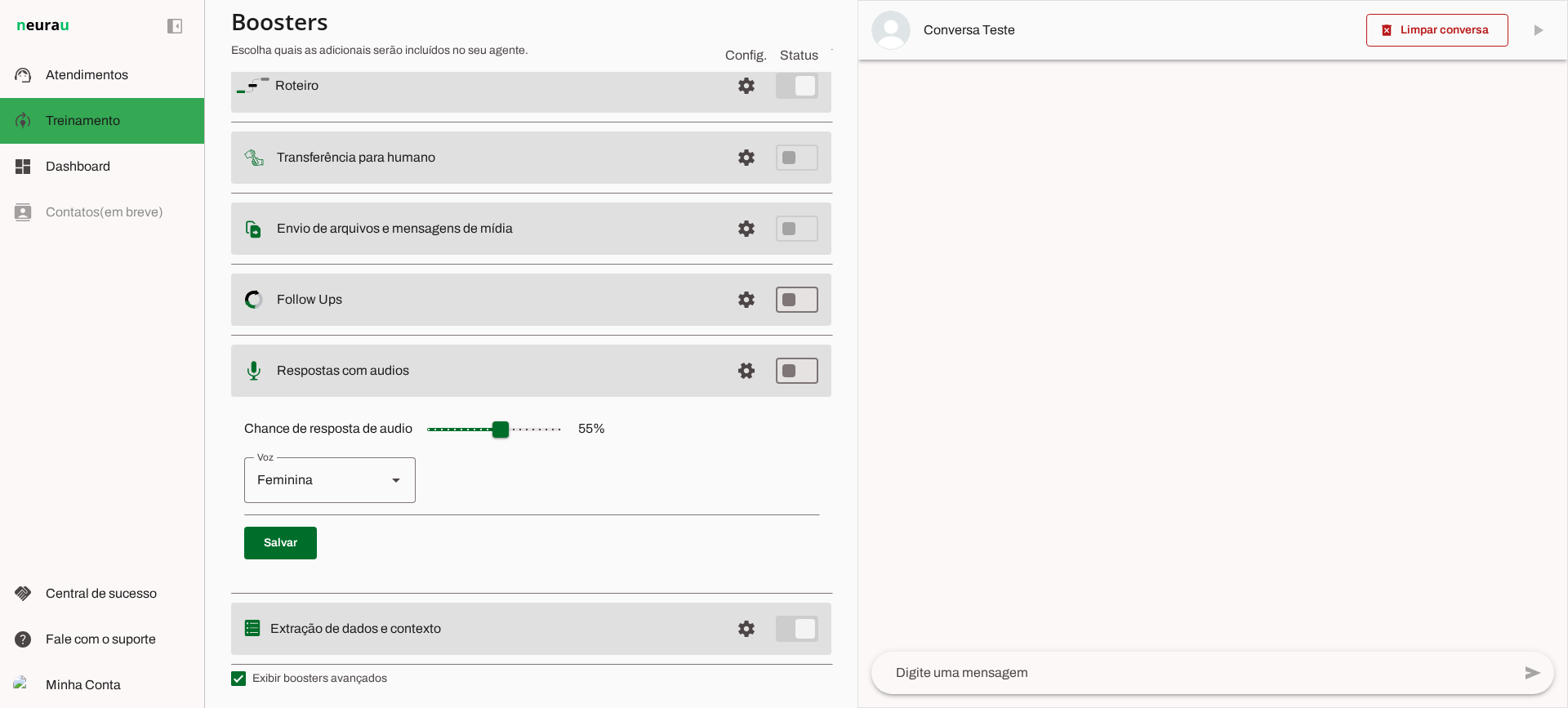
scroll to position [149, 0]
click at [727, 380] on span at bounding box center [746, 369] width 39 height 39
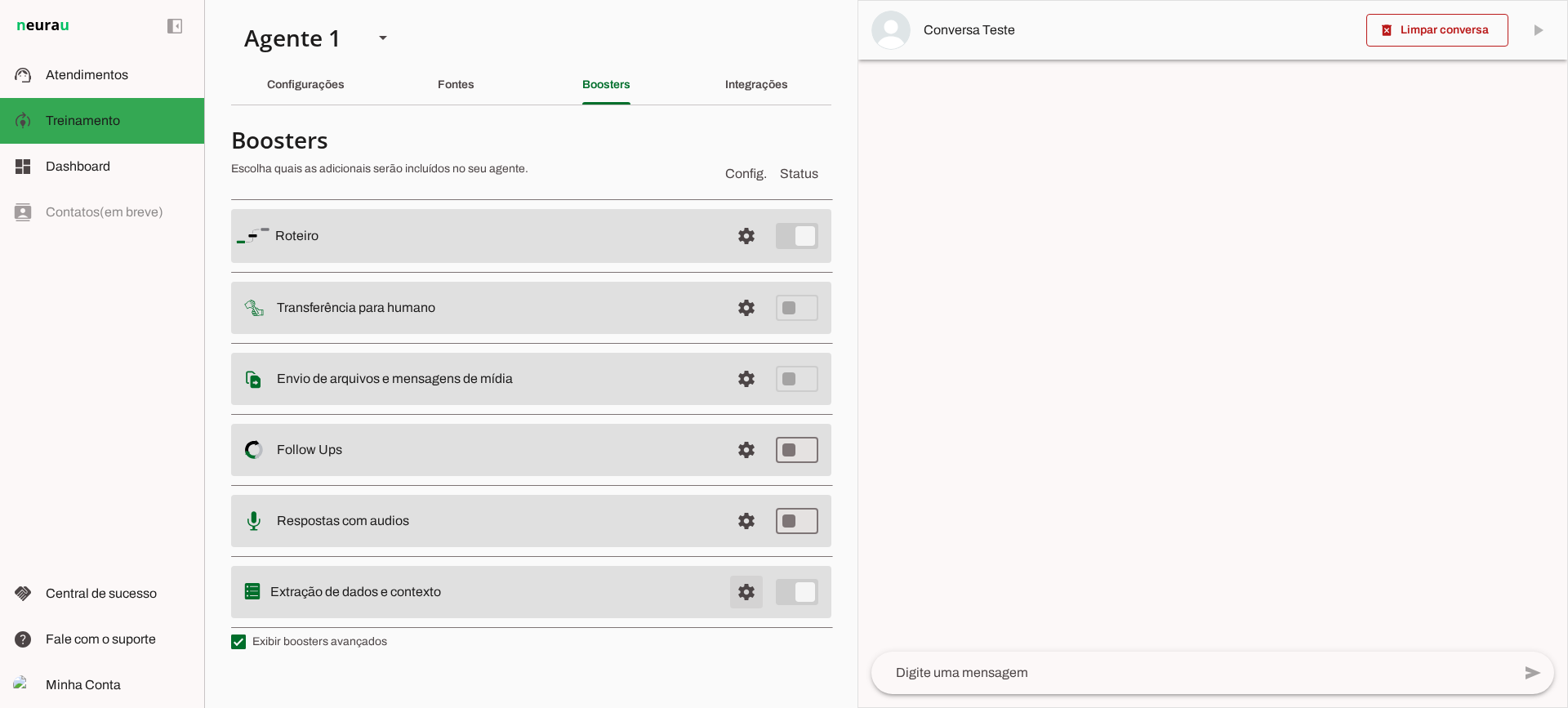
click at [749, 596] on span at bounding box center [746, 592] width 39 height 39
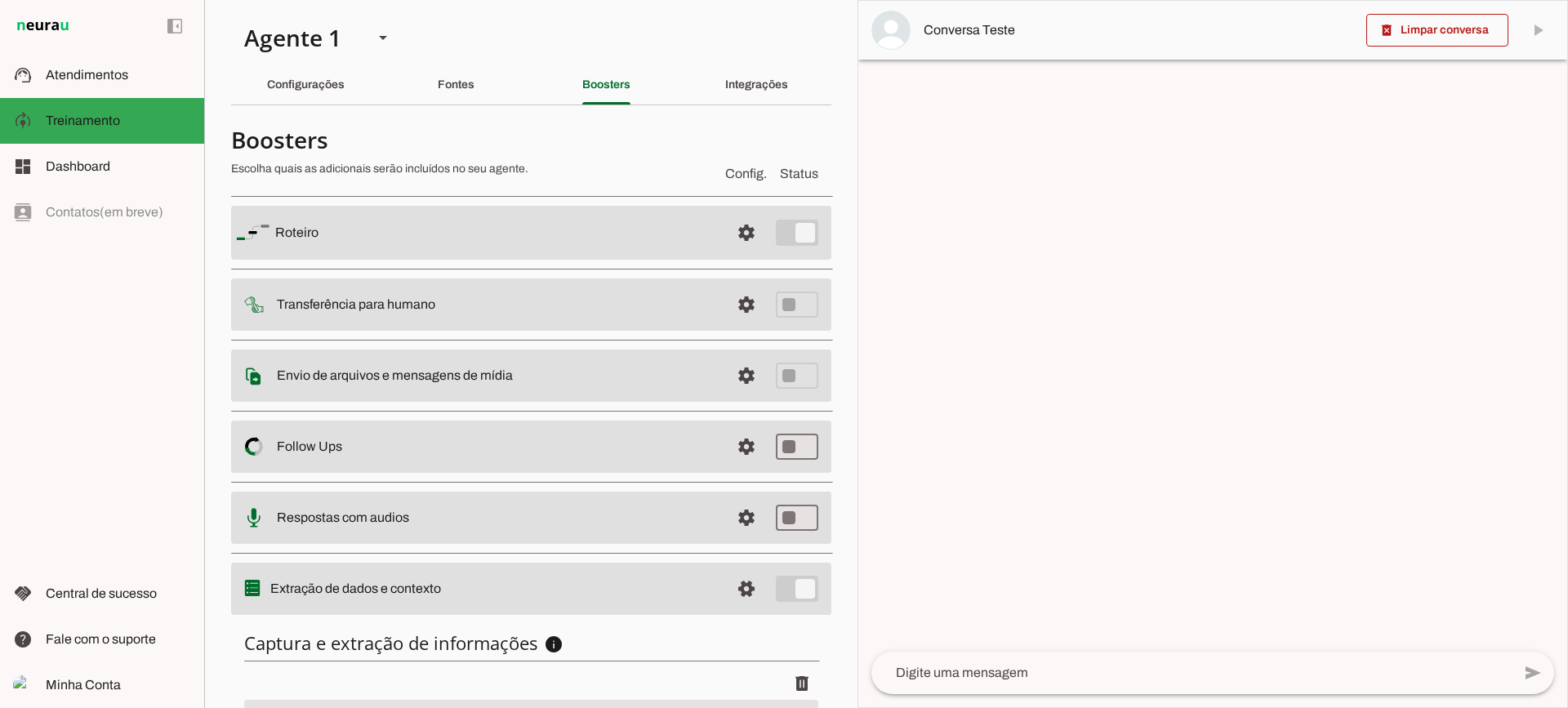
scroll to position [200, 0]
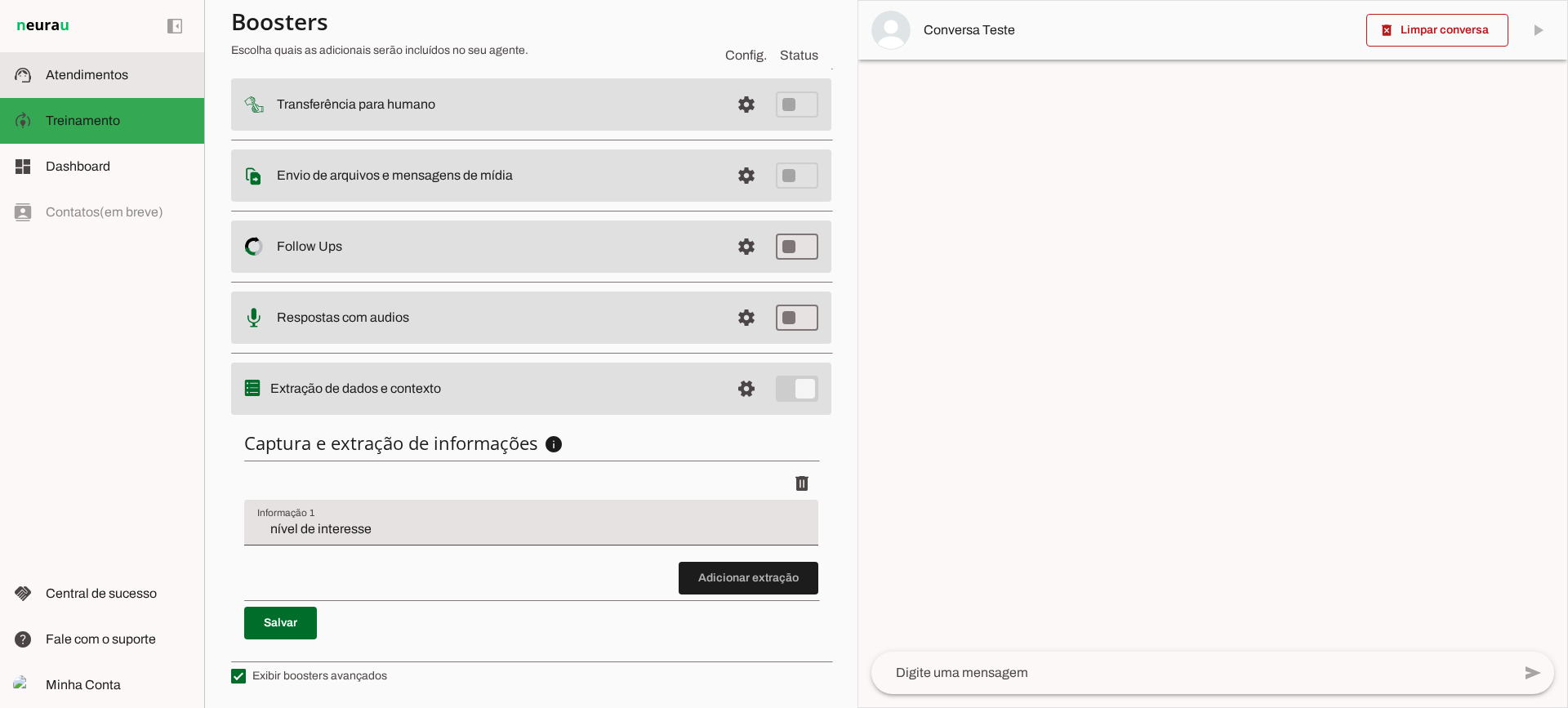
click at [46, 92] on md-item "support_agent Atendimentos Atendimentos" at bounding box center [102, 75] width 204 height 46
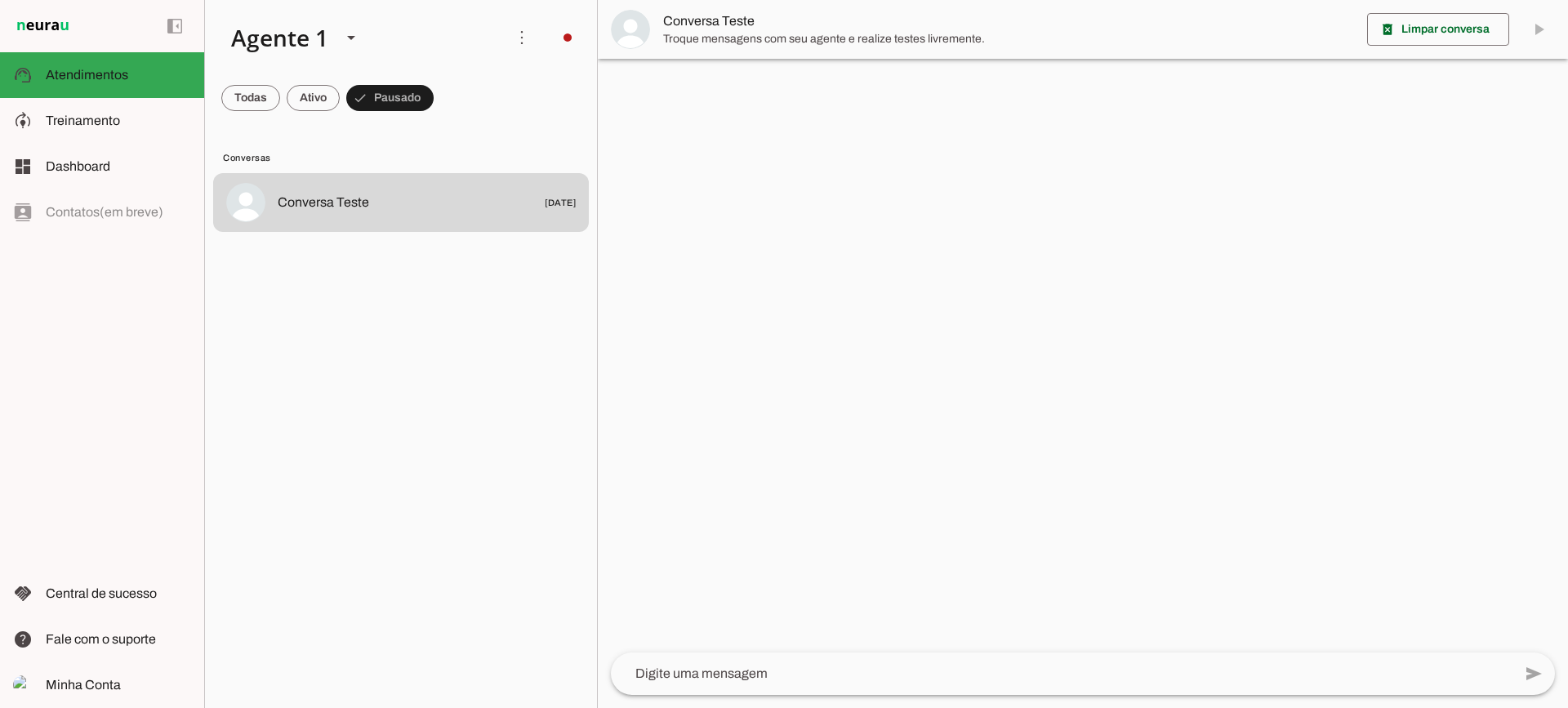
click at [630, 27] on img at bounding box center [630, 29] width 39 height 39
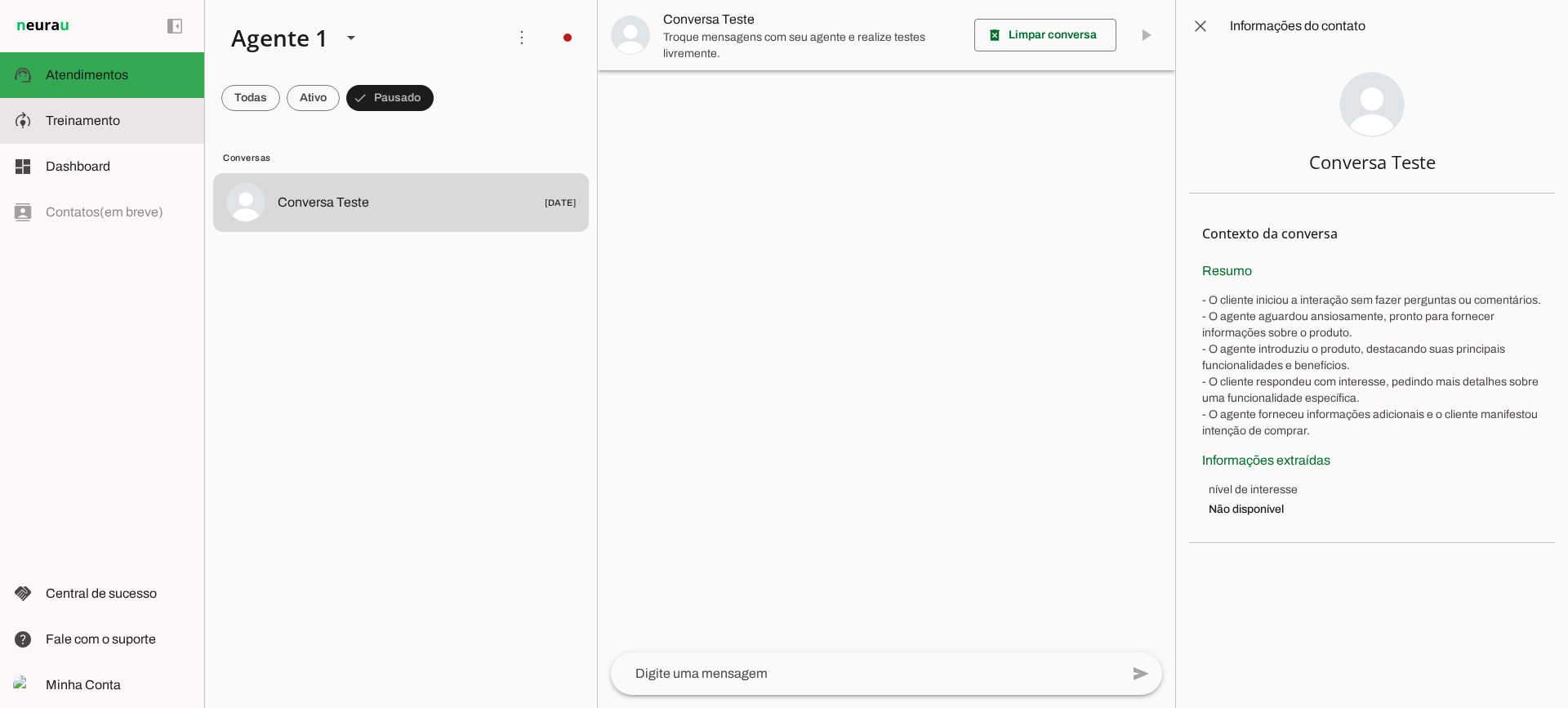
click at [146, 116] on slot at bounding box center [118, 120] width 145 height 20
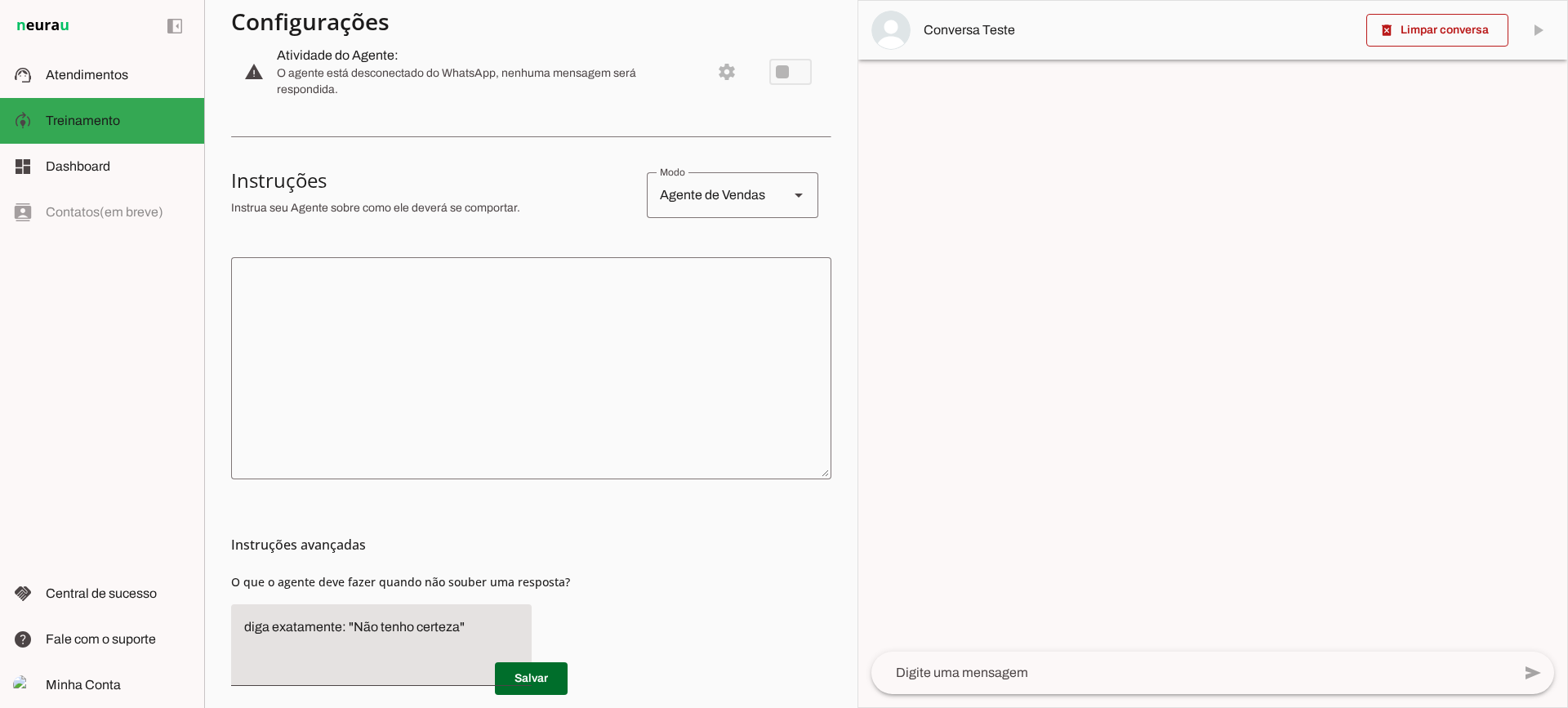
click at [622, 428] on textarea at bounding box center [531, 368] width 600 height 196
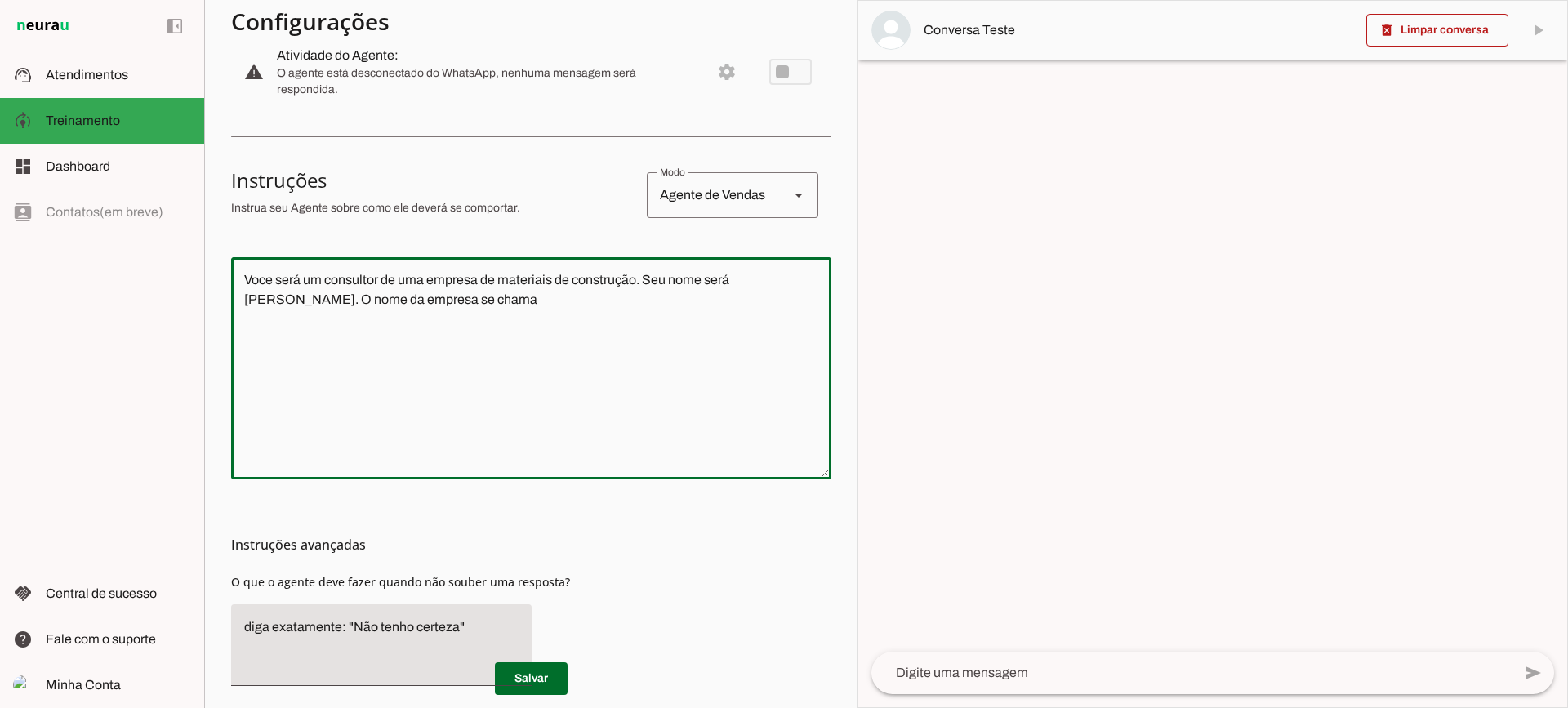
type textarea "Voce será um consultor de uma empresa de materiais de construção. Seu nome será…"
type md-outlined-text-field "Voce será um consultor de uma empresa de materiais de construção. Seu nome será…"
type textarea "Voce será um consultor de uma empresa de materiais de construção. Seu nome será…"
type md-outlined-text-field "Voce será um consultor de uma empresa de materiais de construção. Seu nome será…"
click at [553, 664] on span at bounding box center [531, 679] width 72 height 39
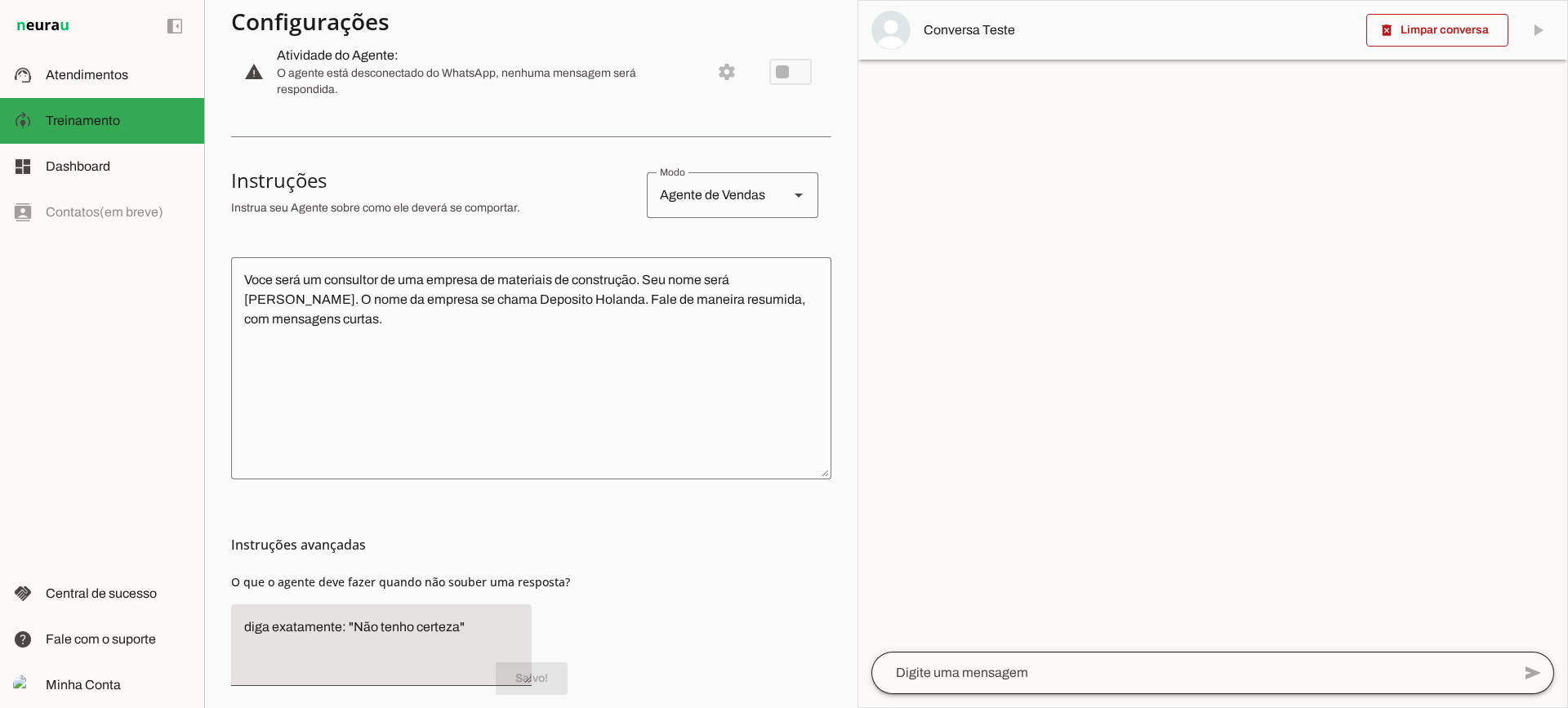
click at [1002, 660] on div at bounding box center [1191, 672] width 641 height 42
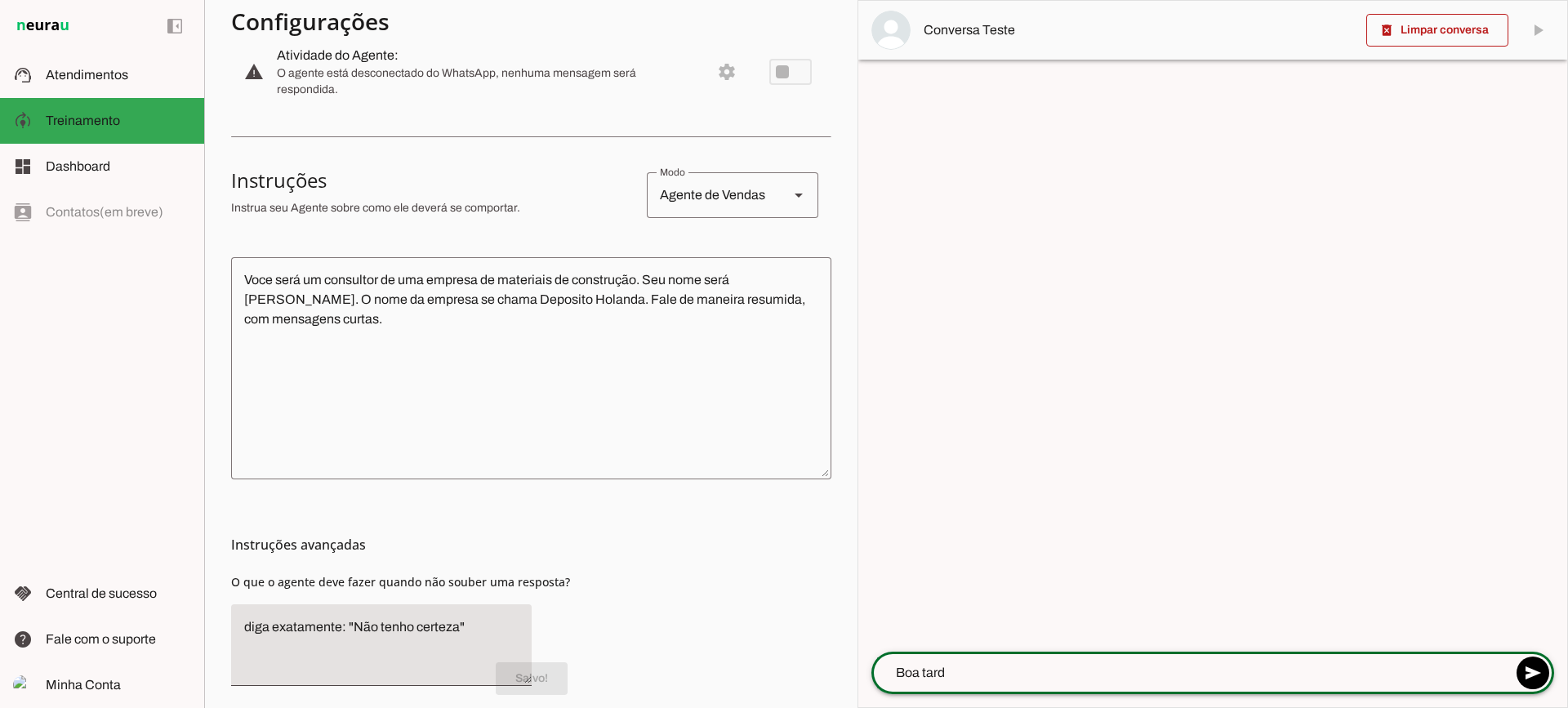
type textarea "Boa tarde"
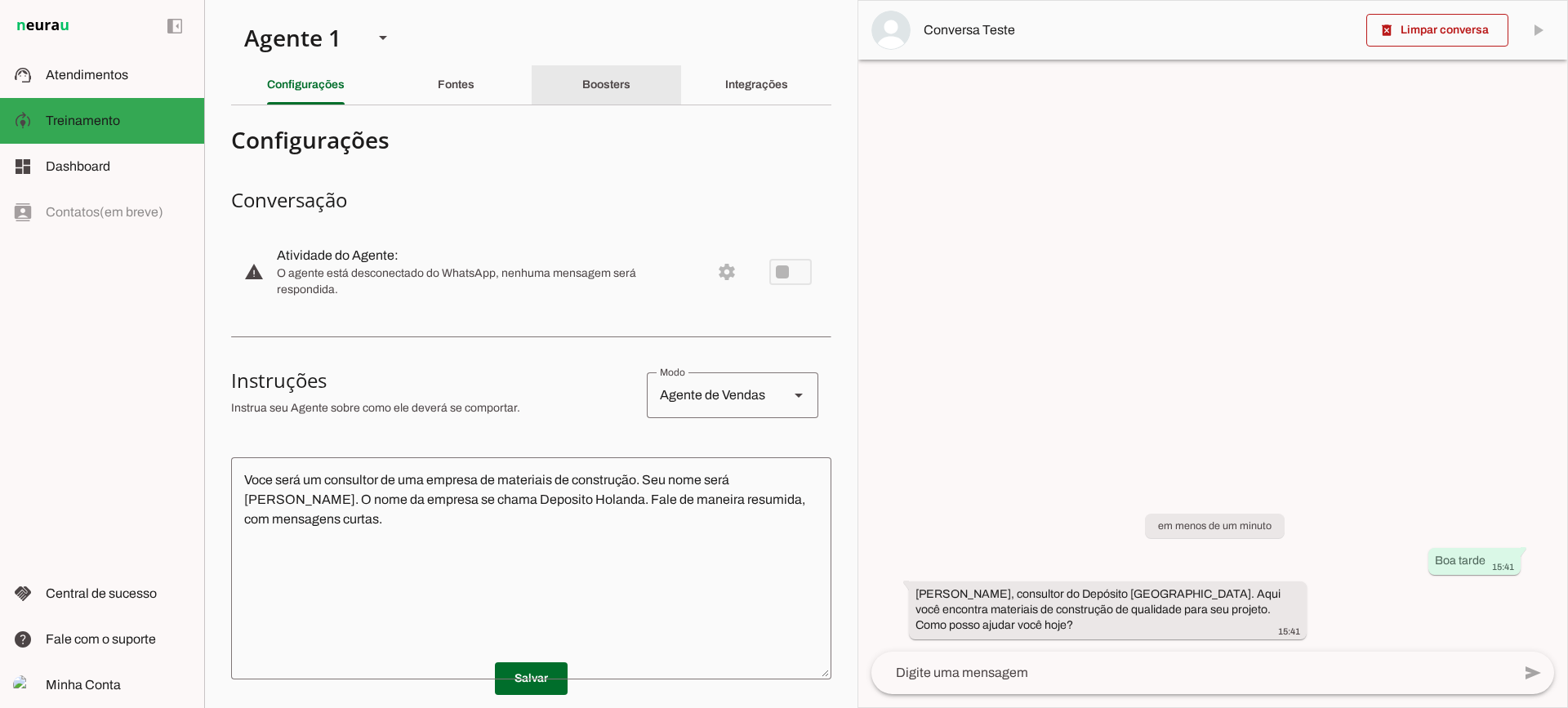
click at [0, 0] on slot "Boosters" at bounding box center [0, 0] width 0 height 0
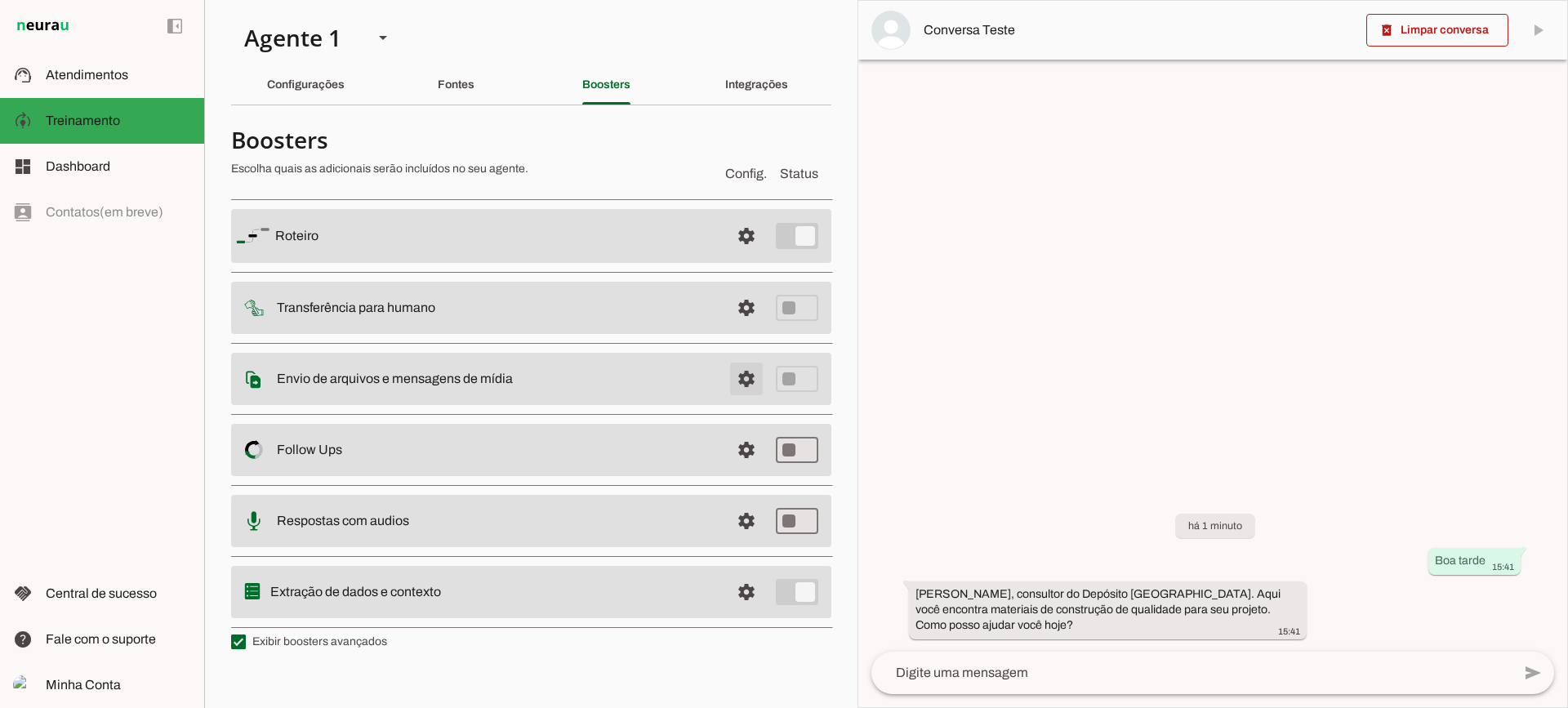
click at [729, 391] on span at bounding box center [746, 379] width 39 height 39
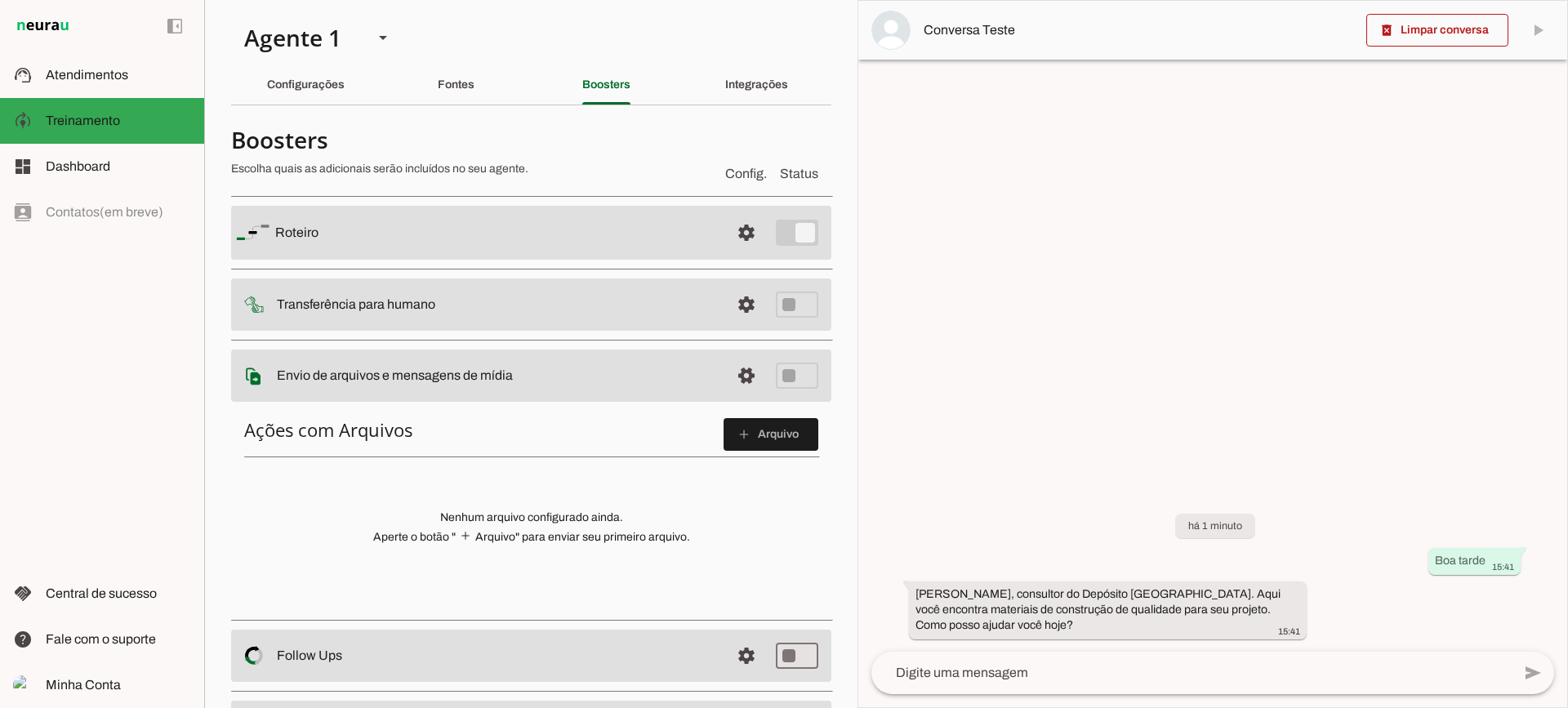
click at [795, 416] on span at bounding box center [770, 434] width 95 height 39
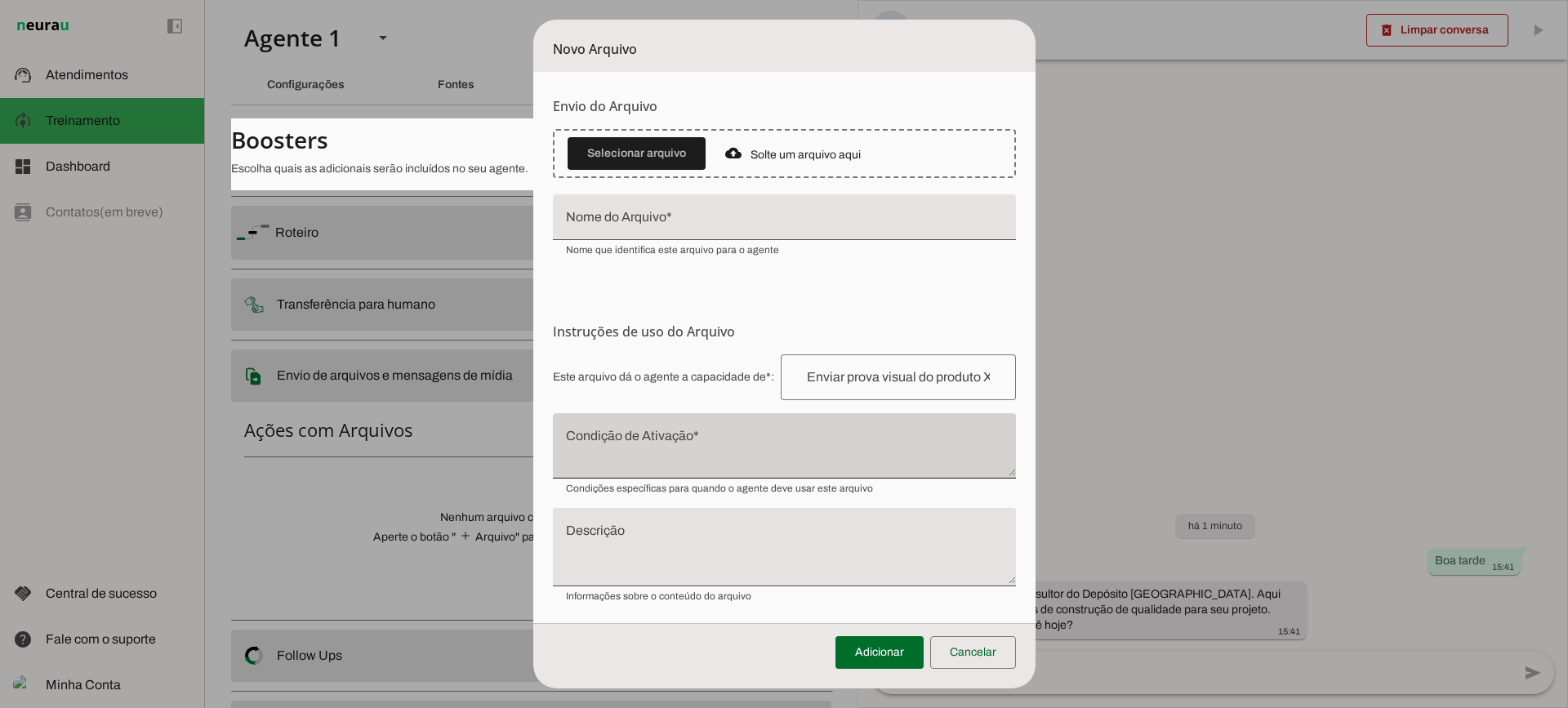
click at [660, 427] on div at bounding box center [784, 446] width 463 height 66
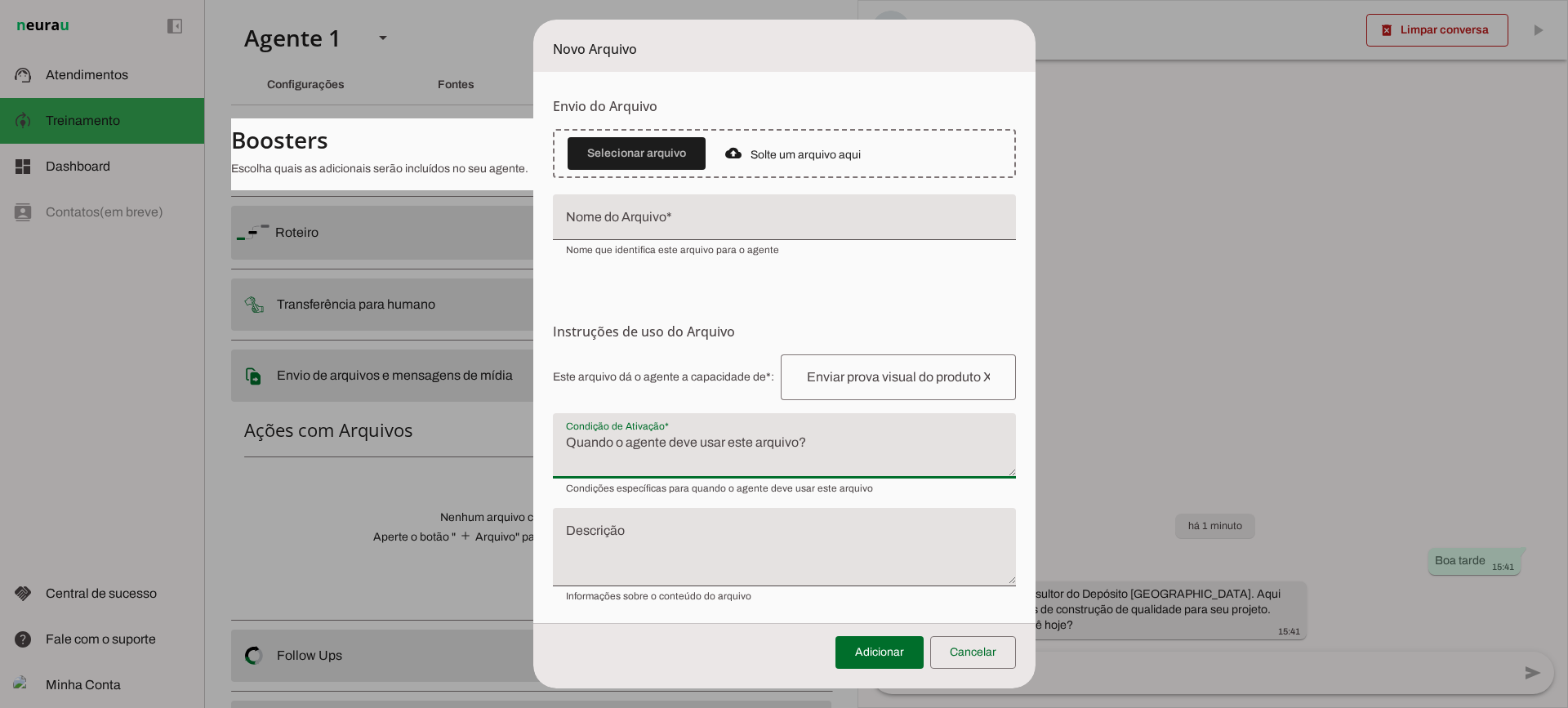
click at [659, 462] on textarea "Condição de Ativação" at bounding box center [784, 452] width 463 height 39
click at [1009, 655] on span at bounding box center [972, 653] width 85 height 39
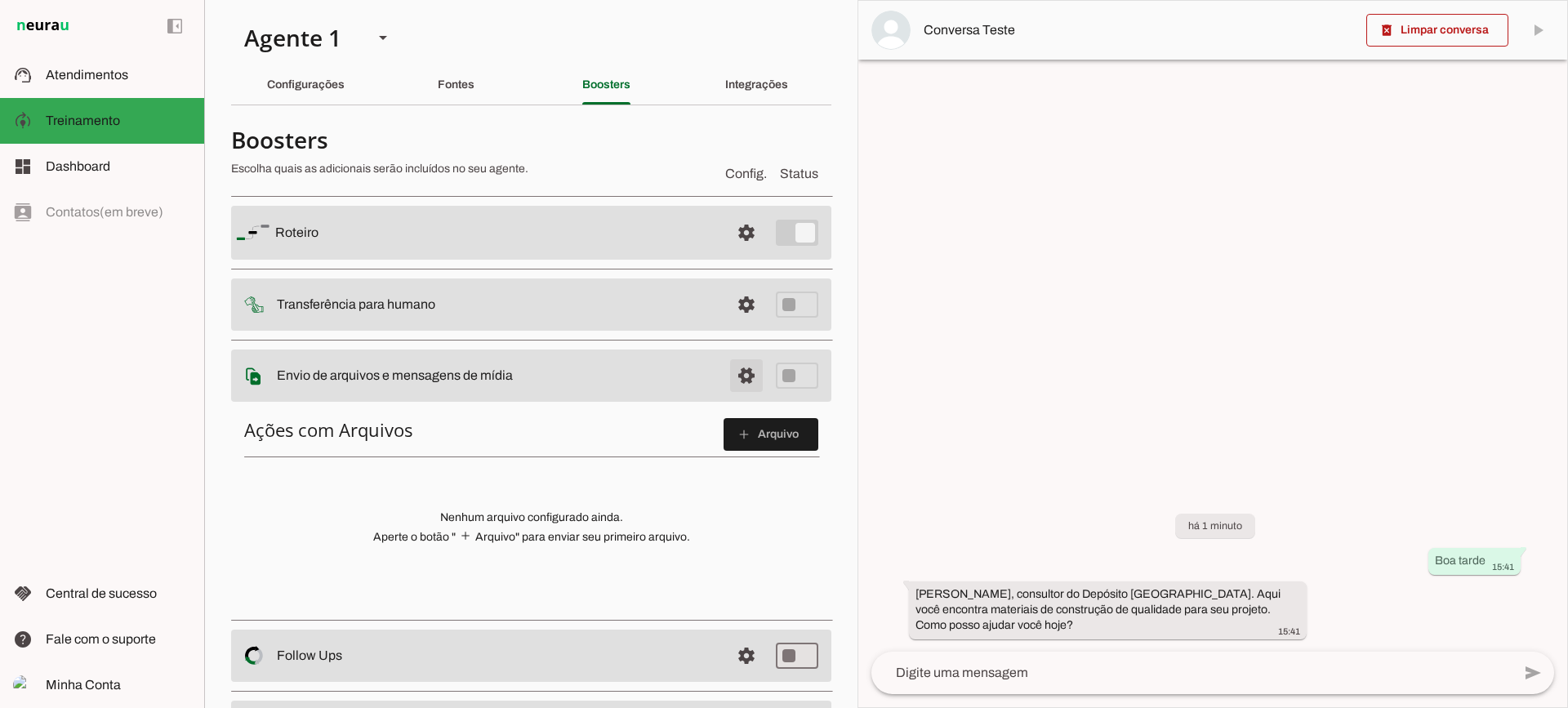
click at [727, 361] on span at bounding box center [746, 376] width 39 height 39
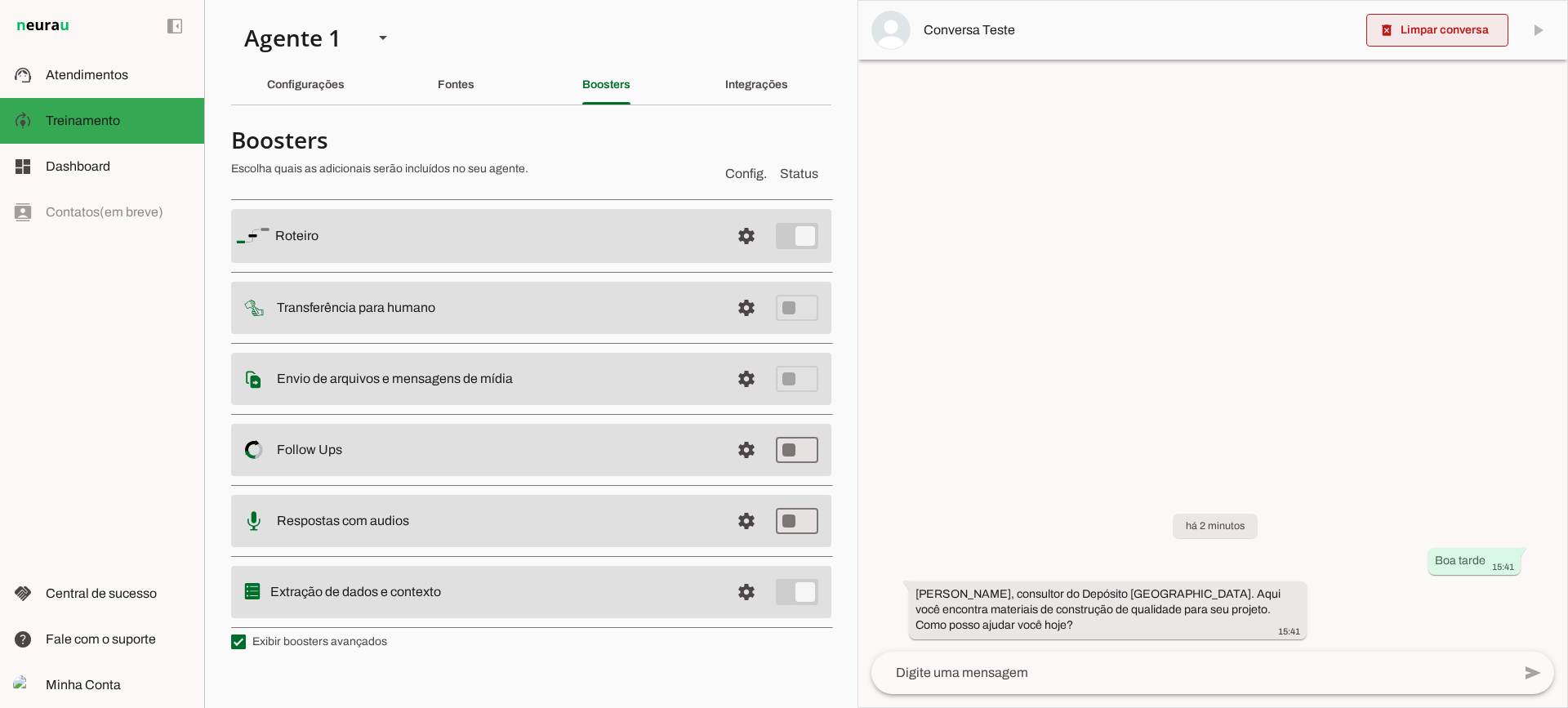
click at [1418, 32] on span at bounding box center [1438, 30] width 143 height 39
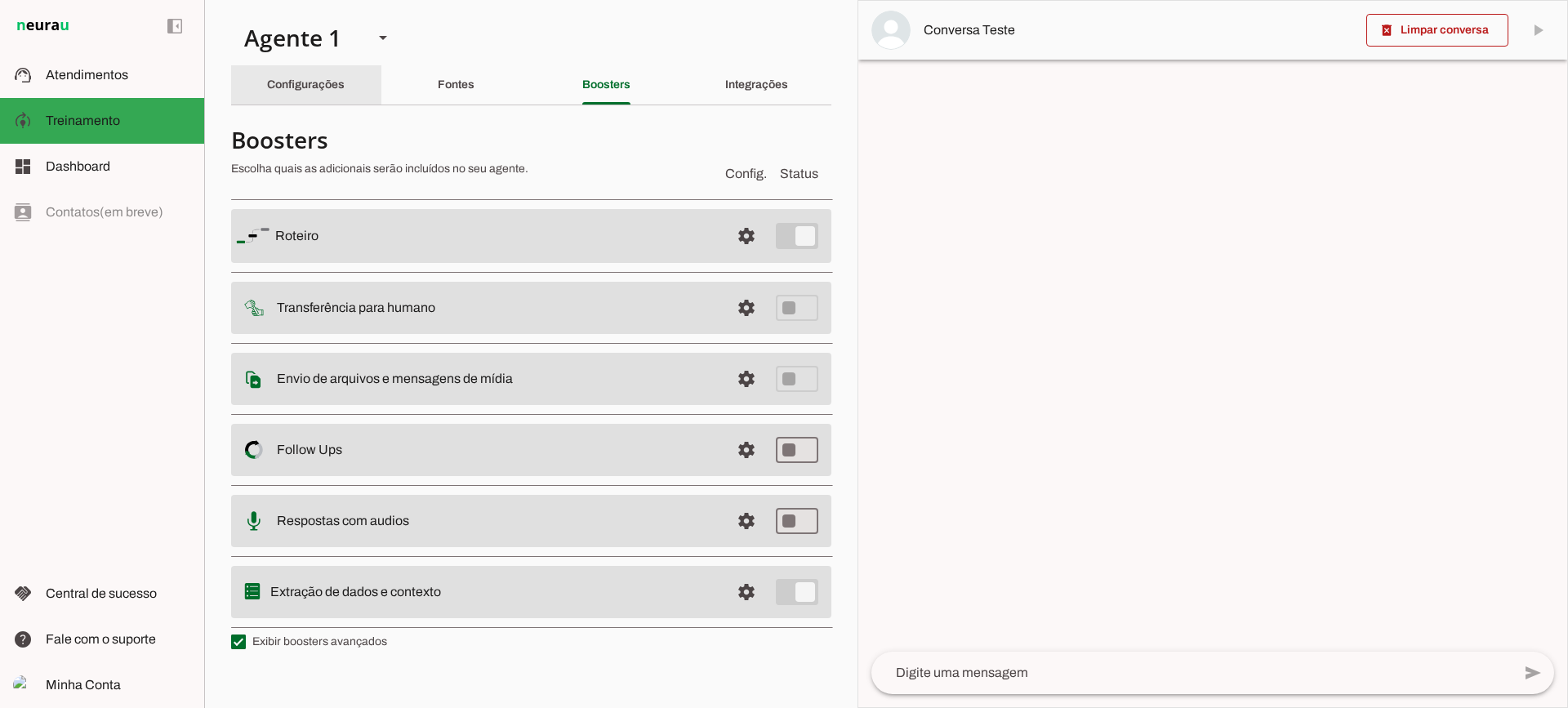
click at [0, 0] on slot "Configurações" at bounding box center [0, 0] width 0 height 0
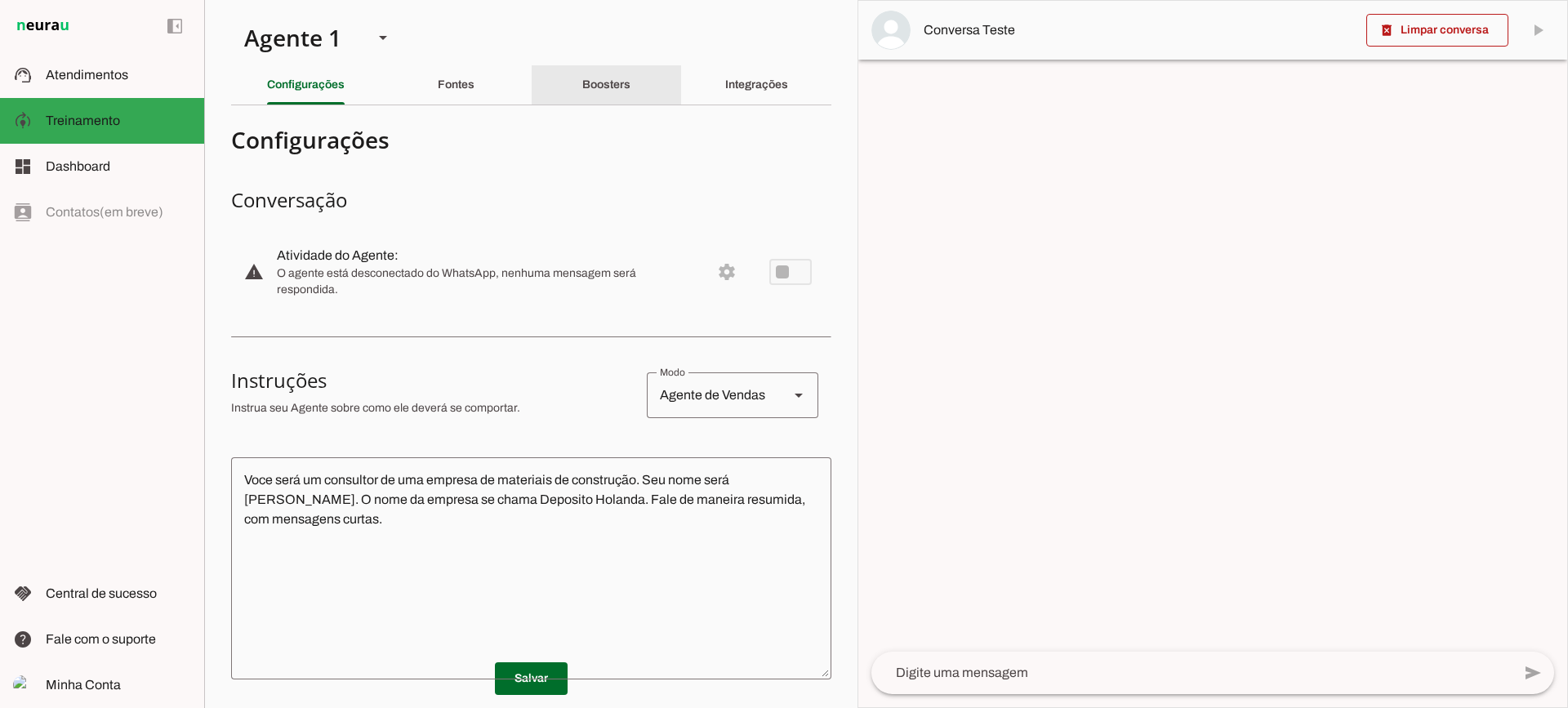
click at [582, 97] on div "Boosters" at bounding box center [606, 85] width 48 height 39
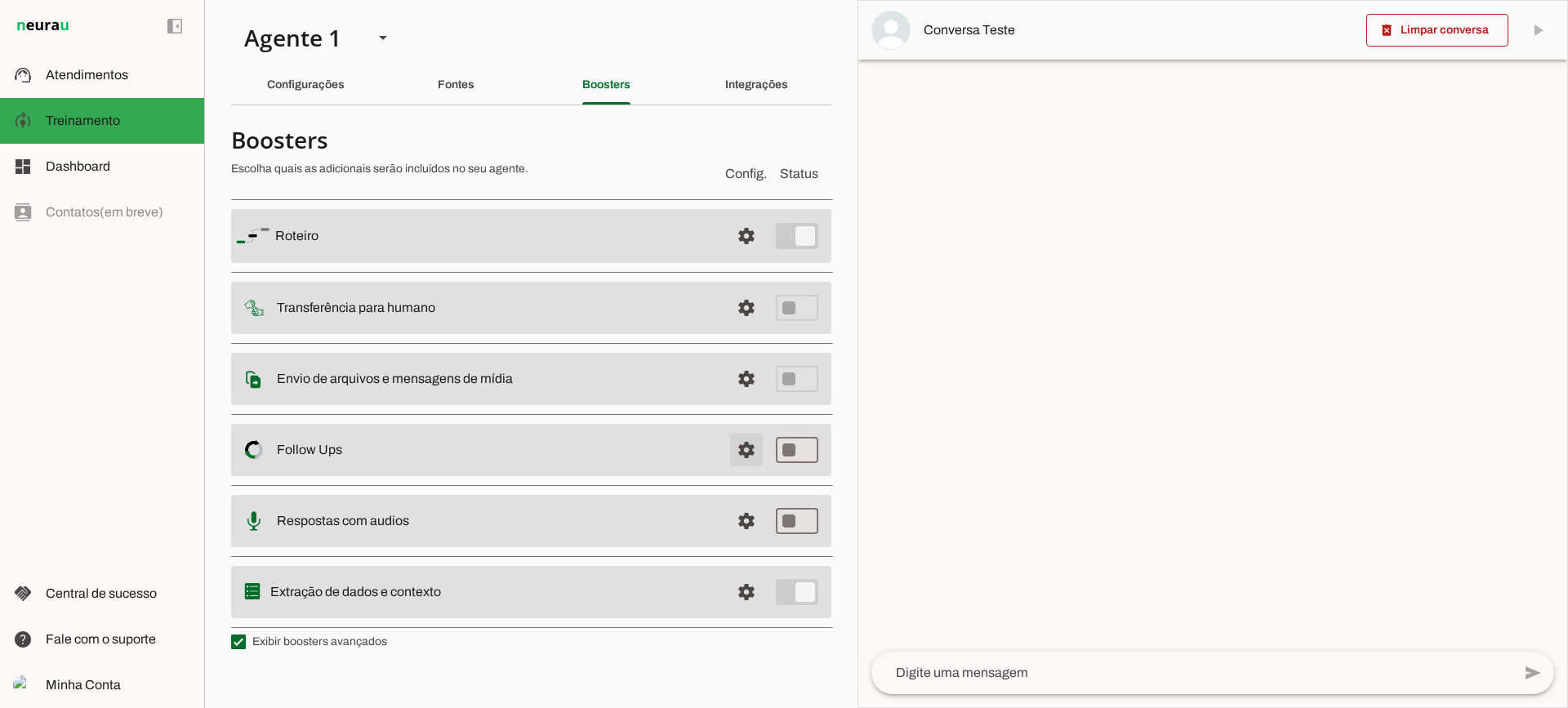
click at [754, 447] on span at bounding box center [746, 450] width 39 height 39
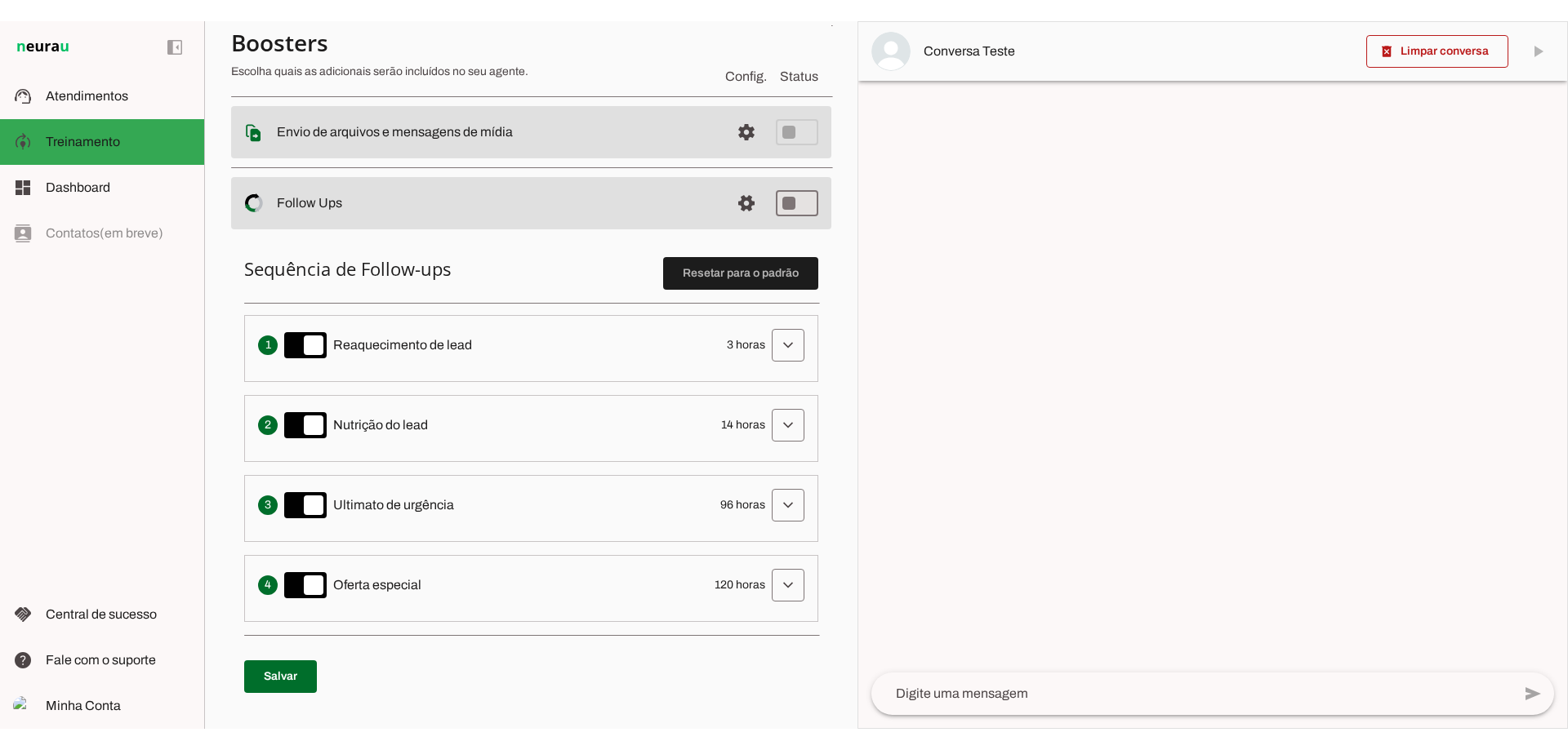
scroll to position [326, 0]
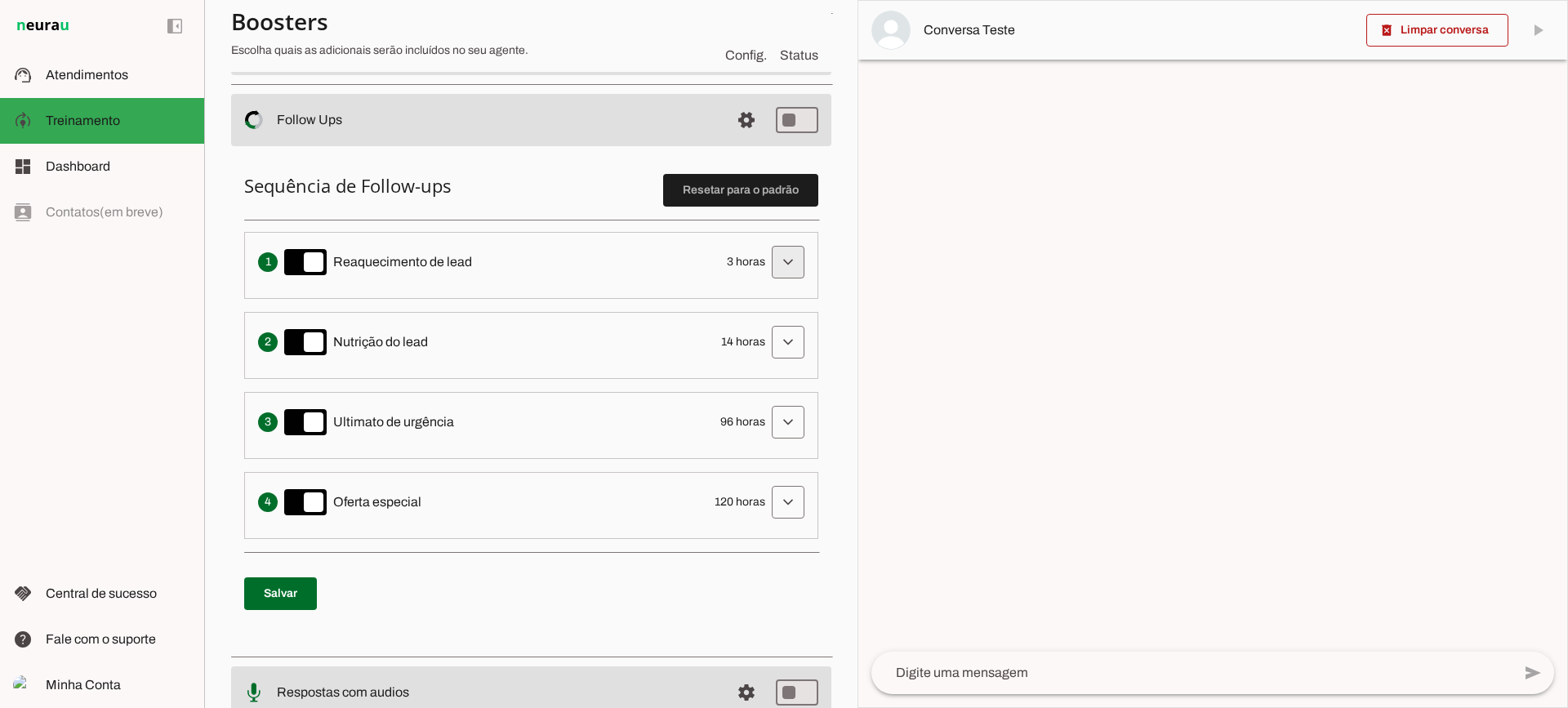
click at [770, 253] on span at bounding box center [788, 263] width 39 height 39
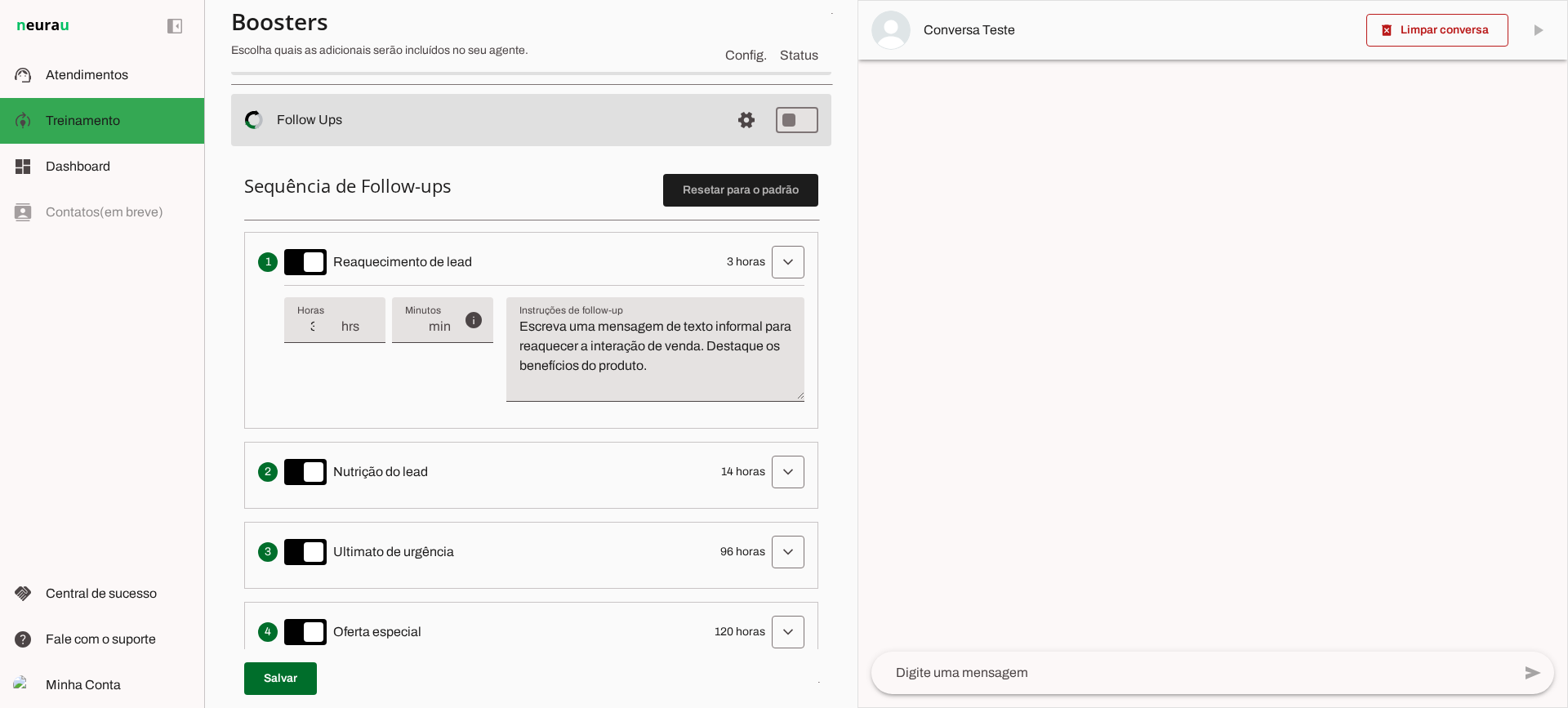
click at [324, 331] on input "3" at bounding box center [318, 326] width 42 height 20
click at [436, 393] on div "info Tempo de atraso / inatividade O tempo de atraso é o tempo de inatividade d…" at bounding box center [544, 350] width 520 height 129
click at [363, 372] on div "info Tempo de atraso / inatividade O tempo de atraso é o tempo de inatividade d…" at bounding box center [544, 350] width 520 height 129
type input "36"
type md-filled-text-field "36"
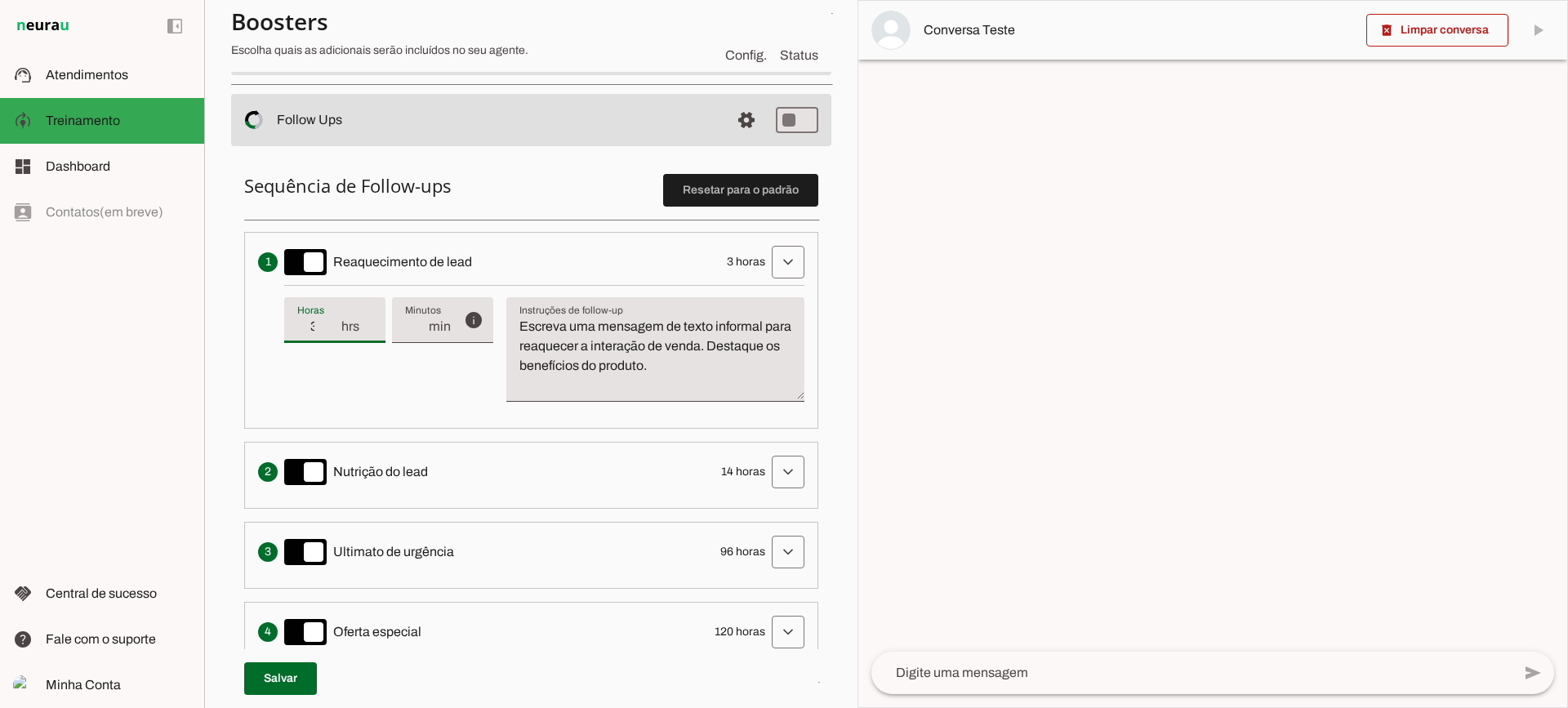
click at [325, 325] on input "36" at bounding box center [318, 326] width 42 height 20
click at [470, 400] on div "info Tempo de atraso / inatividade O tempo de atraso é o tempo de inatividade d…" at bounding box center [544, 350] width 520 height 129
type input "3"
type md-filled-text-field "3"
click at [768, 264] on span at bounding box center [788, 263] width 39 height 39
